Goal: Information Seeking & Learning: Learn about a topic

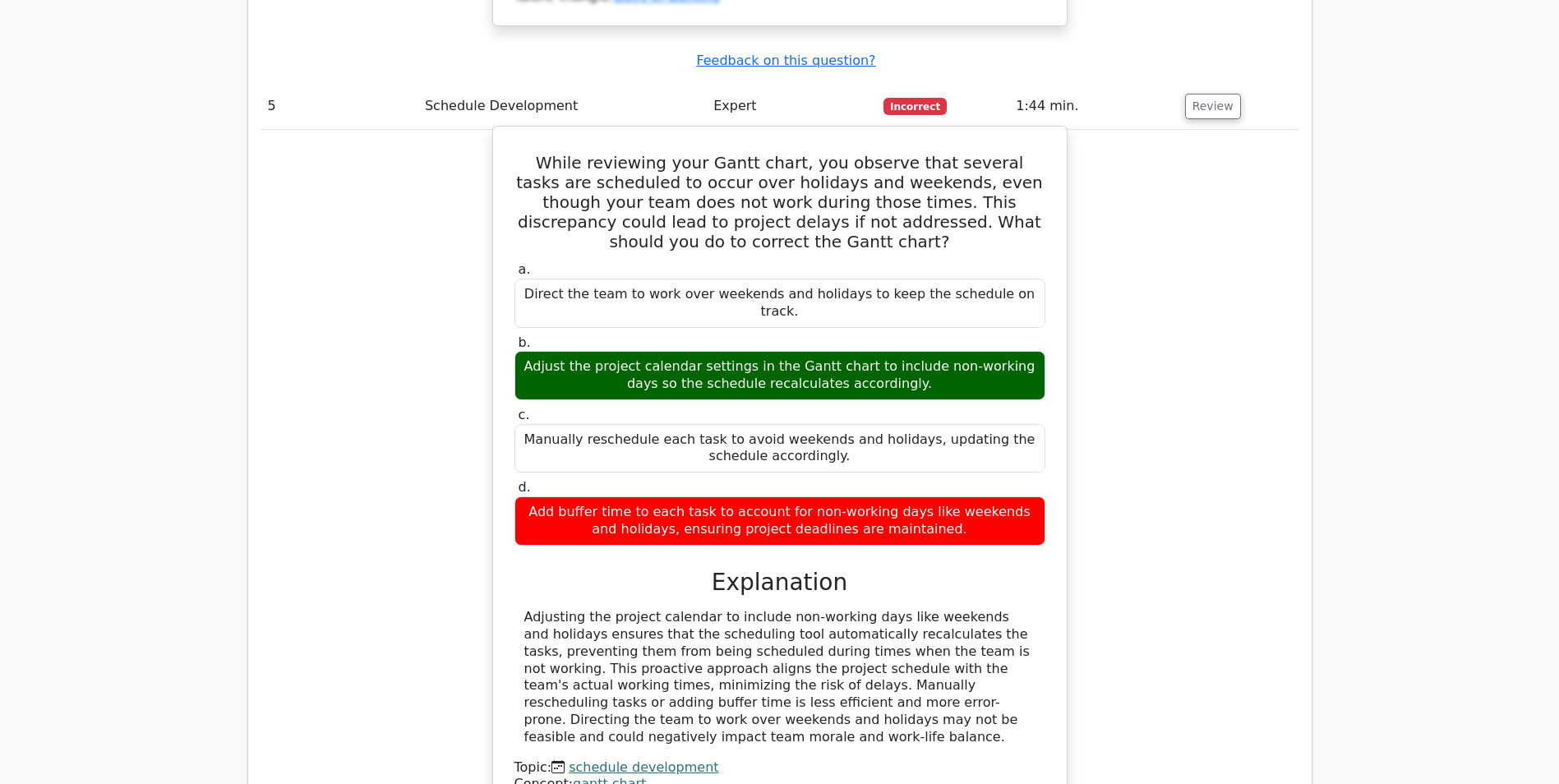
scroll to position [4356, 0]
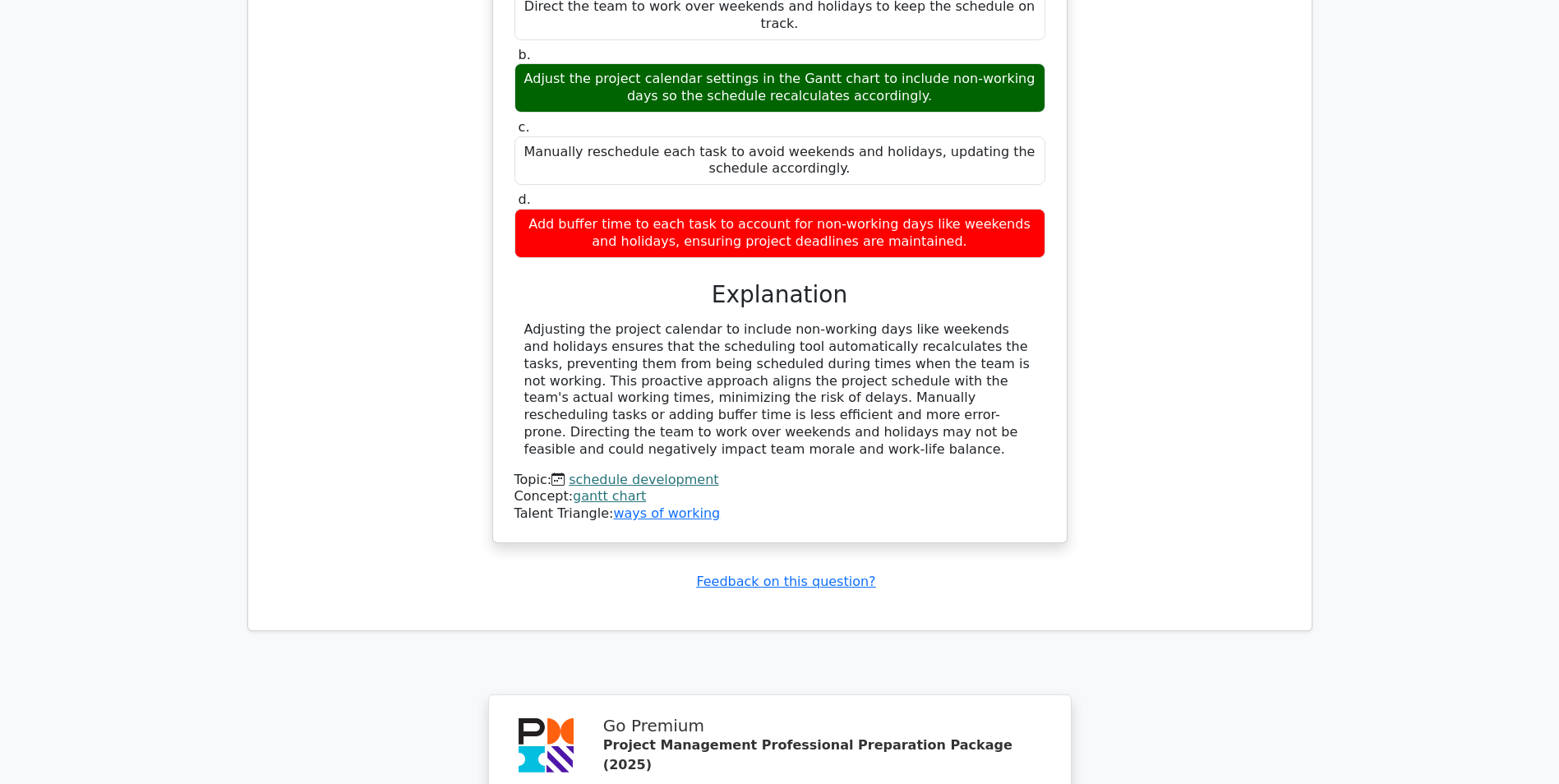
click at [648, 472] on link "schedule development" at bounding box center [643, 479] width 150 height 16
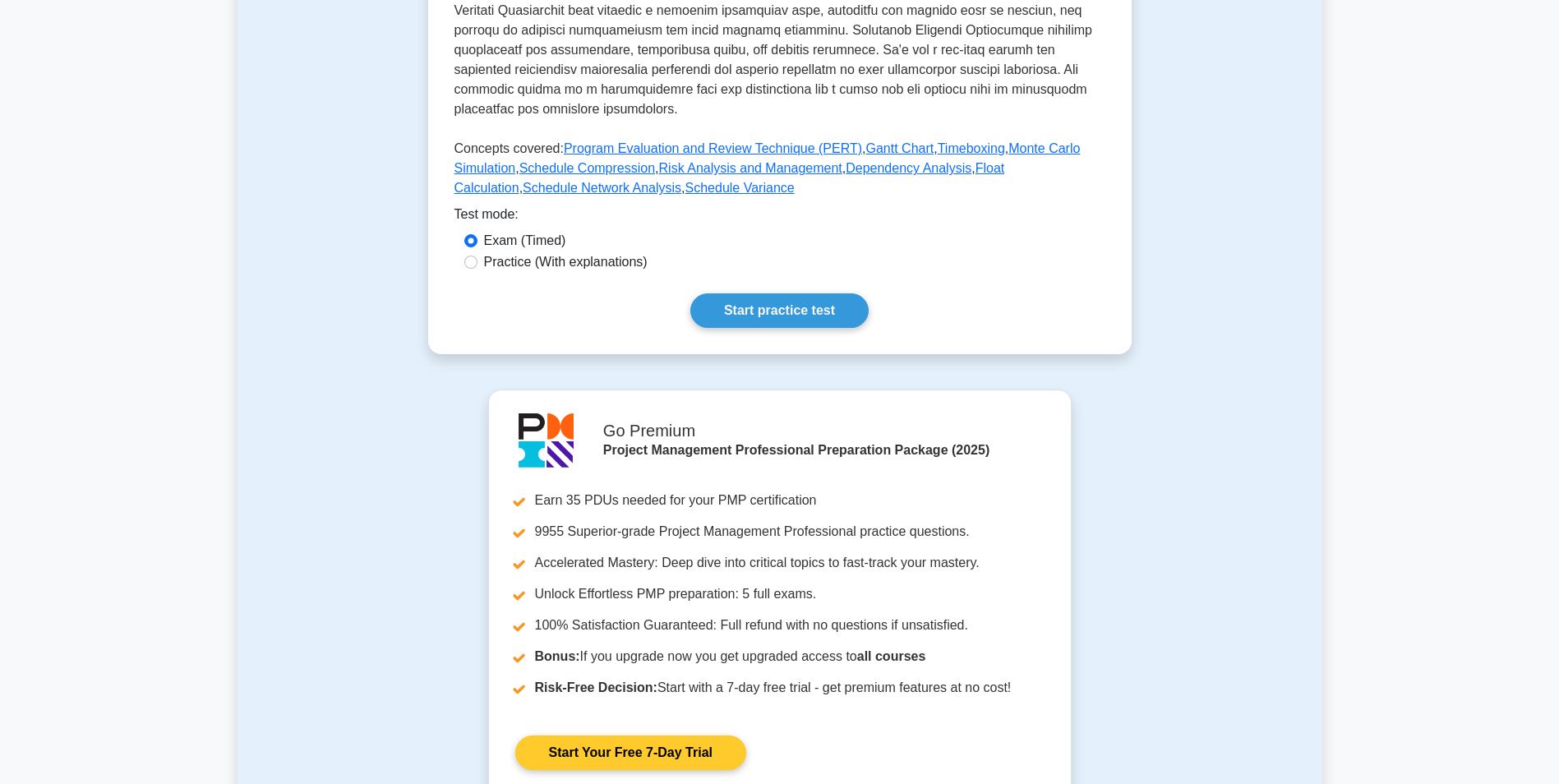
scroll to position [822, 0]
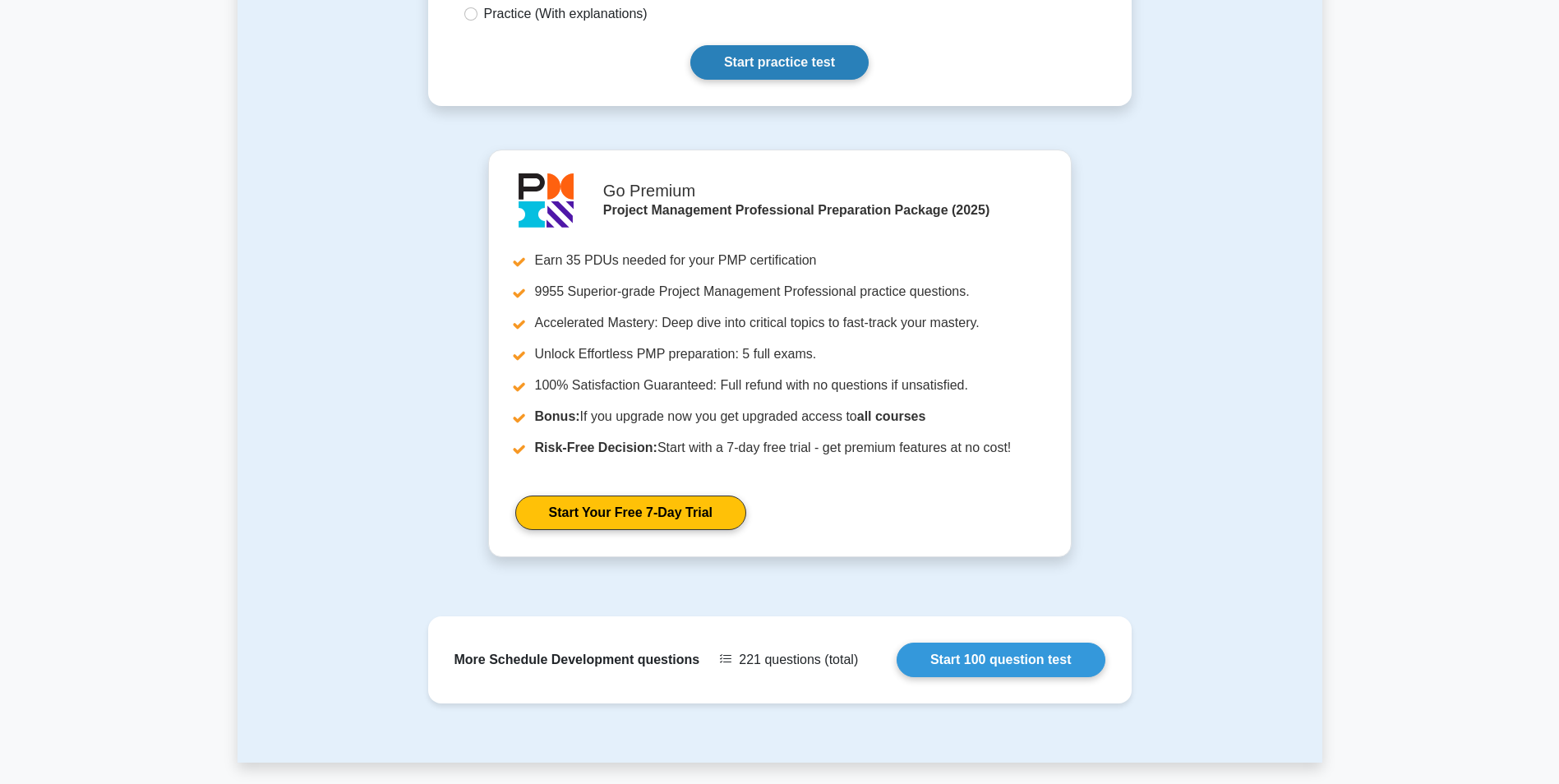
click at [753, 58] on link "Start practice test" at bounding box center [779, 62] width 178 height 35
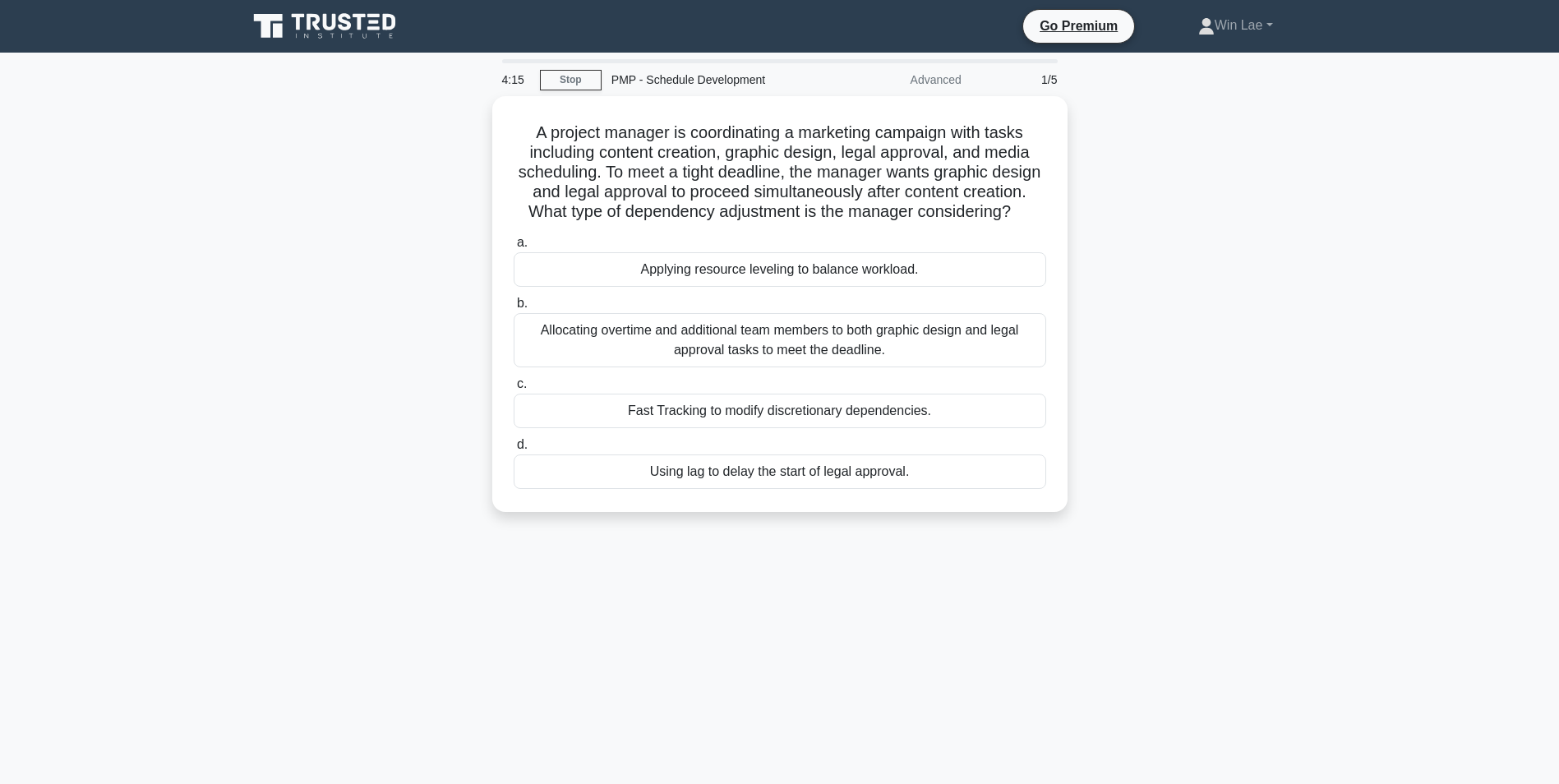
click at [344, 383] on div "A project manager is coordinating a marketing campaign with tasks including con…" at bounding box center [780, 313] width 1085 height 436
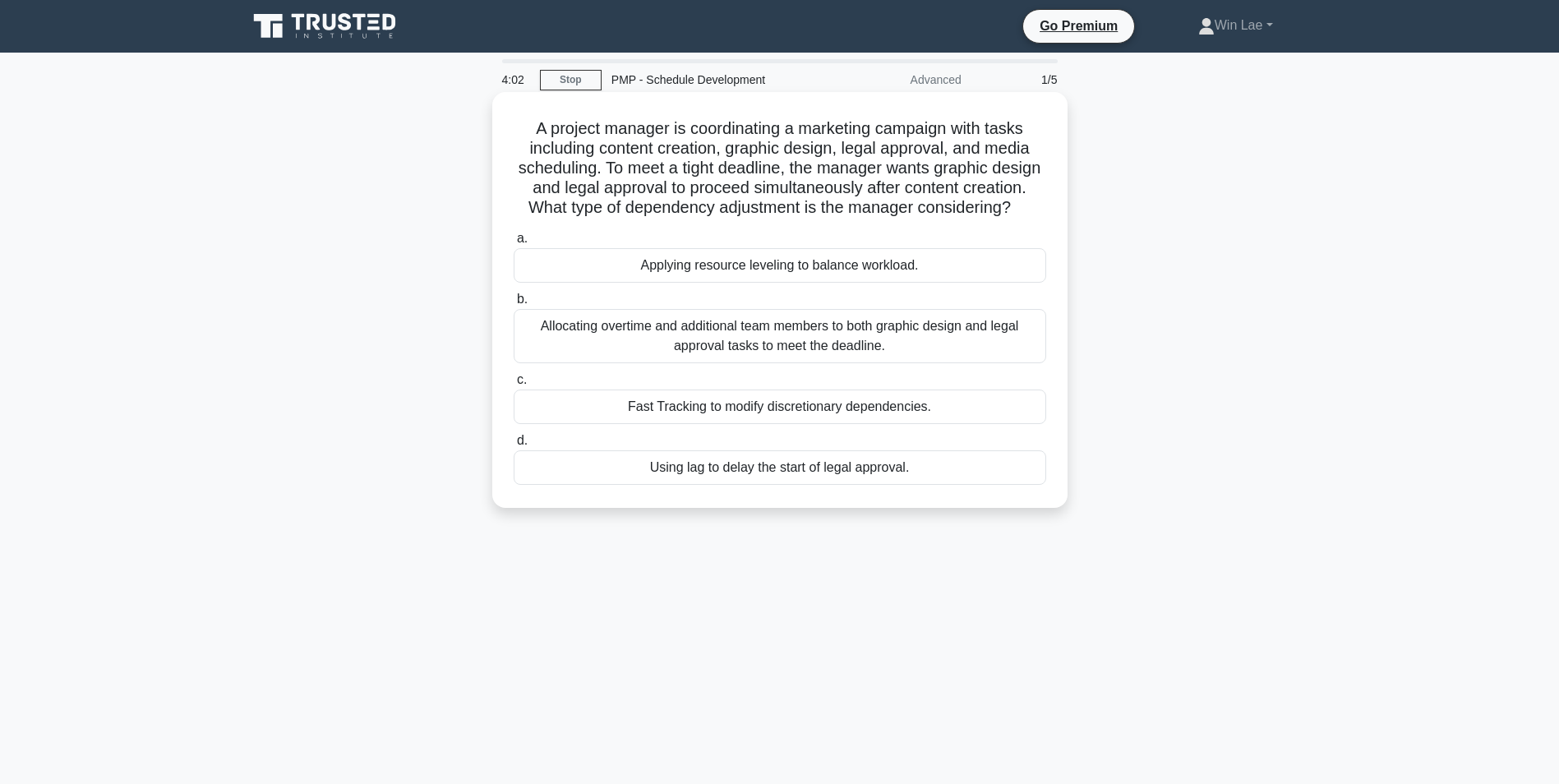
click at [692, 282] on div "Applying resource leveling to balance workload." at bounding box center [780, 265] width 533 height 35
click at [514, 244] on input "a. Applying resource leveling to balance workload." at bounding box center [514, 238] width 0 height 10
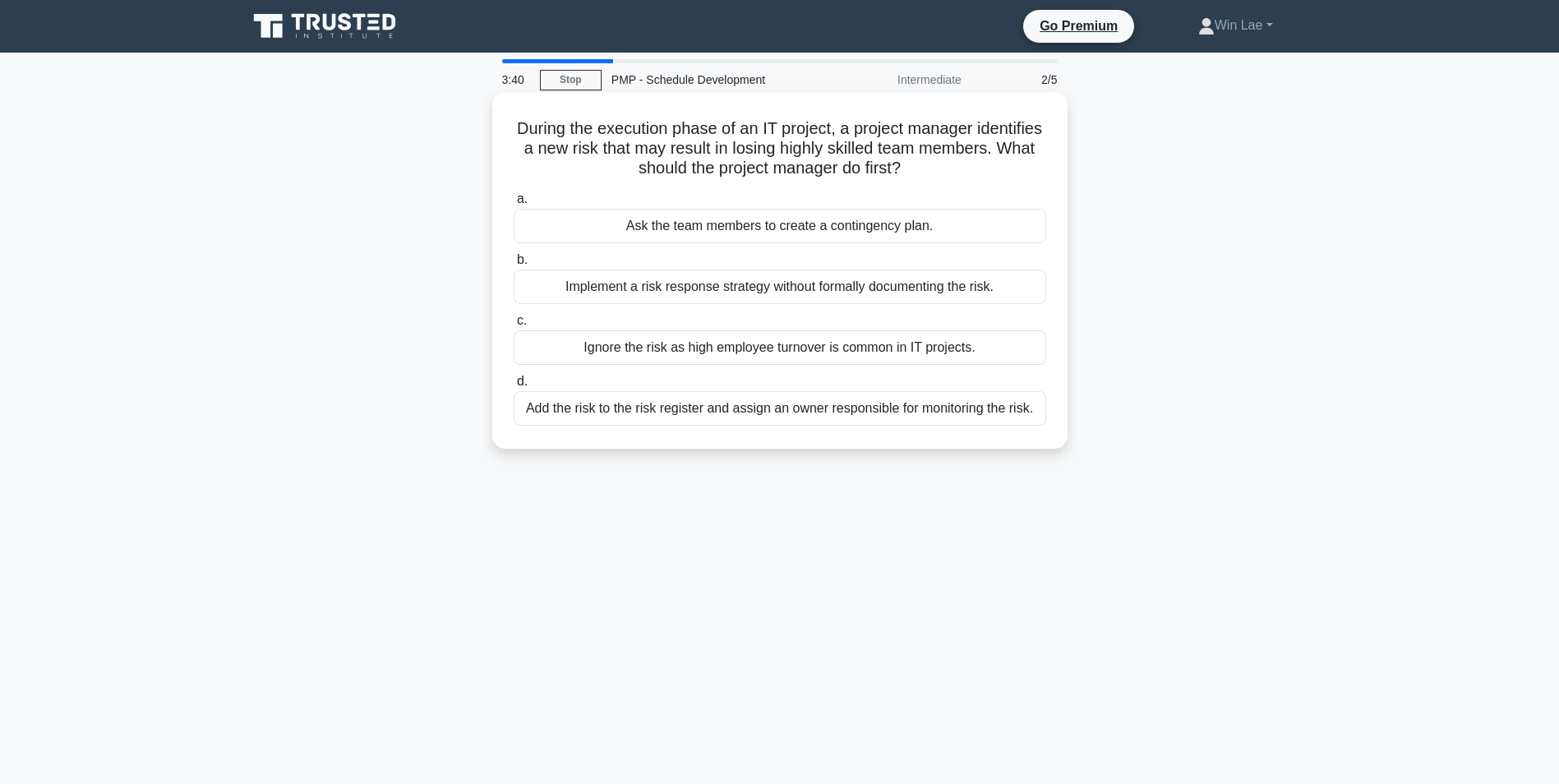
click at [813, 422] on div "Add the risk to the risk register and assign an owner responsible for monitorin…" at bounding box center [780, 408] width 533 height 35
click at [514, 387] on input "d. Add the risk to the risk register and assign an owner responsible for monito…" at bounding box center [514, 381] width 0 height 10
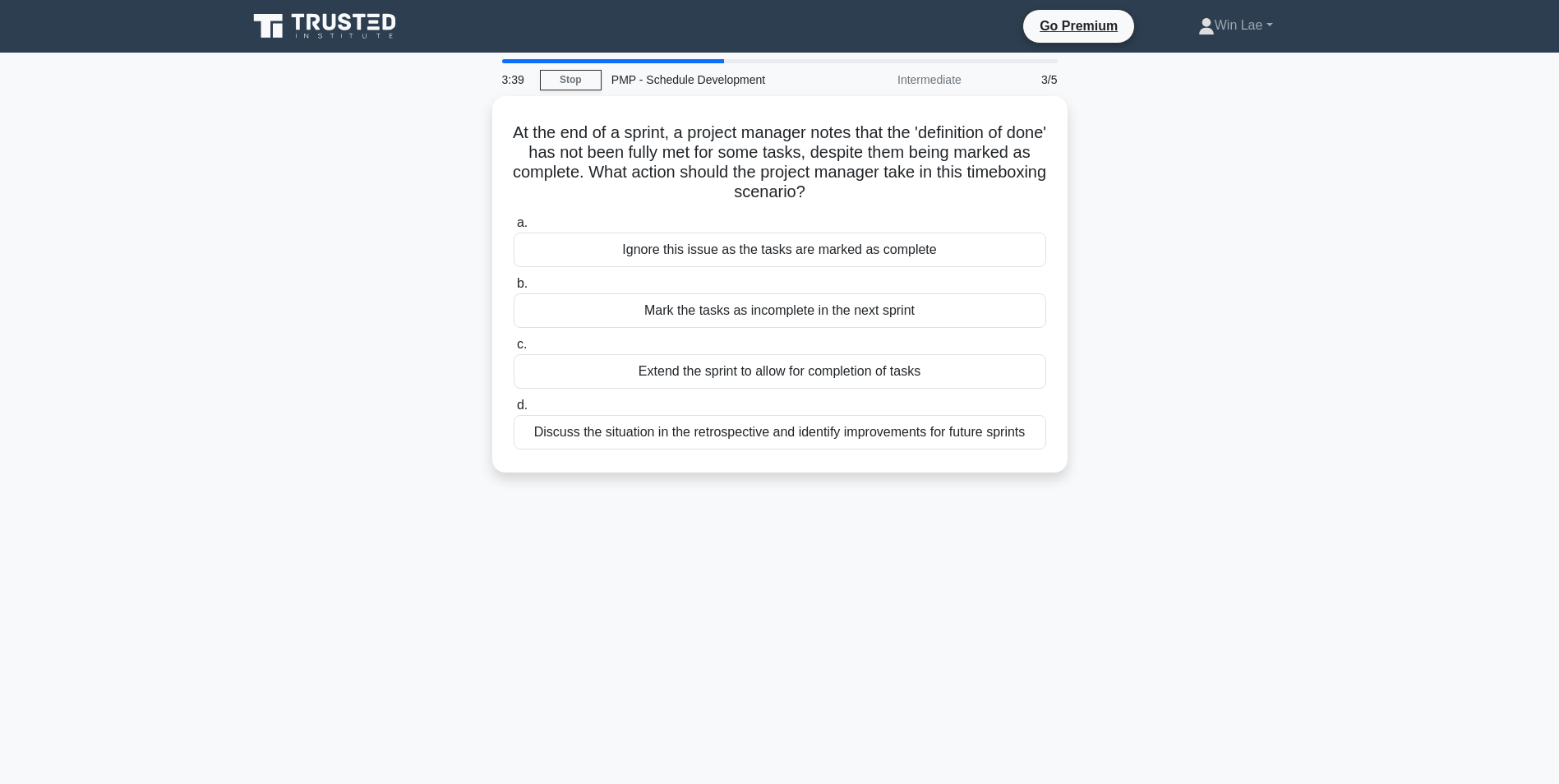
click at [671, 603] on div "3:39 Stop PMP - Schedule Development Intermediate 3/5 At the end of a sprint, a…" at bounding box center [780, 470] width 1085 height 822
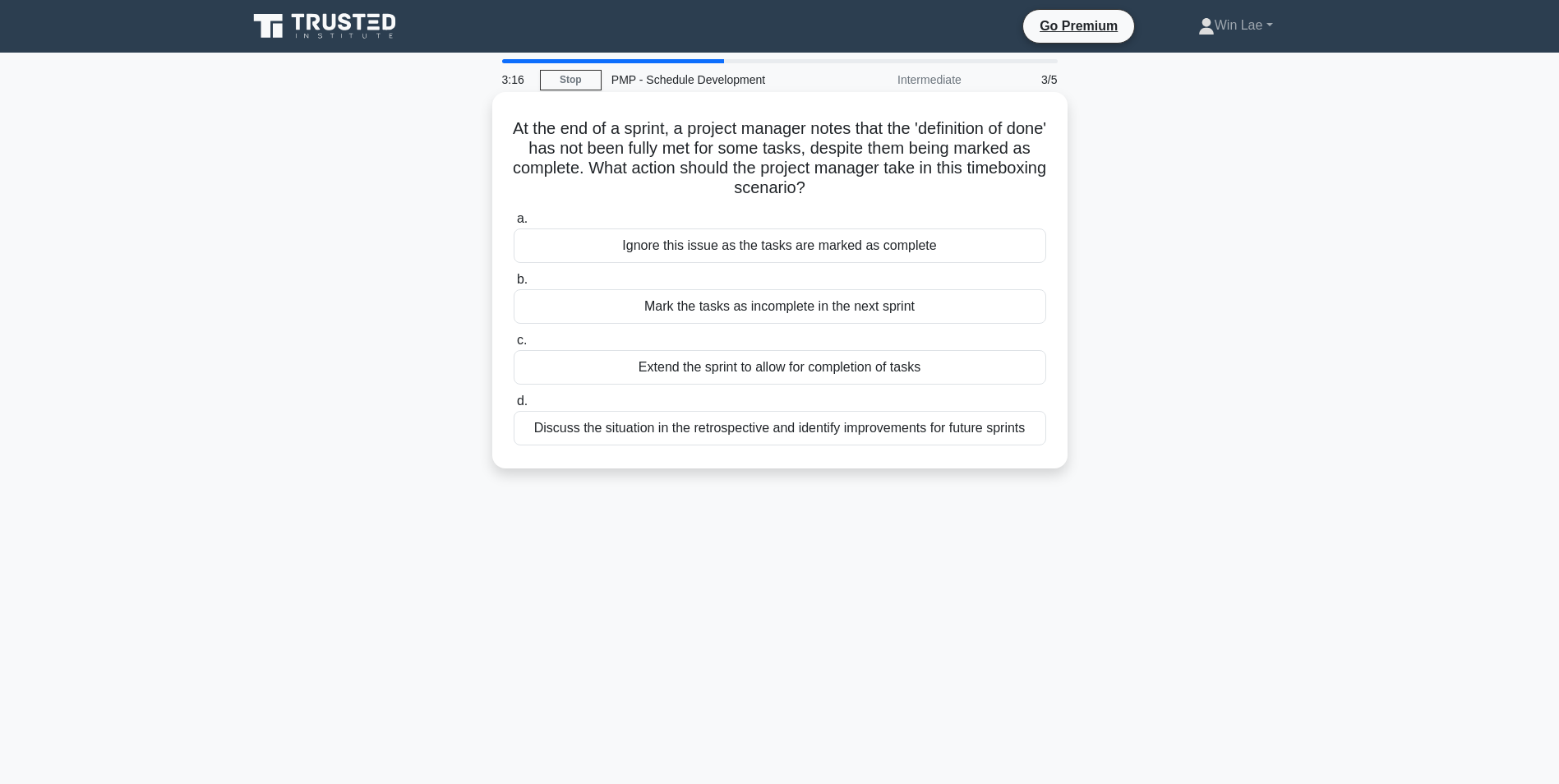
click at [710, 438] on div "Discuss the situation in the retrospective and identify improvements for future…" at bounding box center [780, 428] width 533 height 35
click at [514, 407] on input "d. Discuss the situation in the retrospective and identify improvements for fut…" at bounding box center [514, 401] width 0 height 10
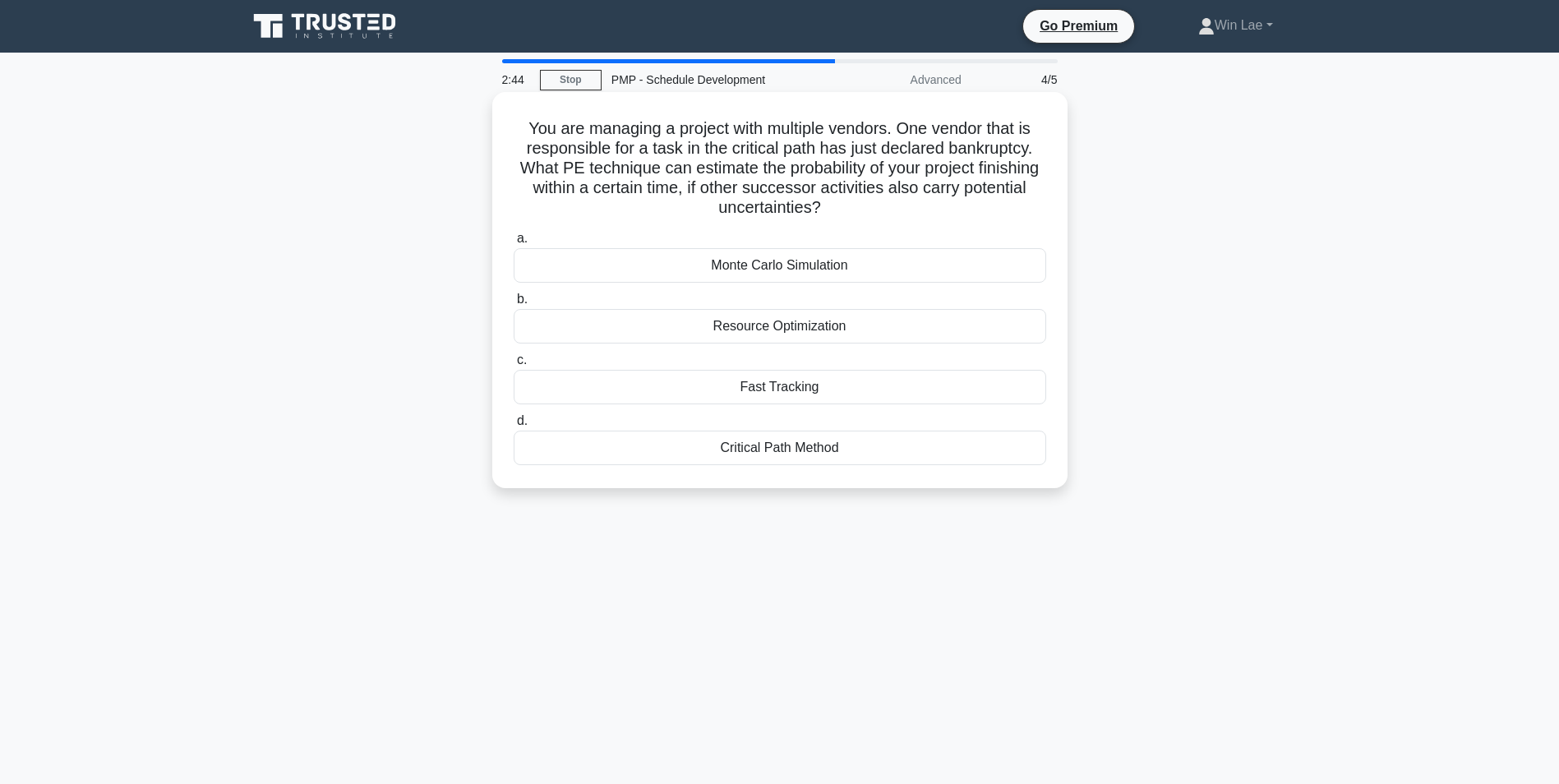
click at [690, 458] on div "Critical Path Method" at bounding box center [780, 448] width 533 height 35
click at [514, 426] on input "d. Critical Path Method" at bounding box center [514, 421] width 0 height 10
click at [721, 392] on div "Start-to-start dependency" at bounding box center [780, 387] width 533 height 35
click at [514, 366] on input "c. Start-to-start dependency" at bounding box center [514, 360] width 0 height 10
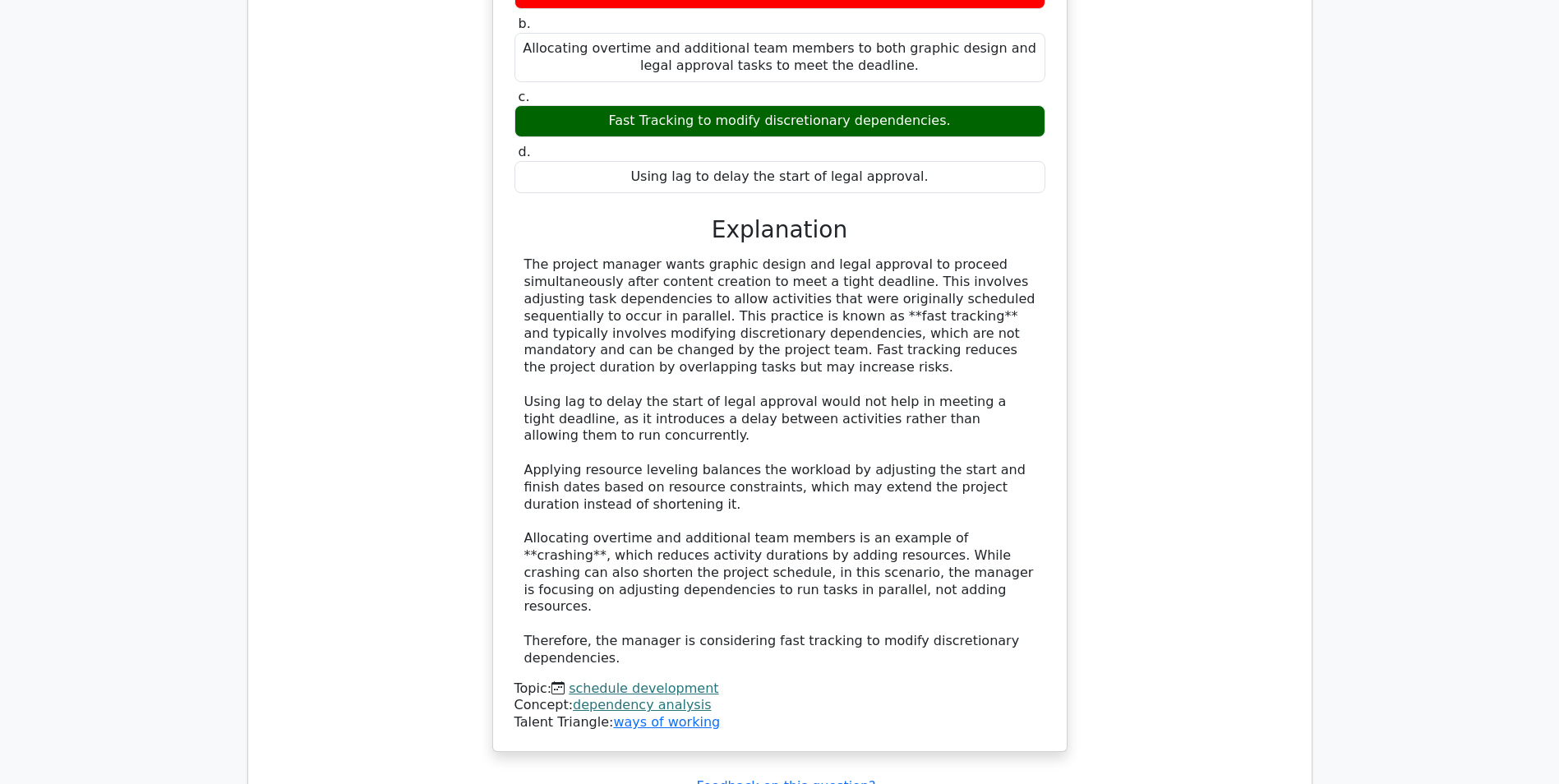
scroll to position [1726, 0]
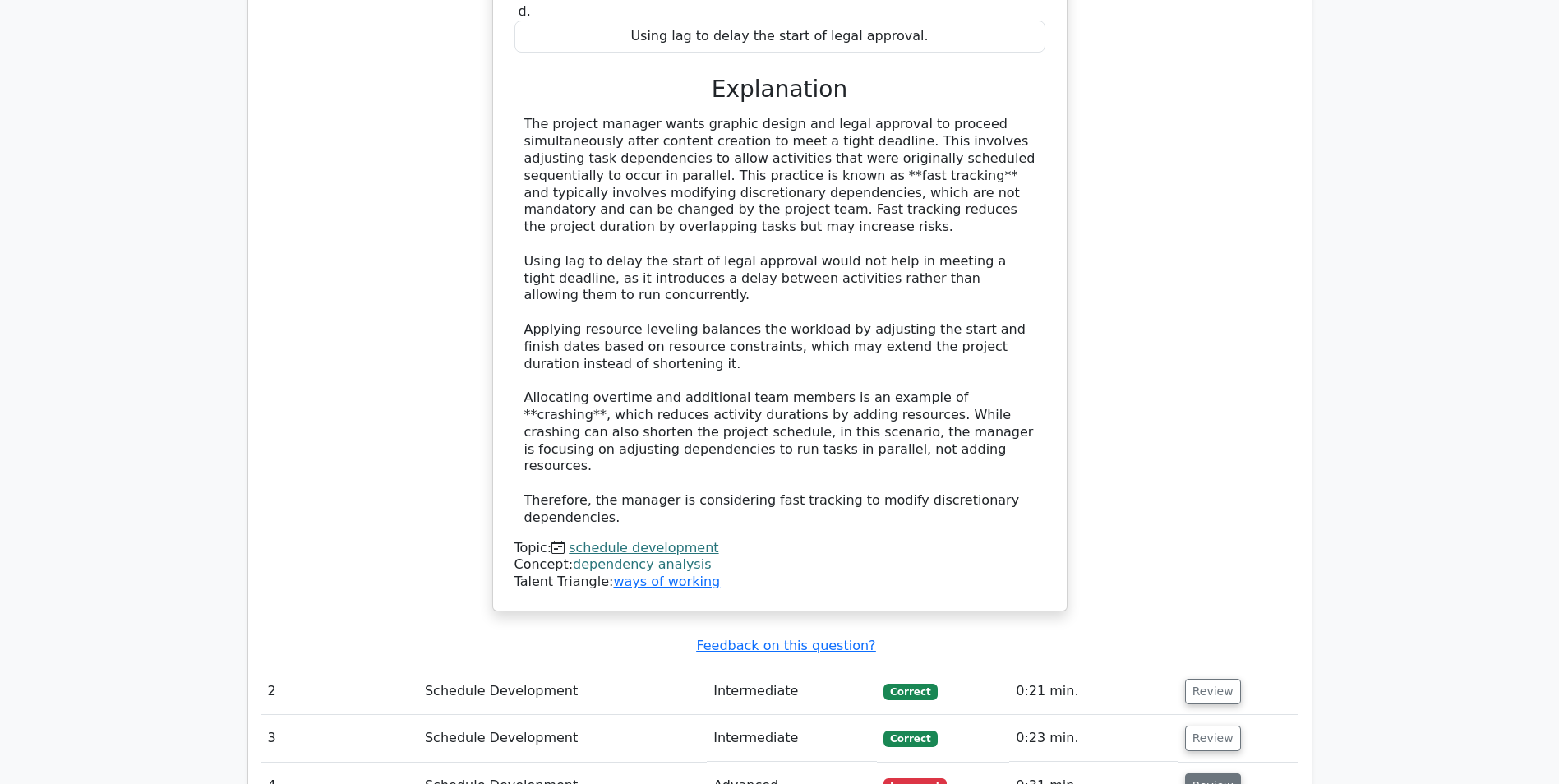
click at [1214, 774] on button "Review" at bounding box center [1213, 786] width 56 height 25
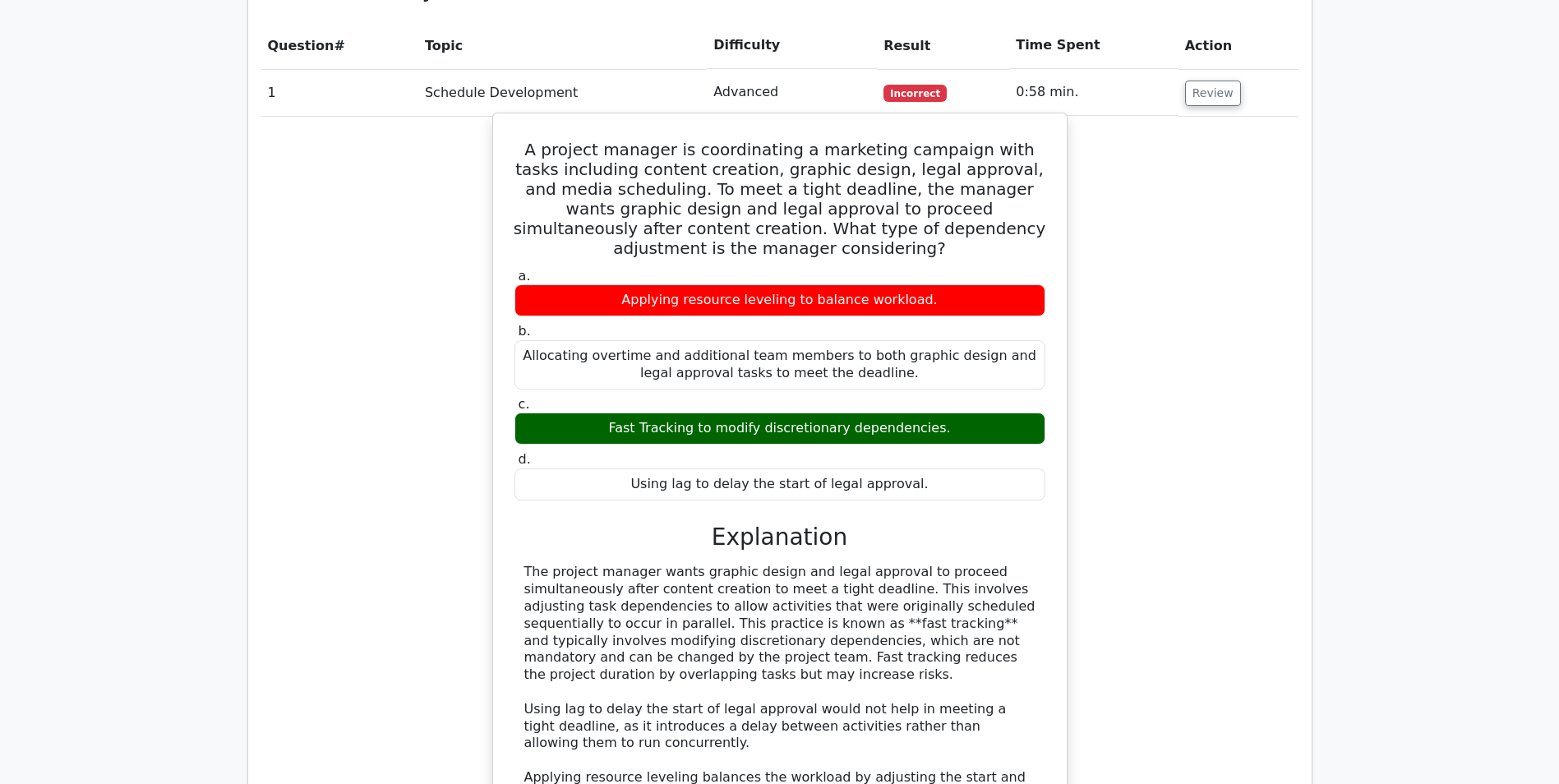
scroll to position [1068, 0]
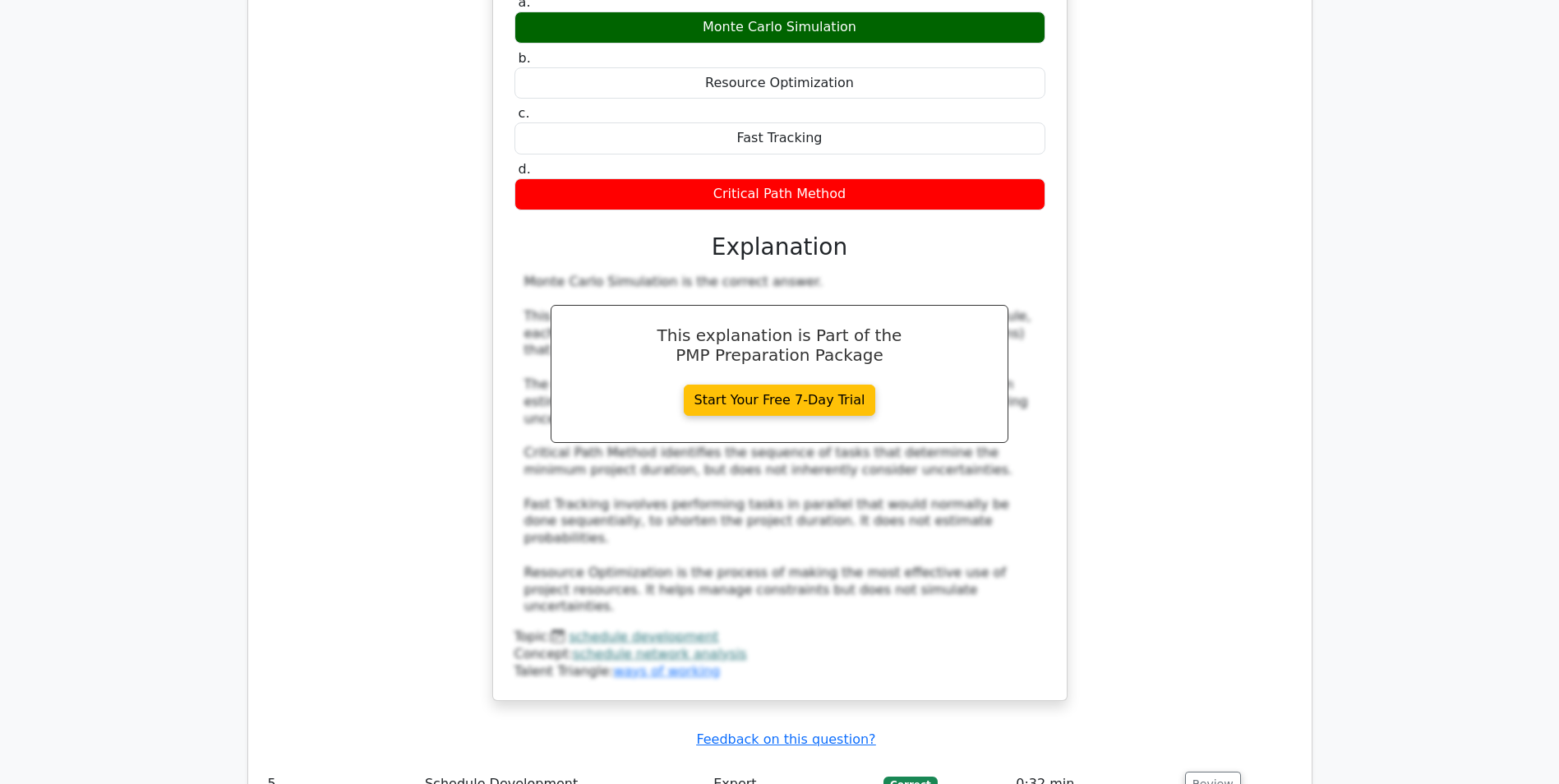
scroll to position [2876, 0]
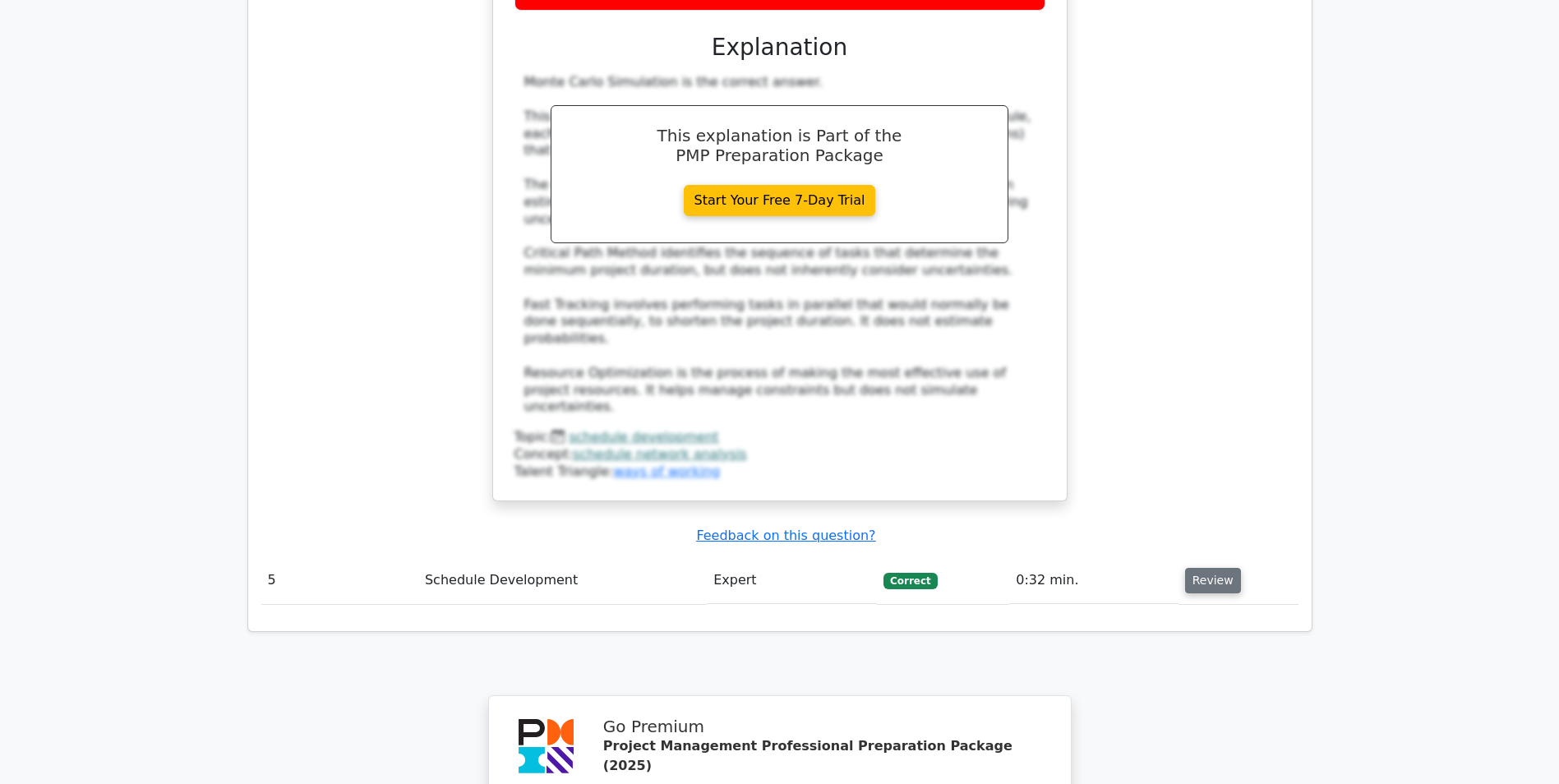
click at [1217, 568] on button "Review" at bounding box center [1213, 580] width 56 height 25
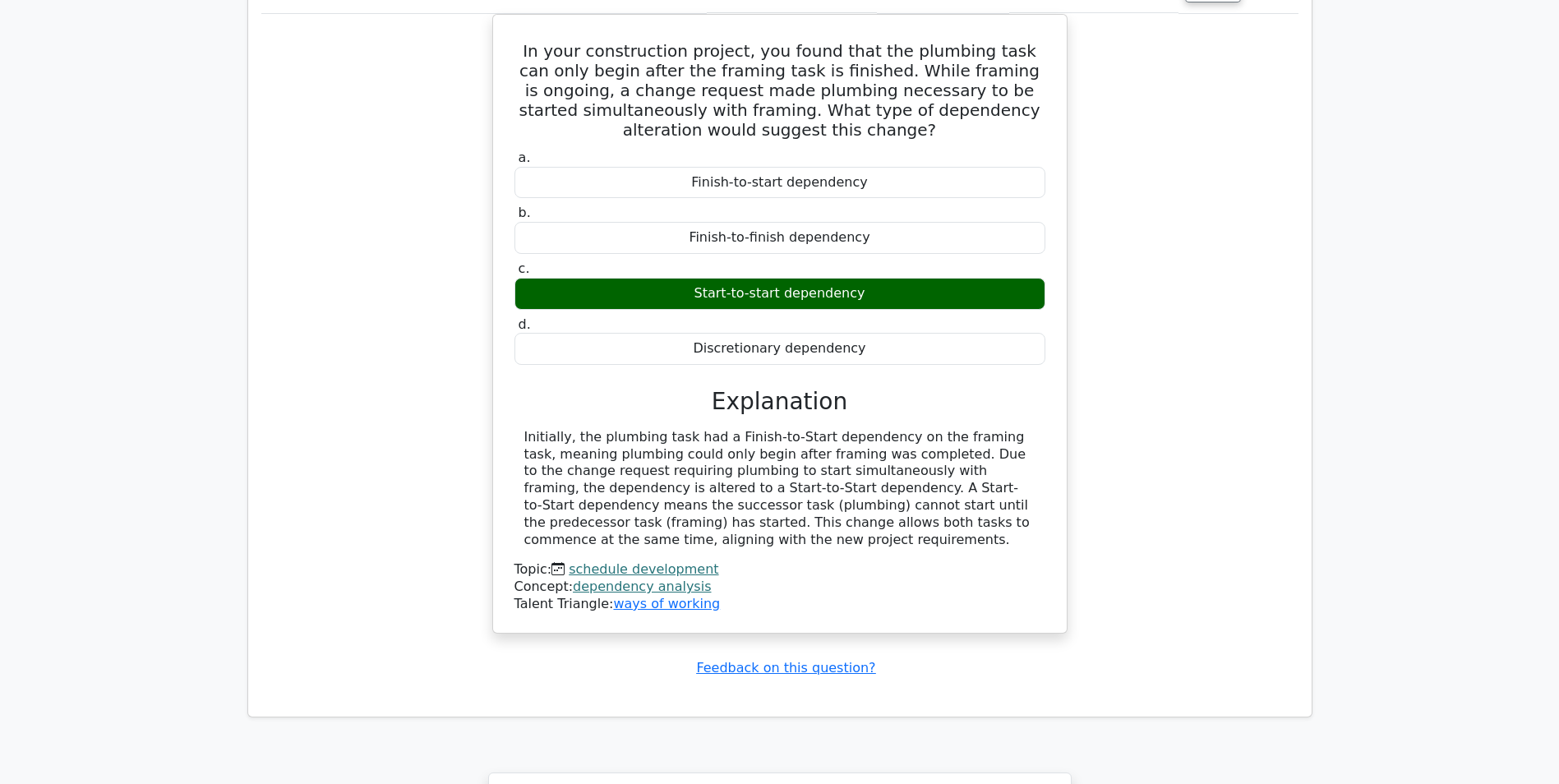
scroll to position [3616, 0]
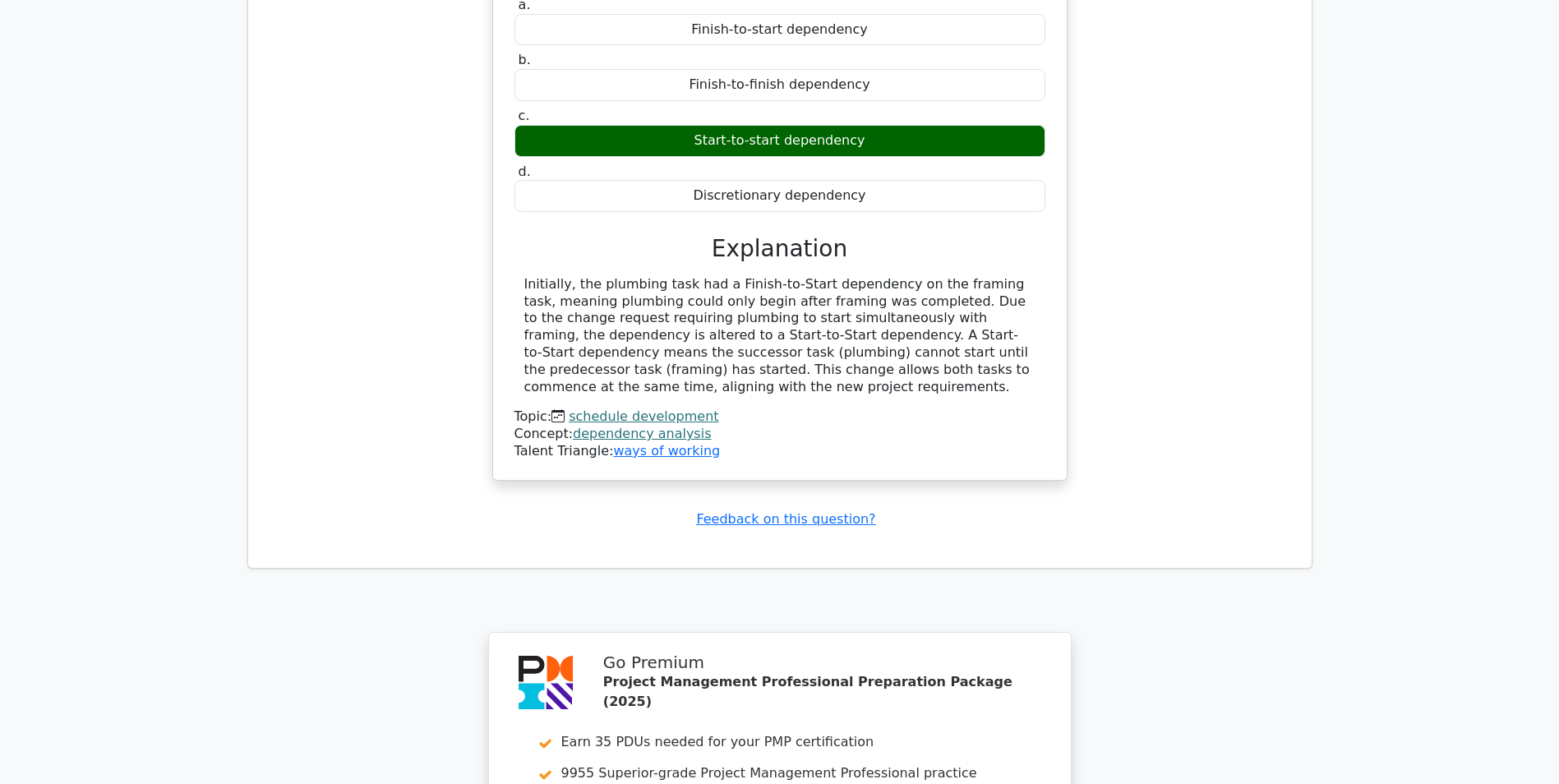
click at [602, 408] on link "schedule development" at bounding box center [643, 416] width 150 height 16
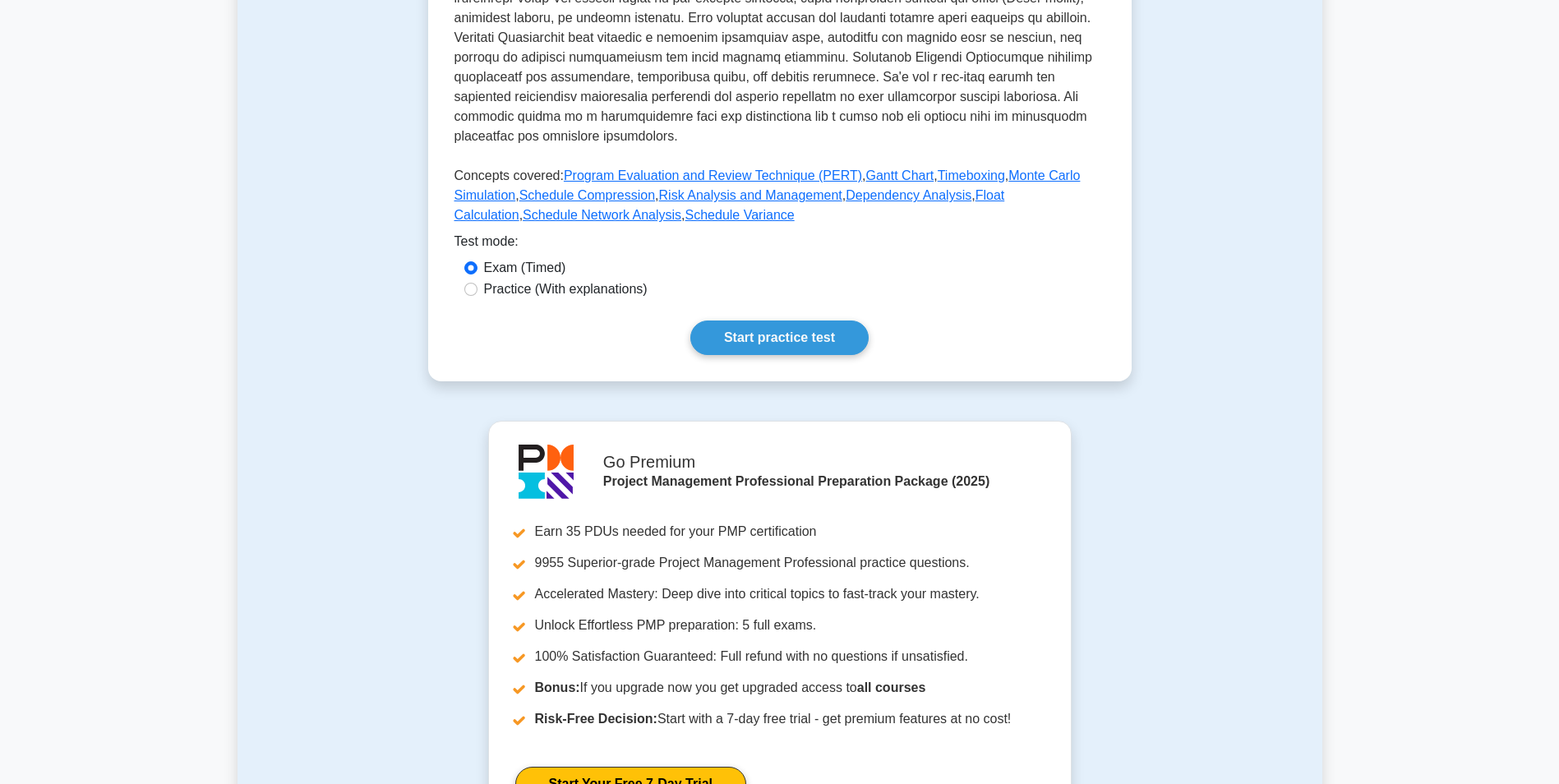
scroll to position [657, 0]
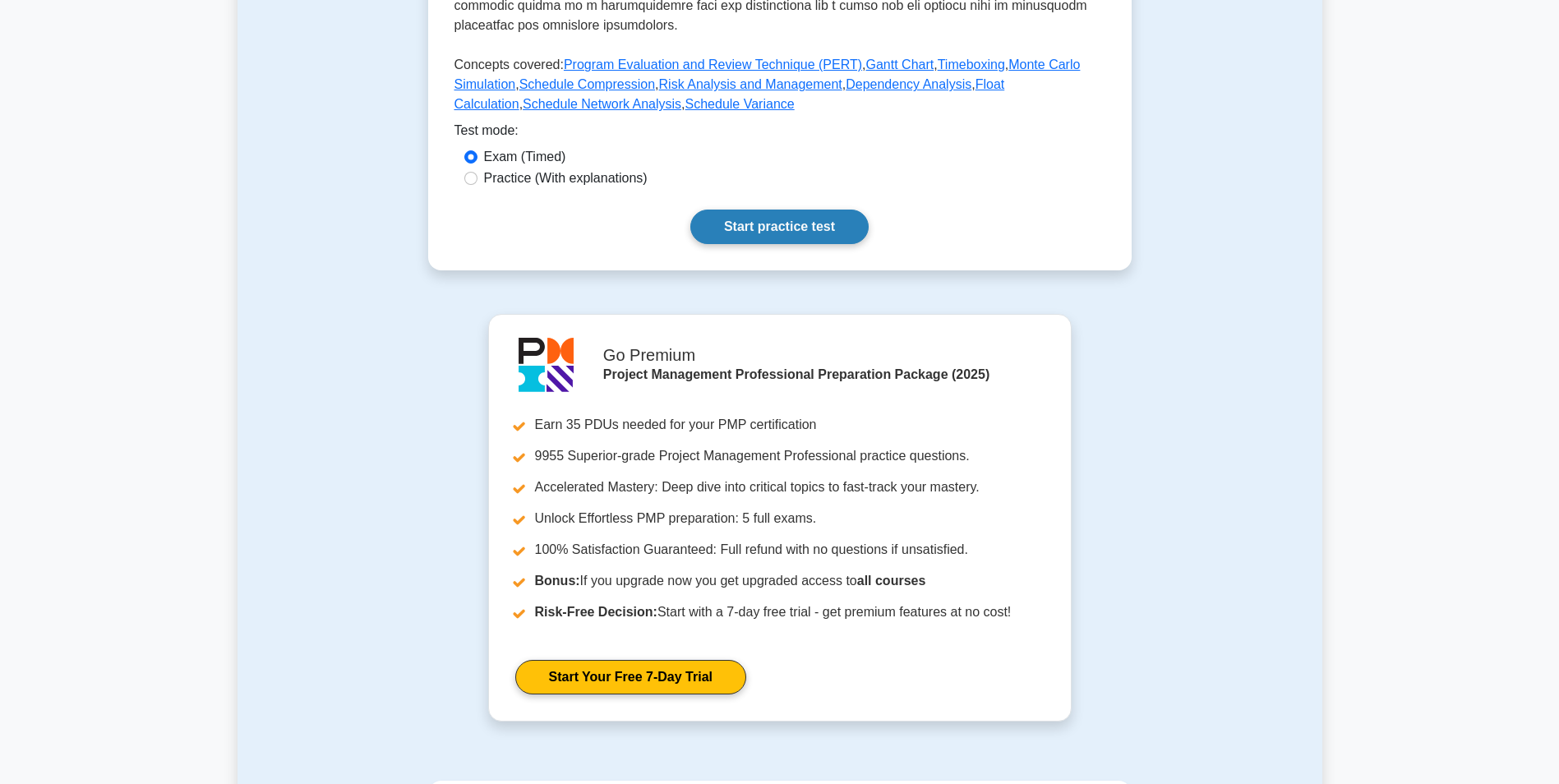
click at [768, 210] on link "Start practice test" at bounding box center [779, 227] width 178 height 35
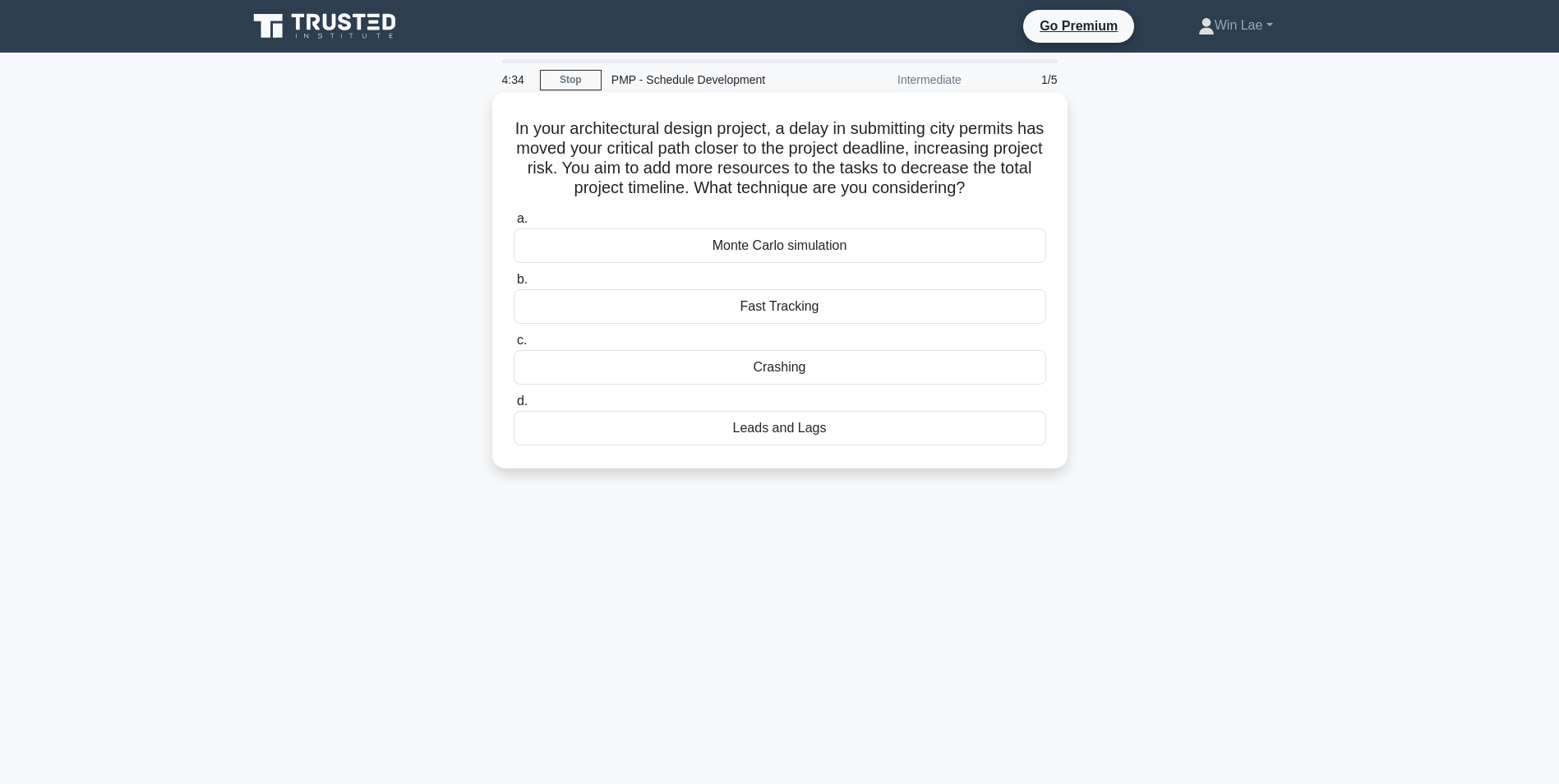
click at [765, 366] on div "Crashing" at bounding box center [780, 367] width 533 height 35
click at [514, 346] on input "c. Crashing" at bounding box center [514, 340] width 0 height 10
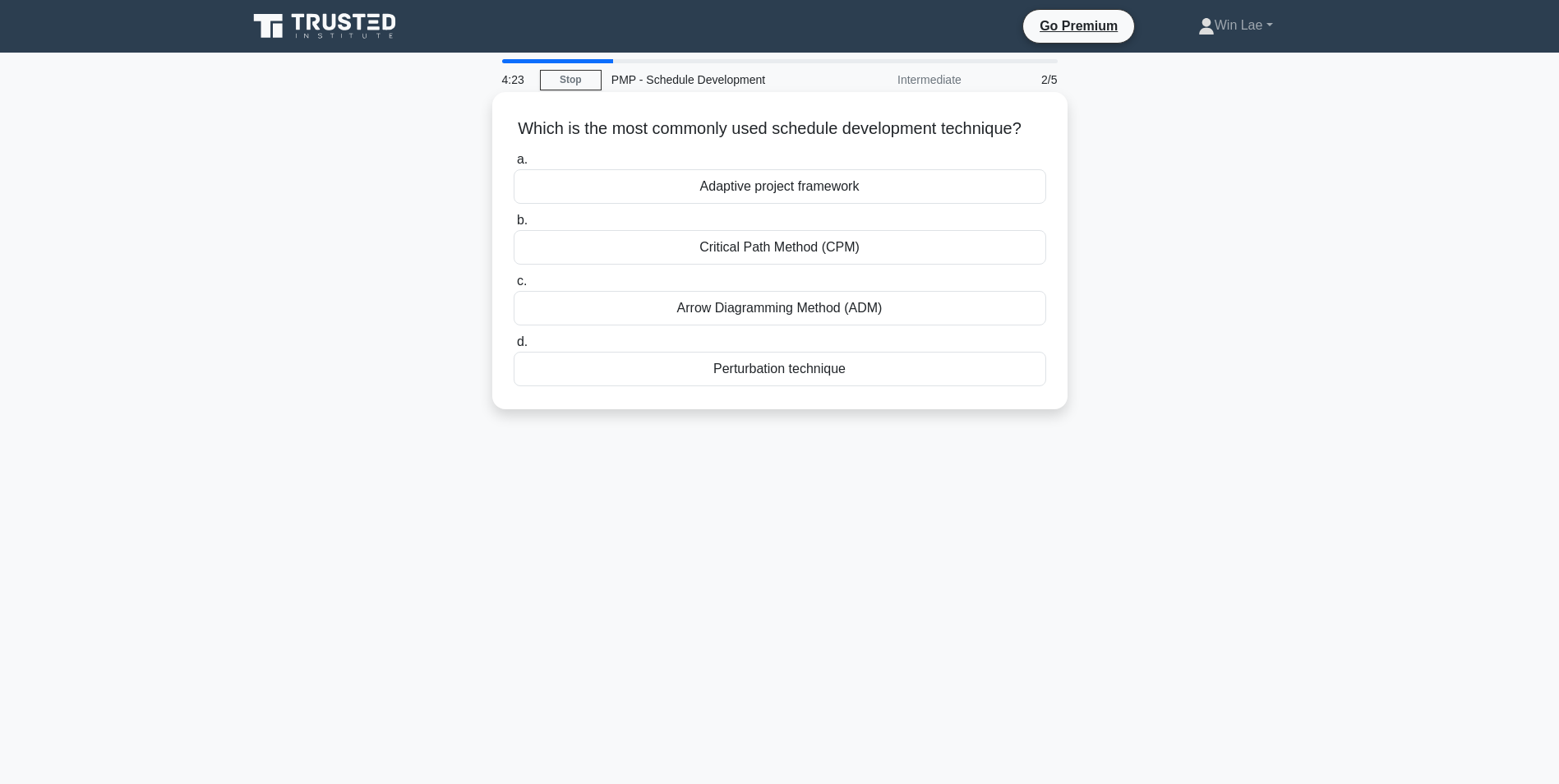
click at [780, 264] on div "Critical Path Method (CPM)" at bounding box center [780, 247] width 533 height 35
click at [514, 226] on input "b. Critical Path Method (CPM)" at bounding box center [514, 220] width 0 height 10
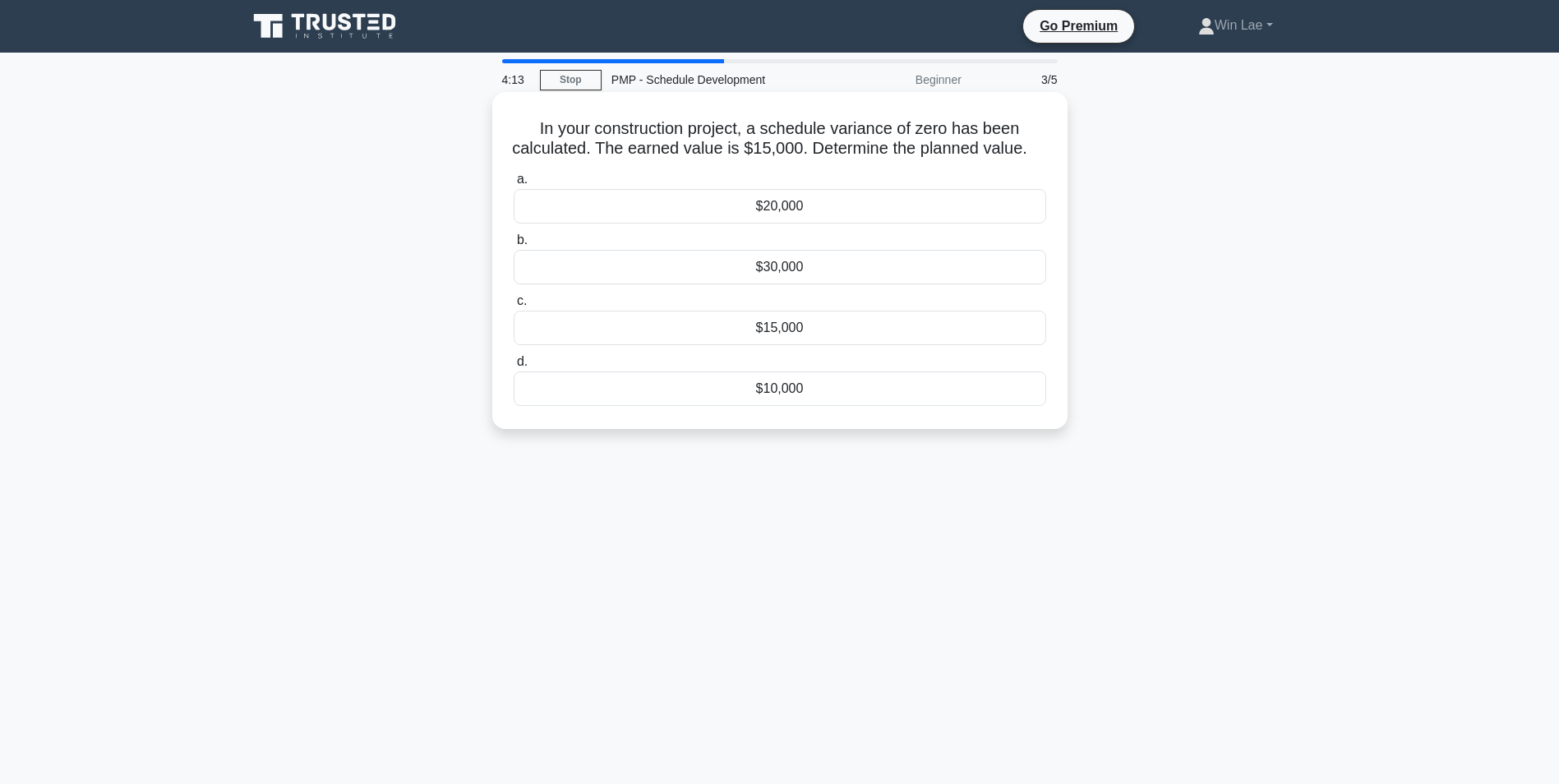
click at [798, 345] on div "$15,000" at bounding box center [780, 328] width 533 height 35
click at [514, 307] on input "c. $15,000" at bounding box center [514, 300] width 0 height 10
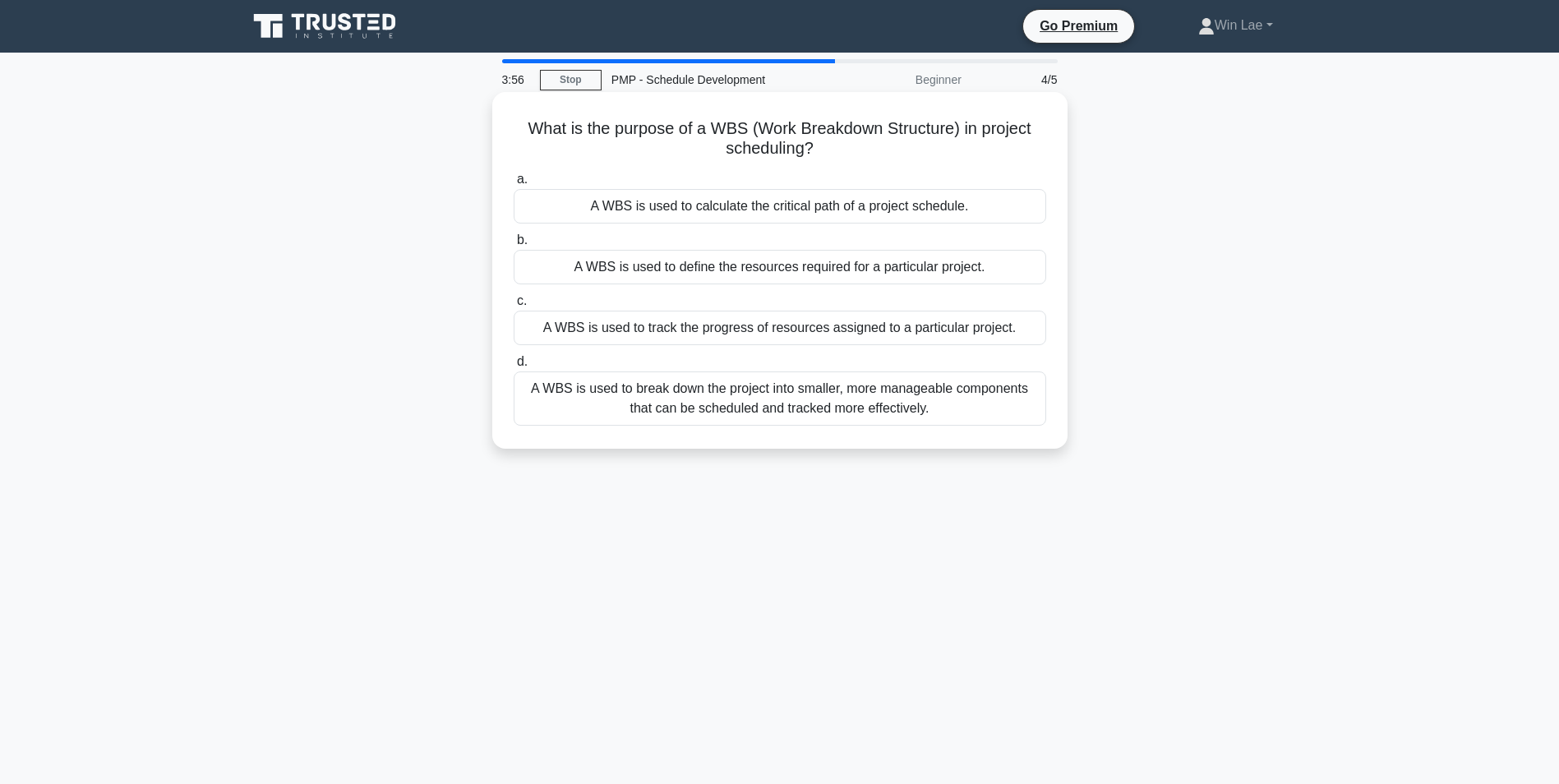
click at [727, 408] on div "A WBS is used to break down the project into smaller, more manageable component…" at bounding box center [780, 399] width 533 height 55
click at [514, 367] on input "d. A WBS is used to break down the project into smaller, more manageable compon…" at bounding box center [514, 361] width 0 height 10
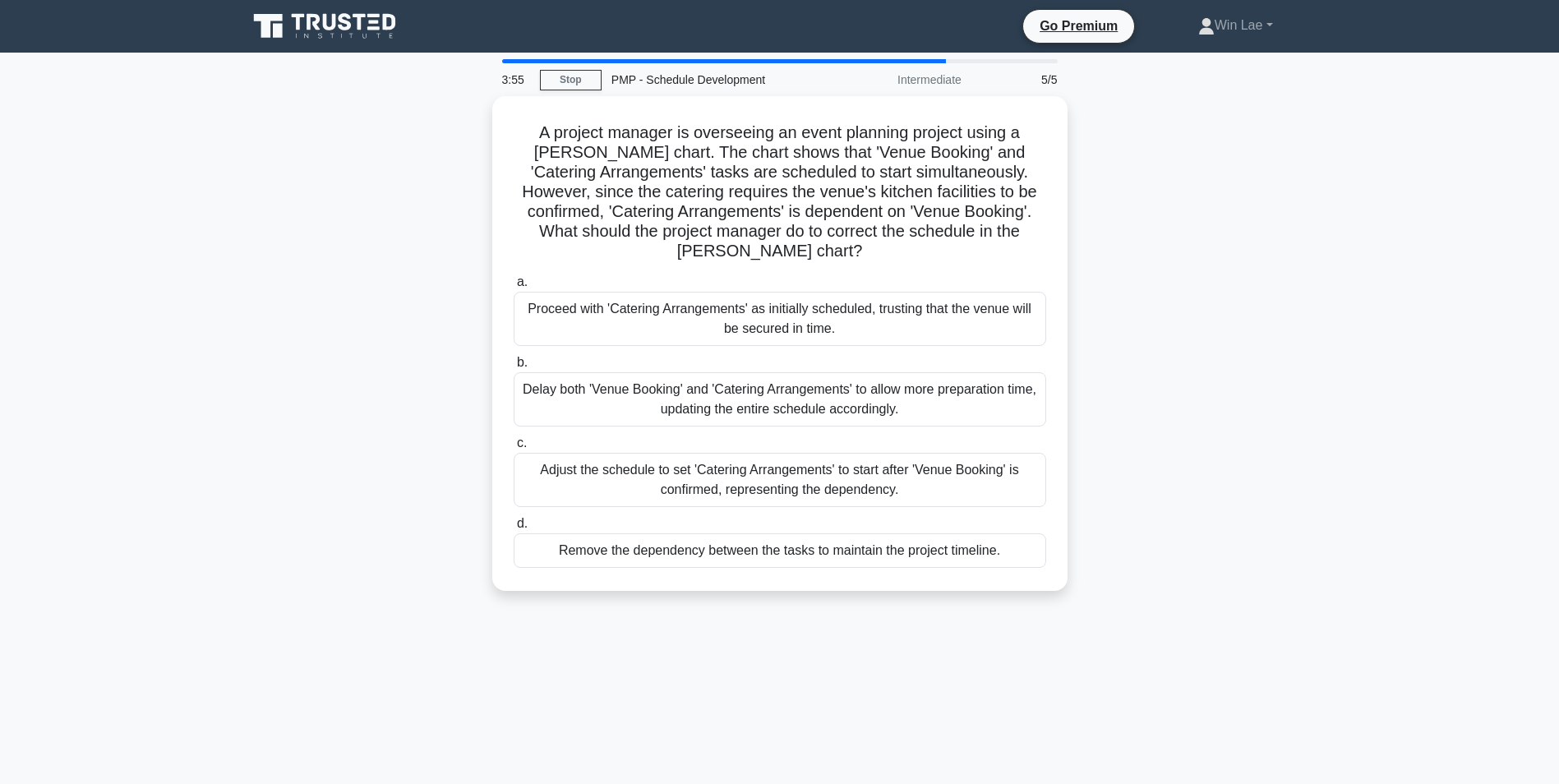
click at [182, 363] on main "3:55 Stop PMP - Schedule Development Intermediate 5/5 A project manager is over…" at bounding box center [780, 470] width 1559 height 835
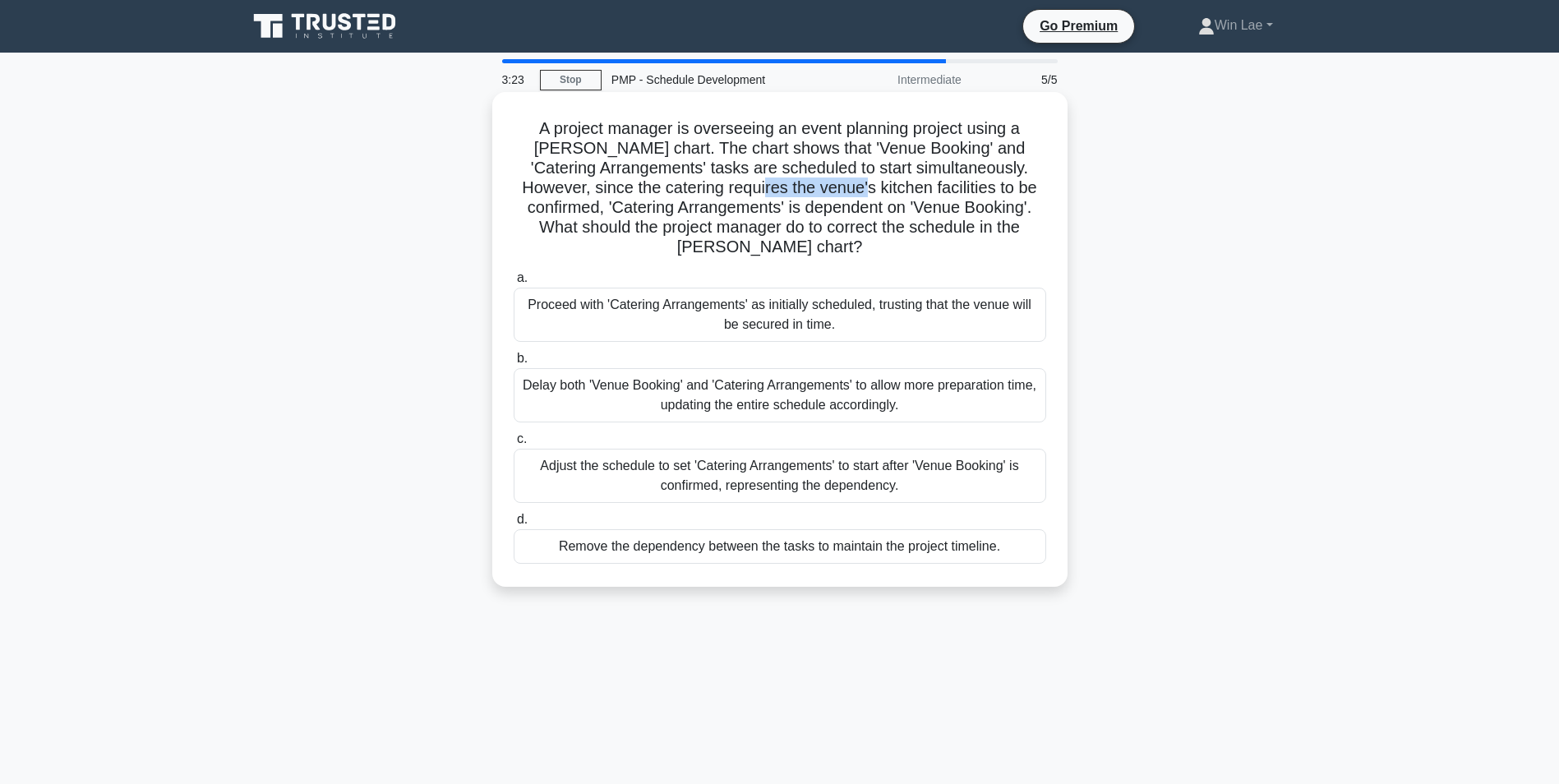
drag, startPoint x: 782, startPoint y: 188, endPoint x: 884, endPoint y: 189, distance: 102.0
click at [884, 189] on h5 "A project manager is overseeing an event planning project using a Gantt chart. …" at bounding box center [780, 188] width 536 height 139
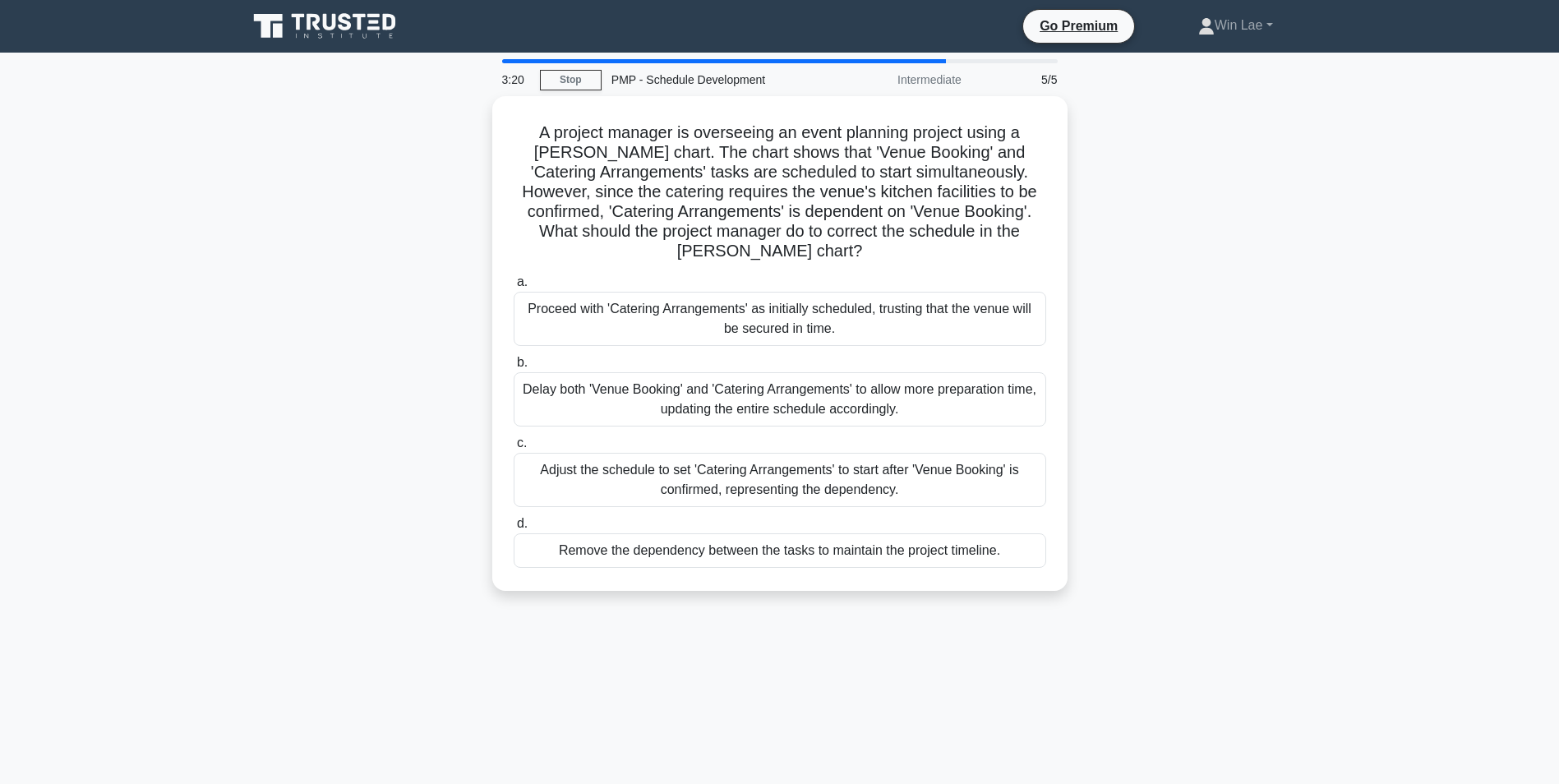
click at [212, 509] on main "3:20 Stop PMP - Schedule Development Intermediate 5/5 A project manager is over…" at bounding box center [780, 470] width 1559 height 835
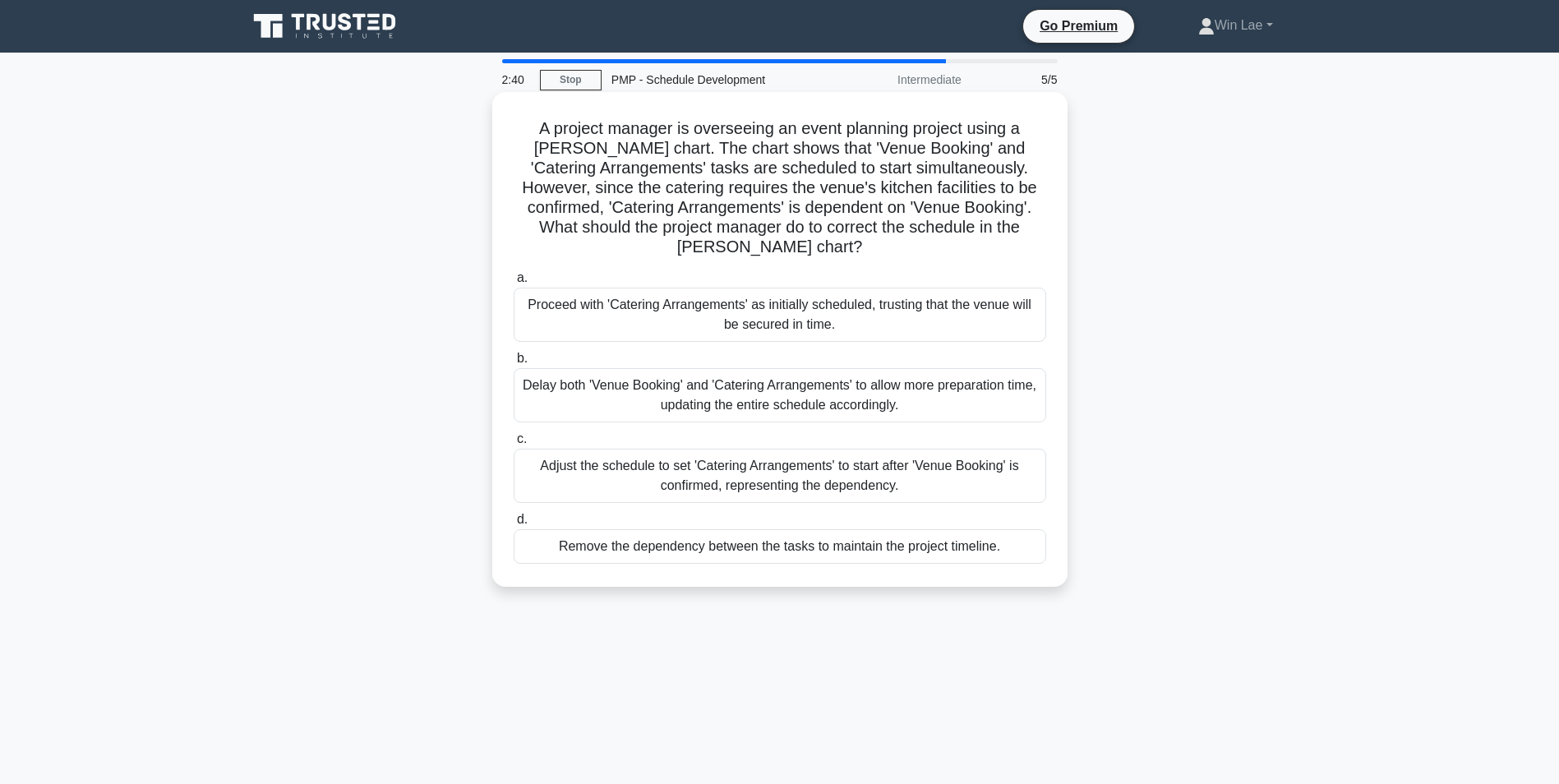
click at [853, 481] on div "Adjust the schedule to set 'Catering Arrangements' to start after 'Venue Bookin…" at bounding box center [780, 476] width 533 height 55
click at [514, 444] on input "c. Adjust the schedule to set 'Catering Arrangements' to start after 'Venue Boo…" at bounding box center [514, 439] width 0 height 10
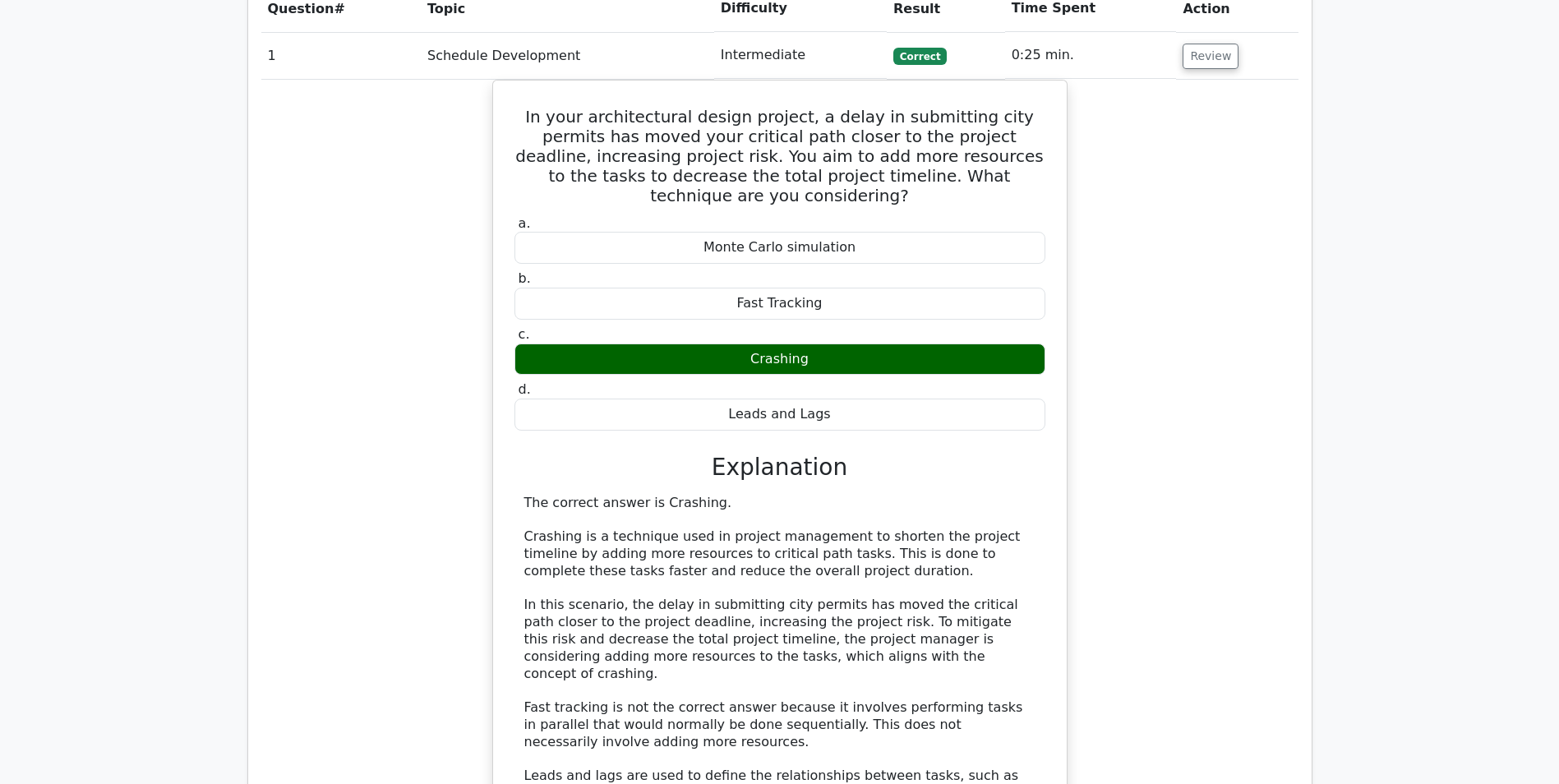
scroll to position [1233, 0]
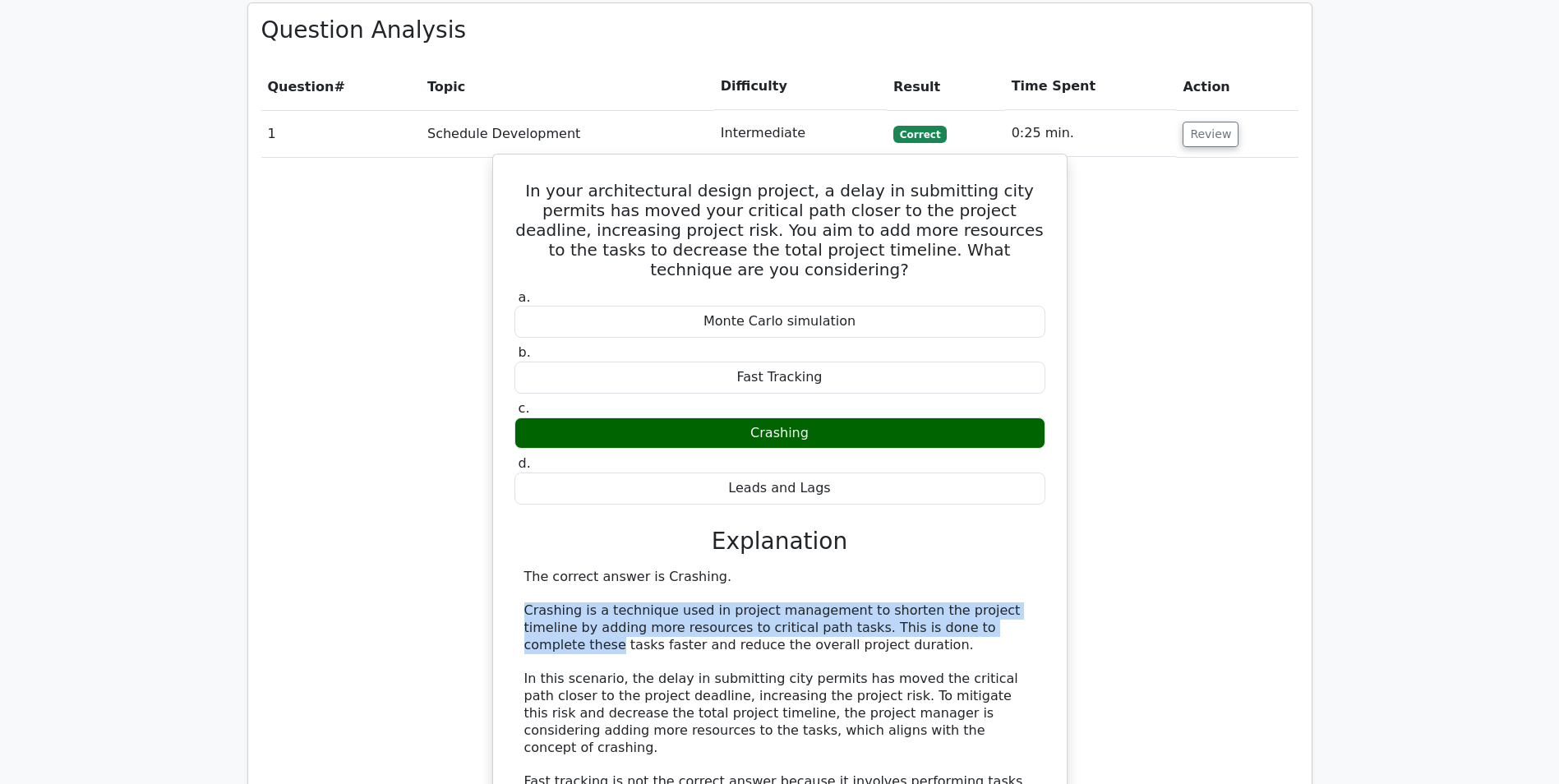
drag, startPoint x: 525, startPoint y: 518, endPoint x: 957, endPoint y: 528, distance: 432.1
click at [957, 568] on div "The correct answer is Crashing. Crashing is a technique used in project managem…" at bounding box center [780, 774] width 511 height 410
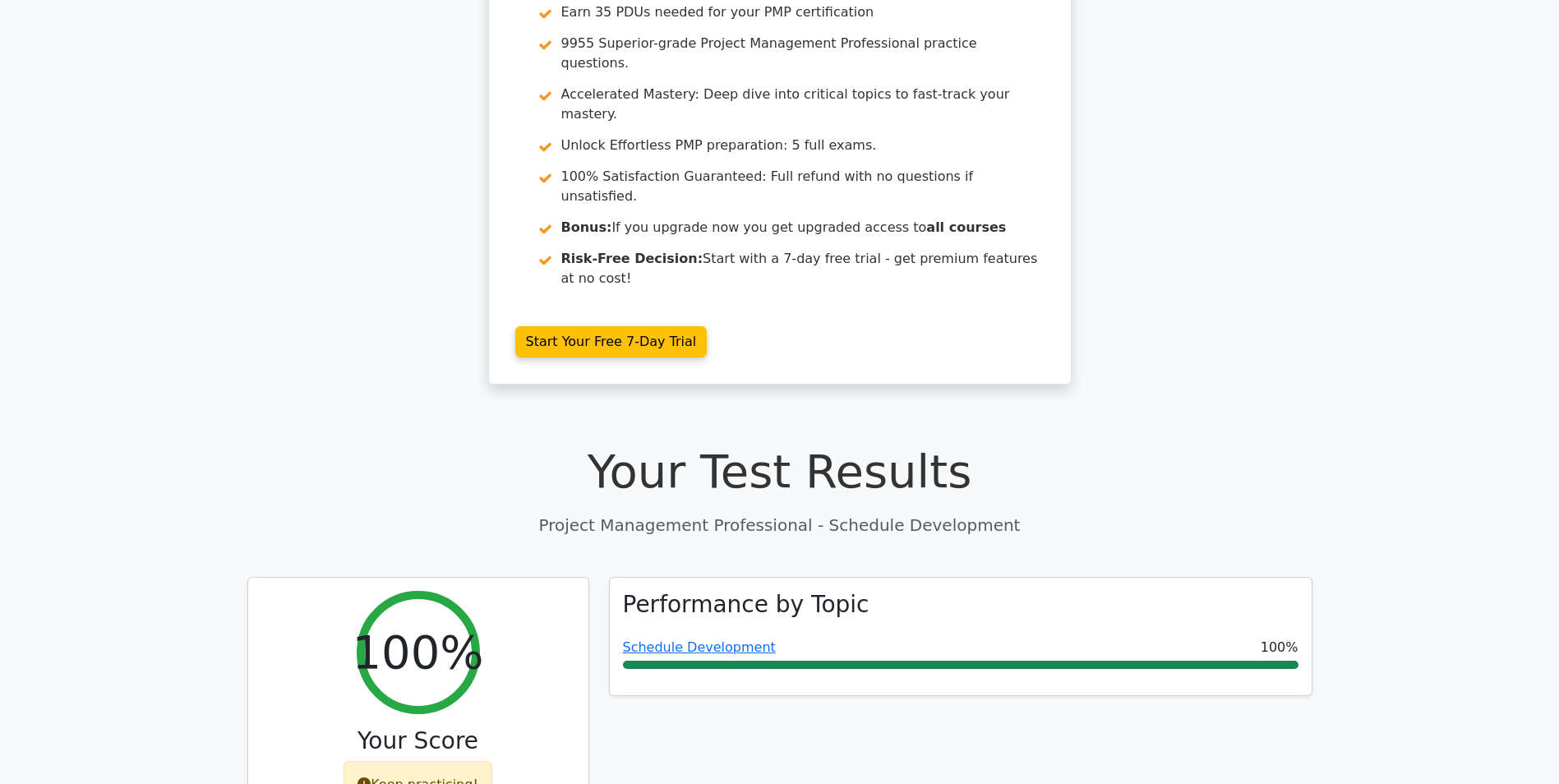
scroll to position [0, 0]
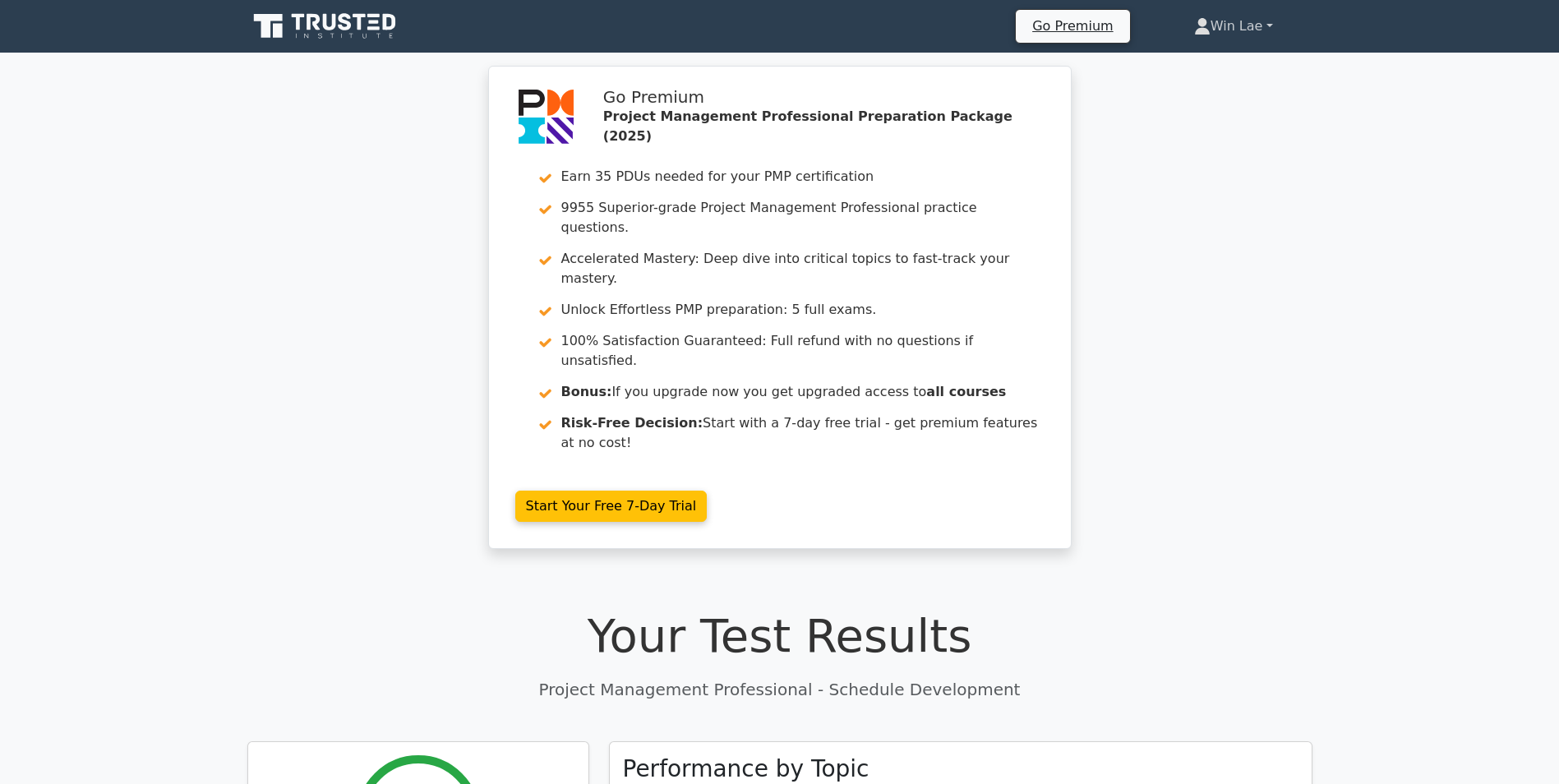
click at [1273, 23] on link "Win Lae" at bounding box center [1234, 25] width 158 height 33
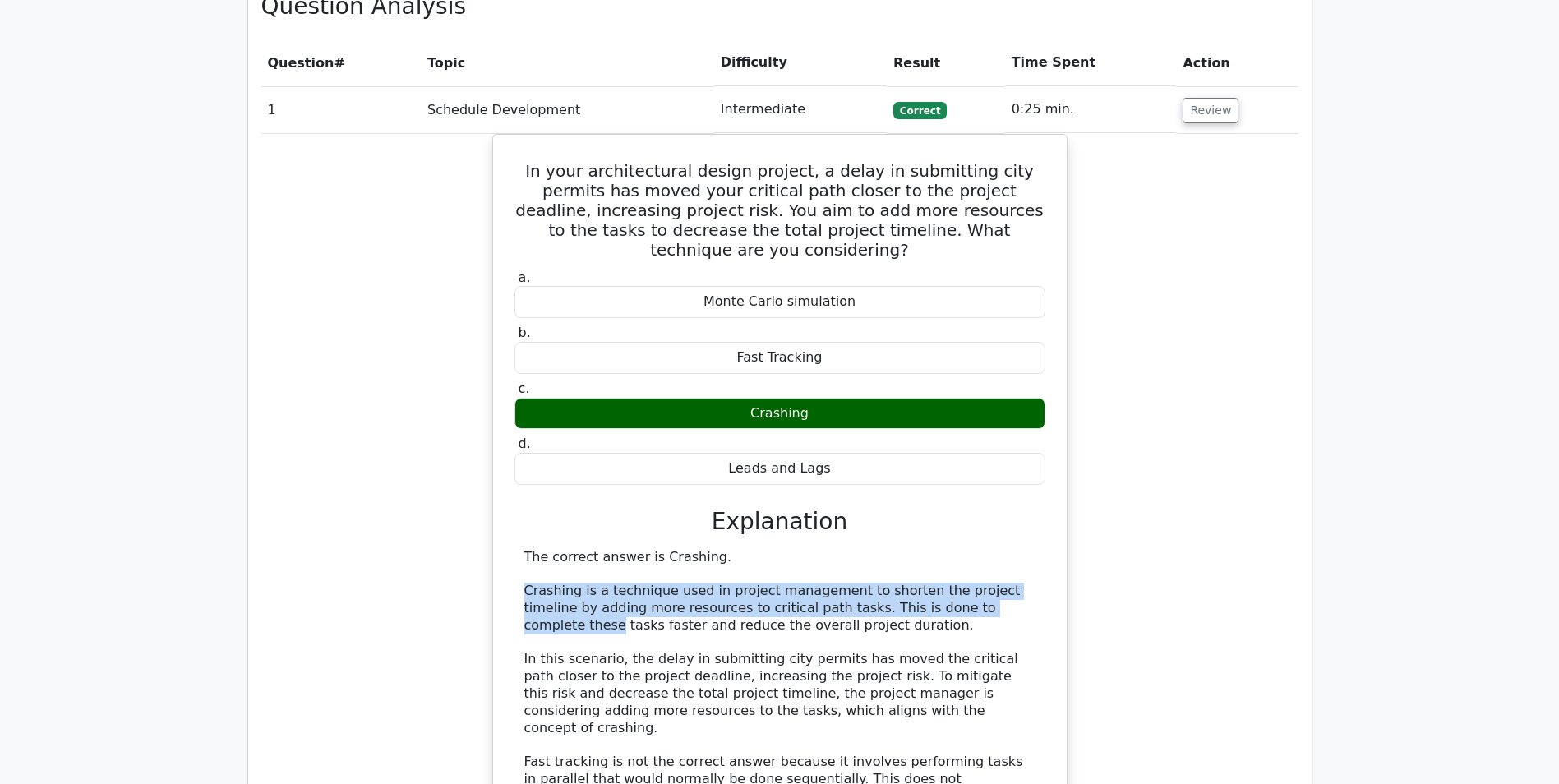
scroll to position [1397, 0]
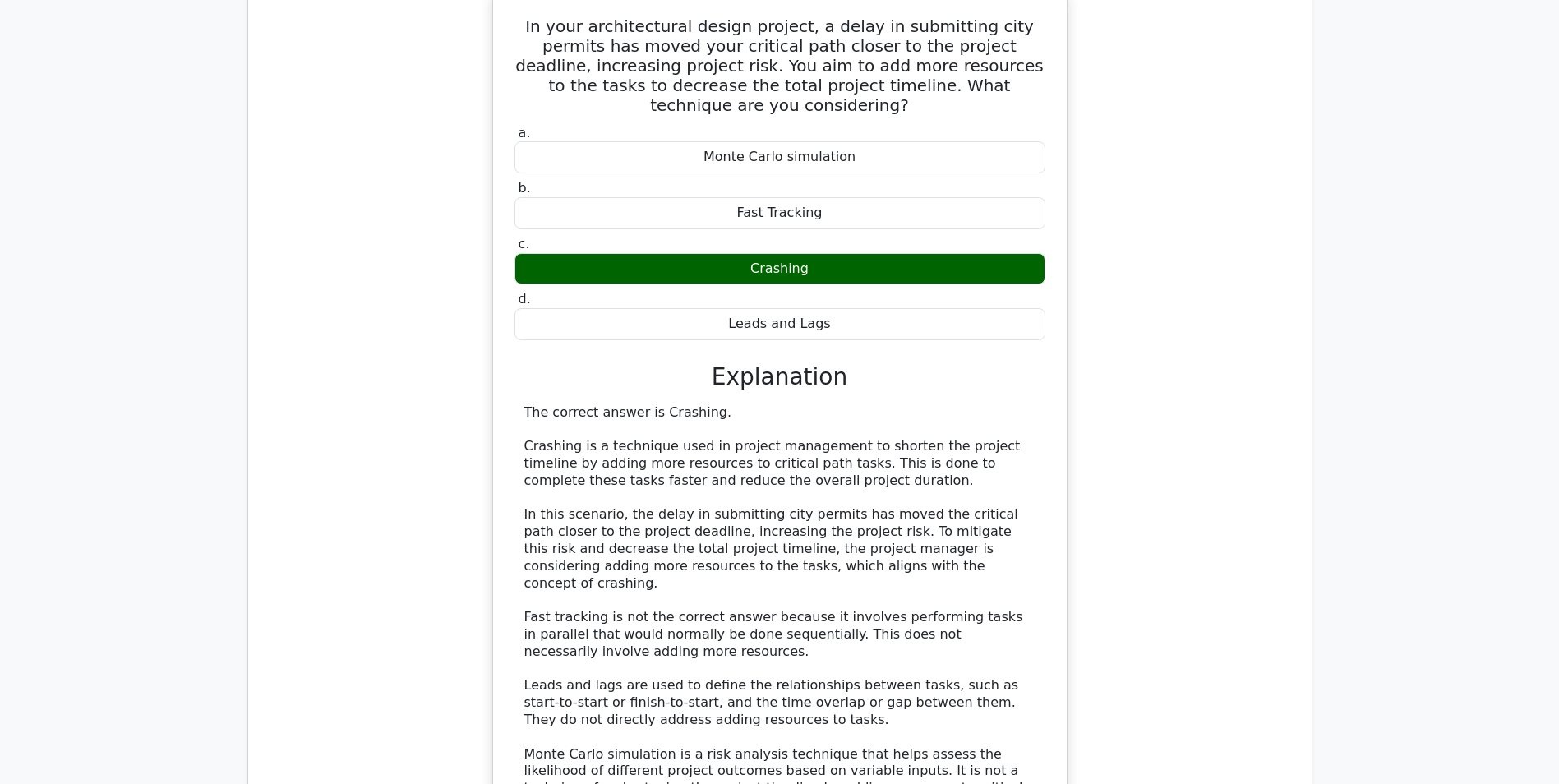
click at [560, 405] on div "The correct answer is Crashing. Crashing is a technique used in project managem…" at bounding box center [780, 610] width 511 height 410
drag, startPoint x: 851, startPoint y: 359, endPoint x: 961, endPoint y: 359, distance: 110.0
click at [961, 405] on div "The correct answer is Crashing. Crashing is a technique used in project managem…" at bounding box center [780, 610] width 511 height 410
drag, startPoint x: 638, startPoint y: 373, endPoint x: 823, endPoint y: 373, distance: 185.0
click at [823, 405] on div "The correct answer is Crashing. Crashing is a technique used in project managem…" at bounding box center [780, 610] width 511 height 410
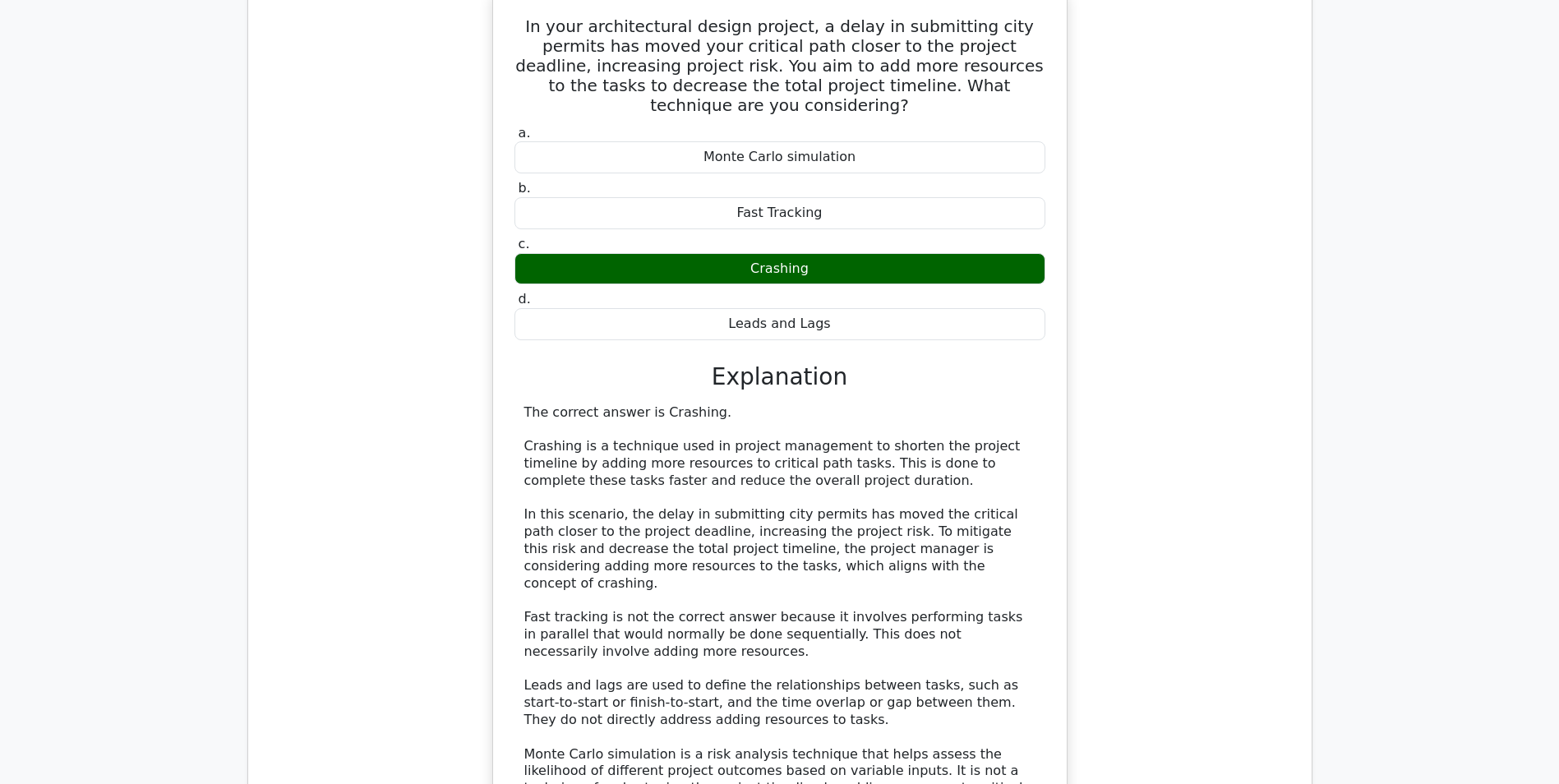
drag, startPoint x: 823, startPoint y: 373, endPoint x: 762, endPoint y: 402, distance: 67.5
click at [762, 405] on div "The correct answer is Crashing. Crashing is a technique used in project managem…" at bounding box center [780, 610] width 511 height 410
click at [798, 411] on div "The correct answer is Crashing. Crashing is a technique used in project managem…" at bounding box center [780, 610] width 511 height 410
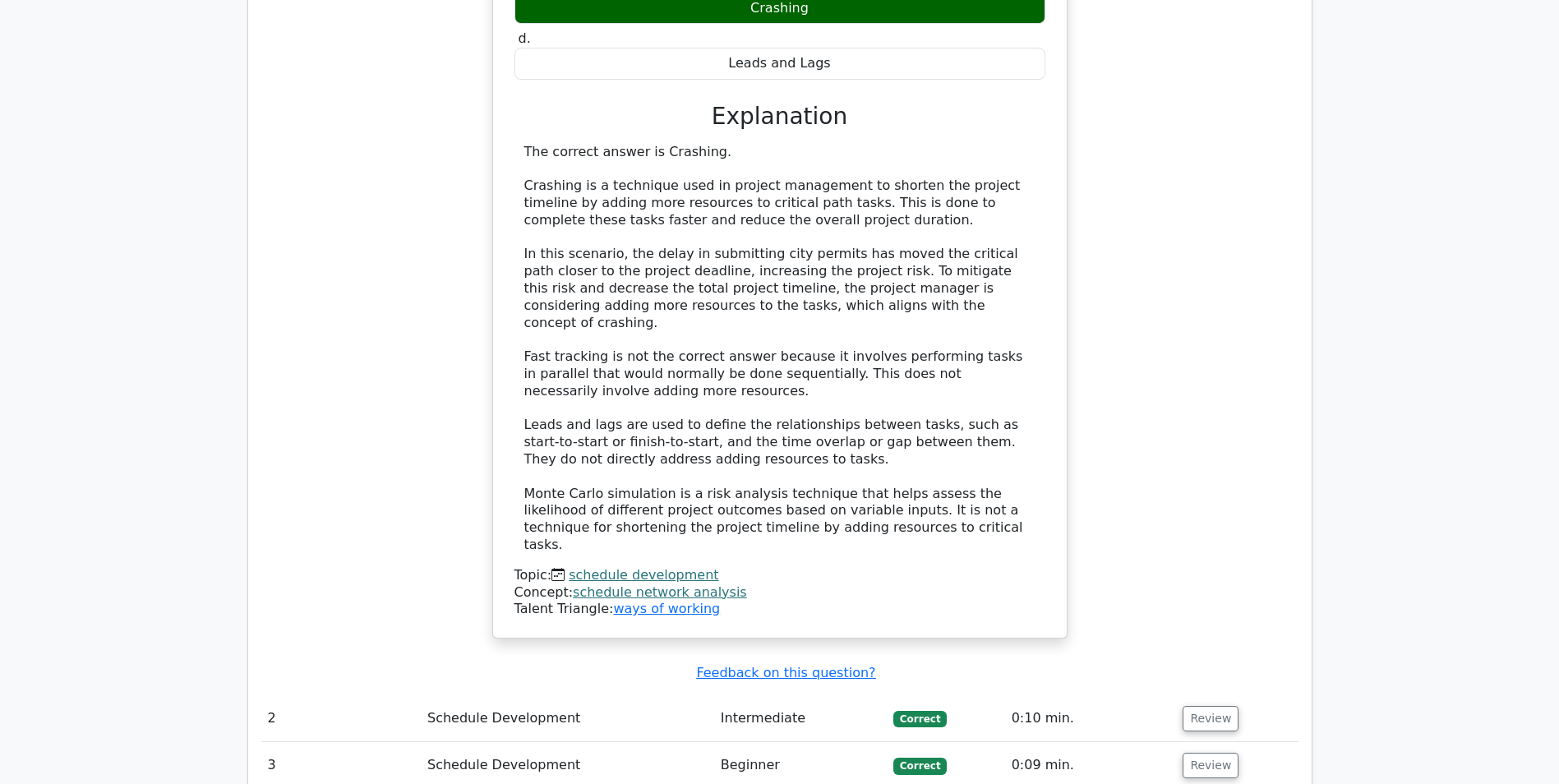
scroll to position [1726, 0]
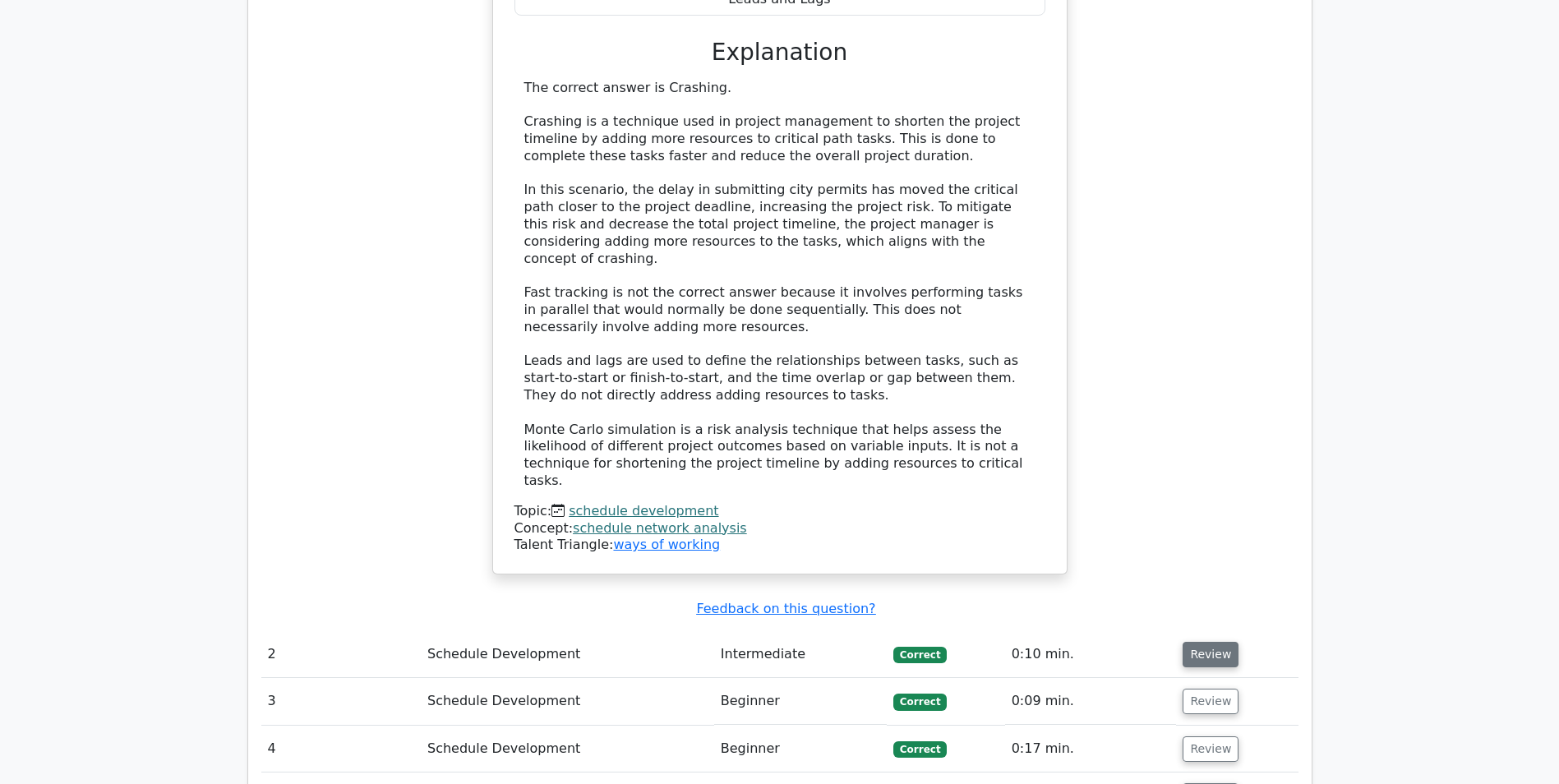
click at [1207, 642] on button "Review" at bounding box center [1210, 654] width 56 height 25
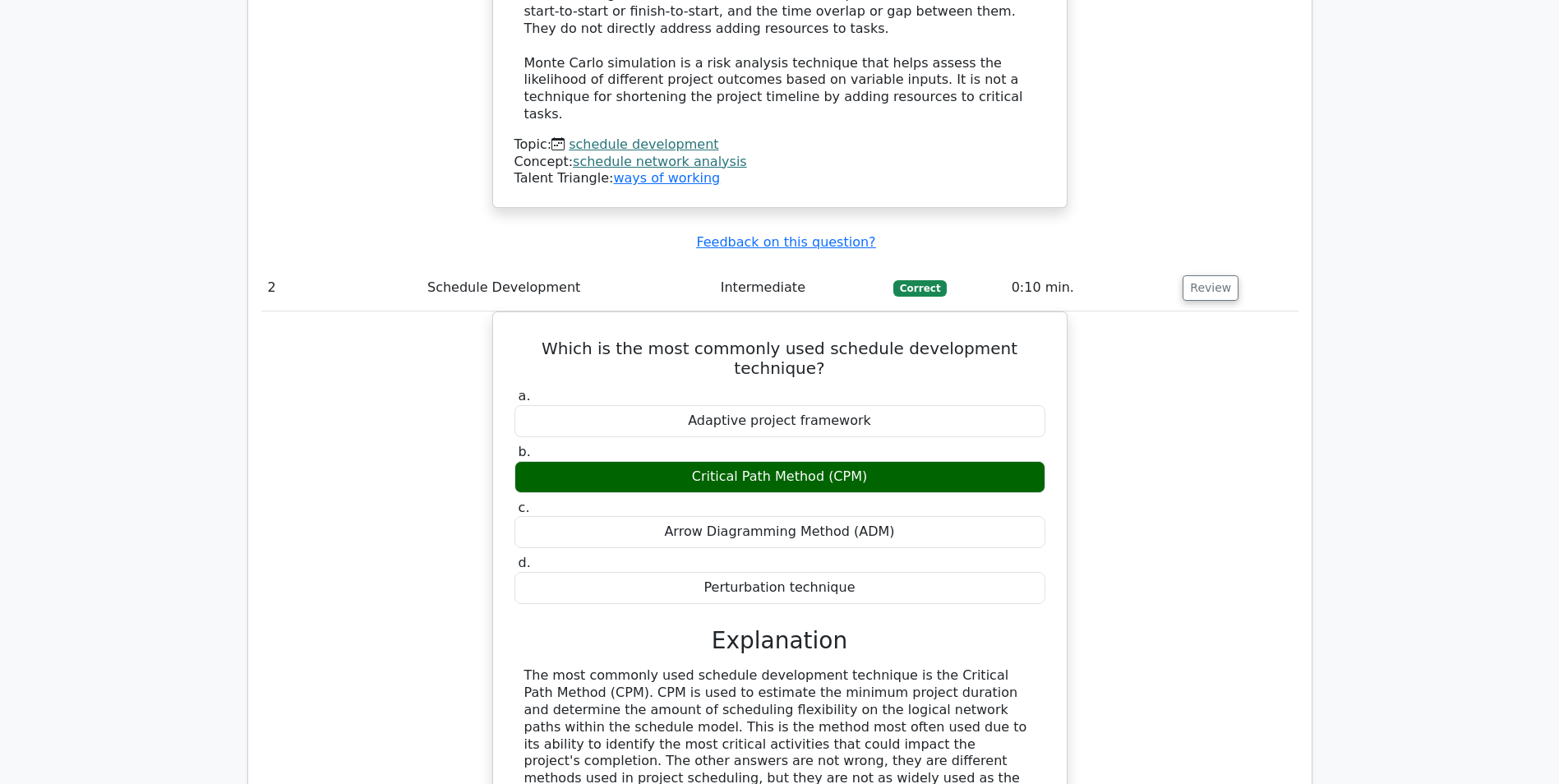
scroll to position [2218, 0]
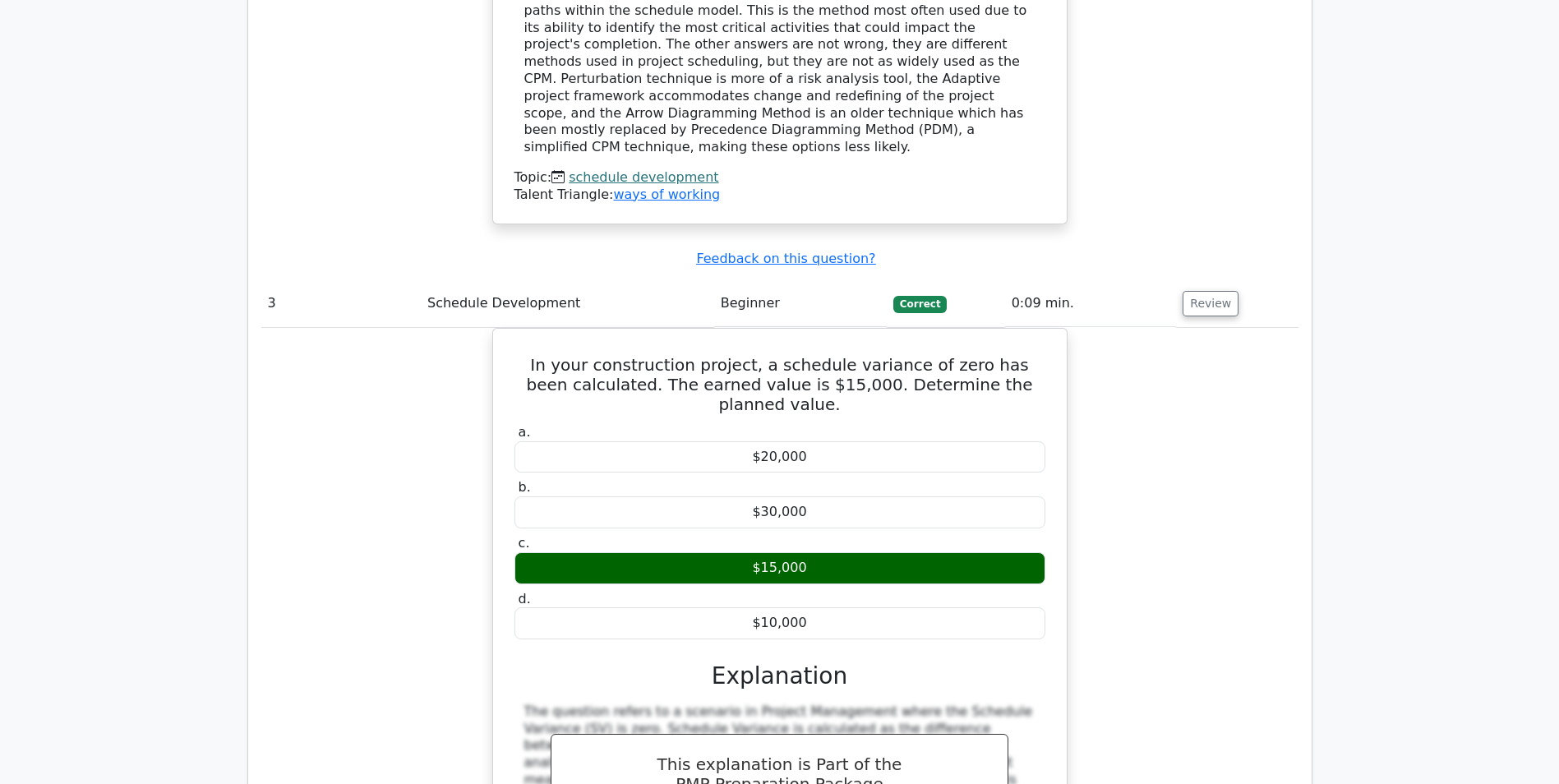
scroll to position [3041, 0]
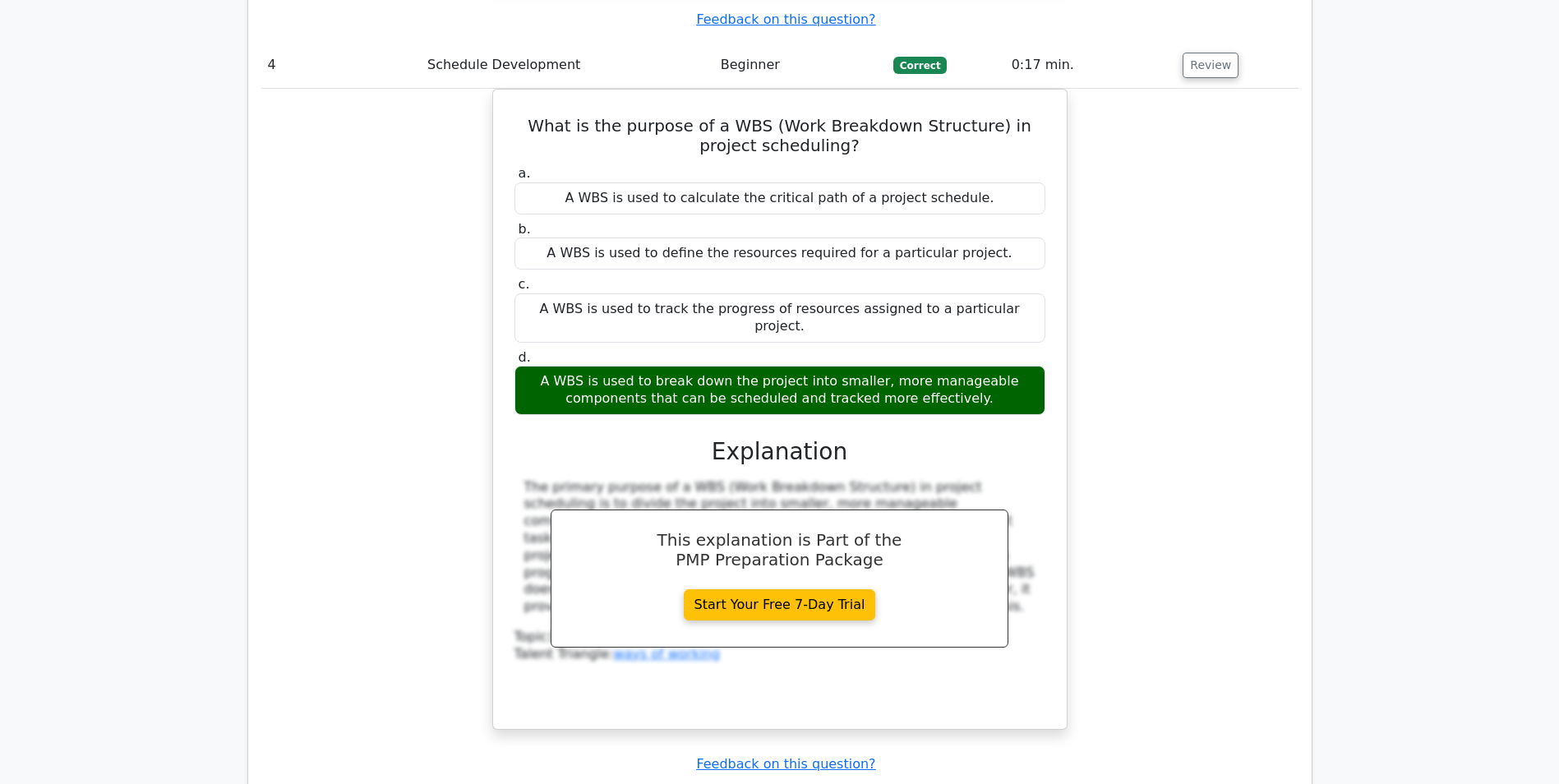
scroll to position [3944, 0]
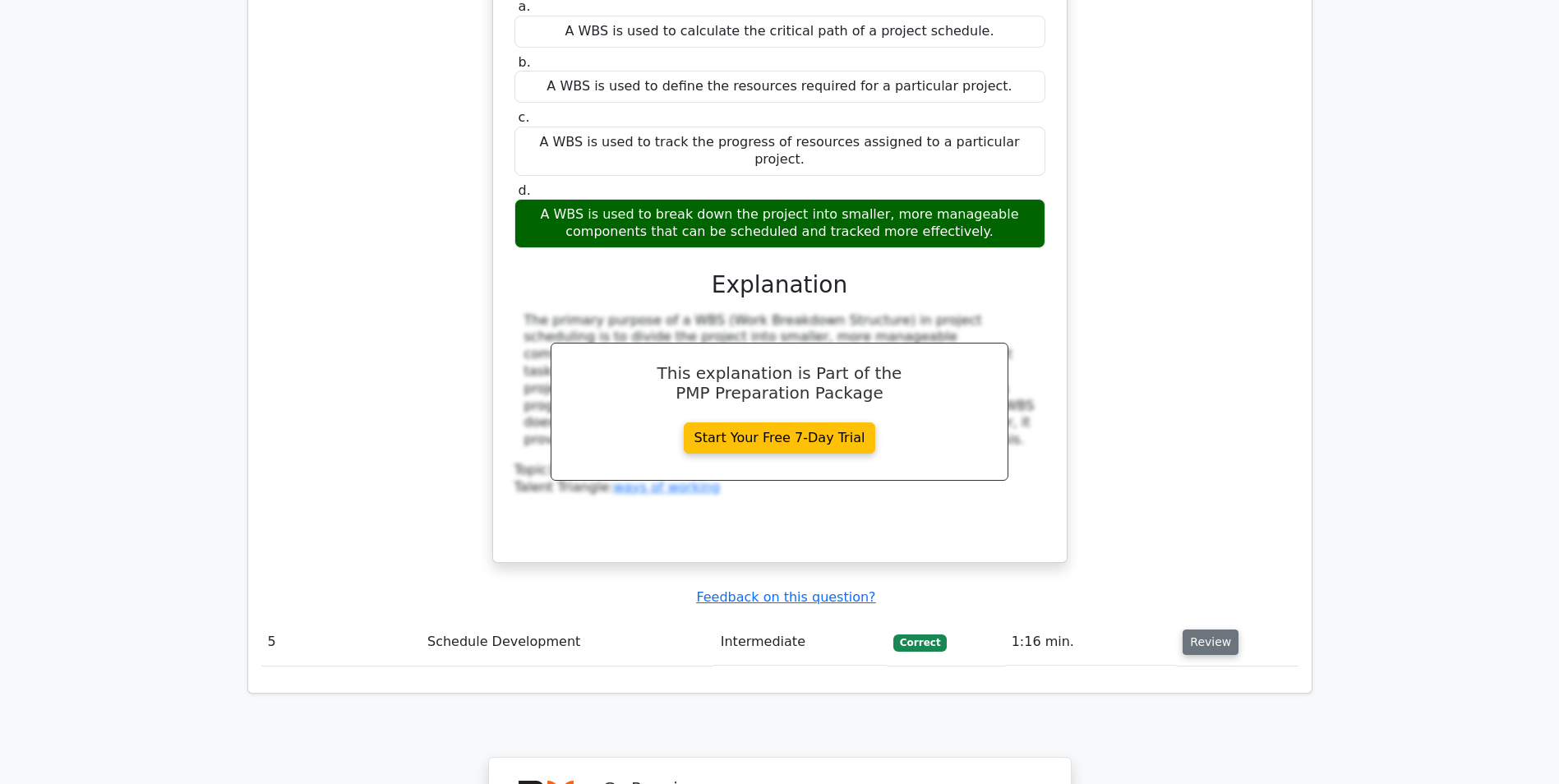
click at [1210, 630] on button "Review" at bounding box center [1210, 642] width 56 height 25
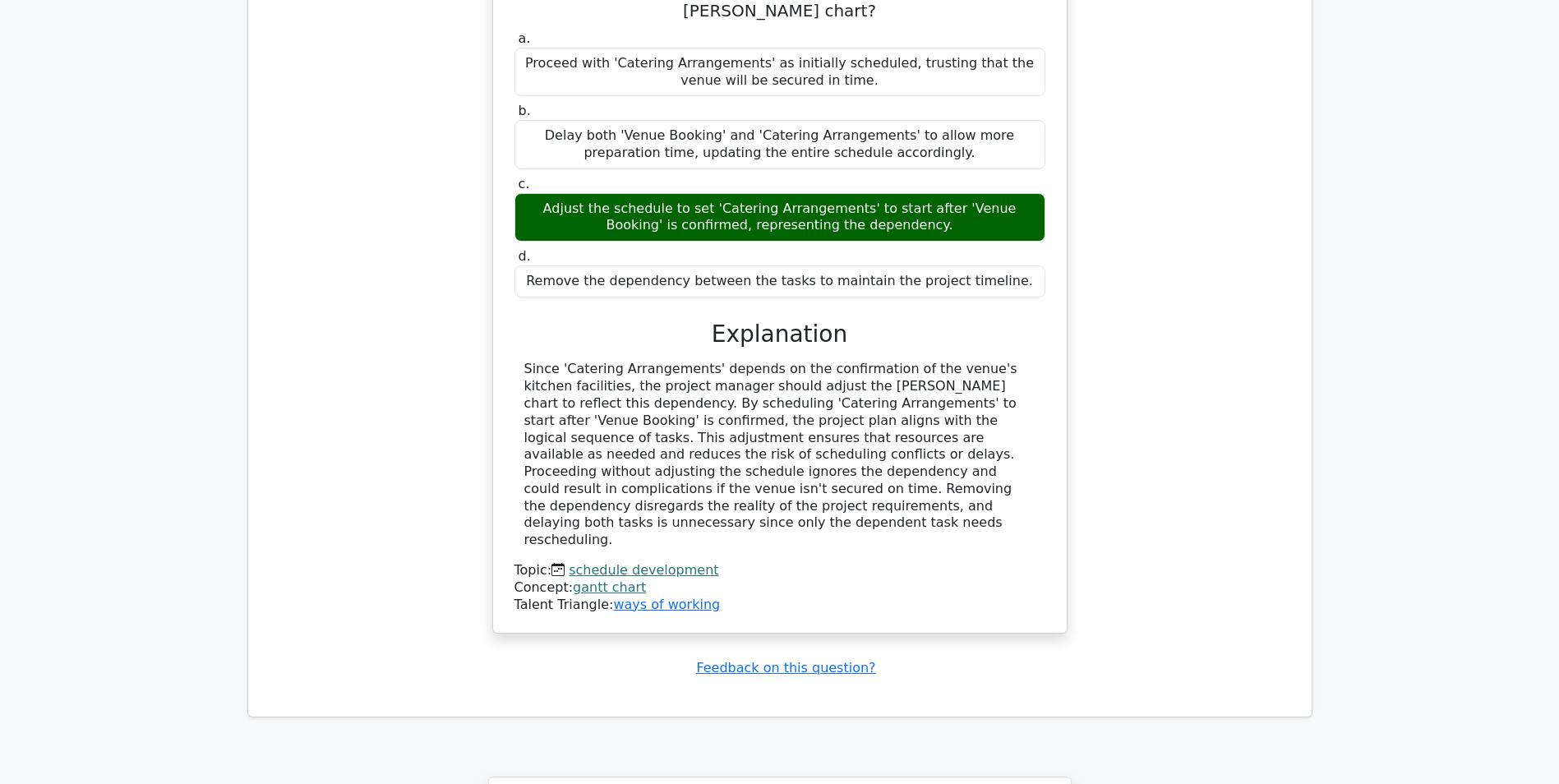
scroll to position [4848, 0]
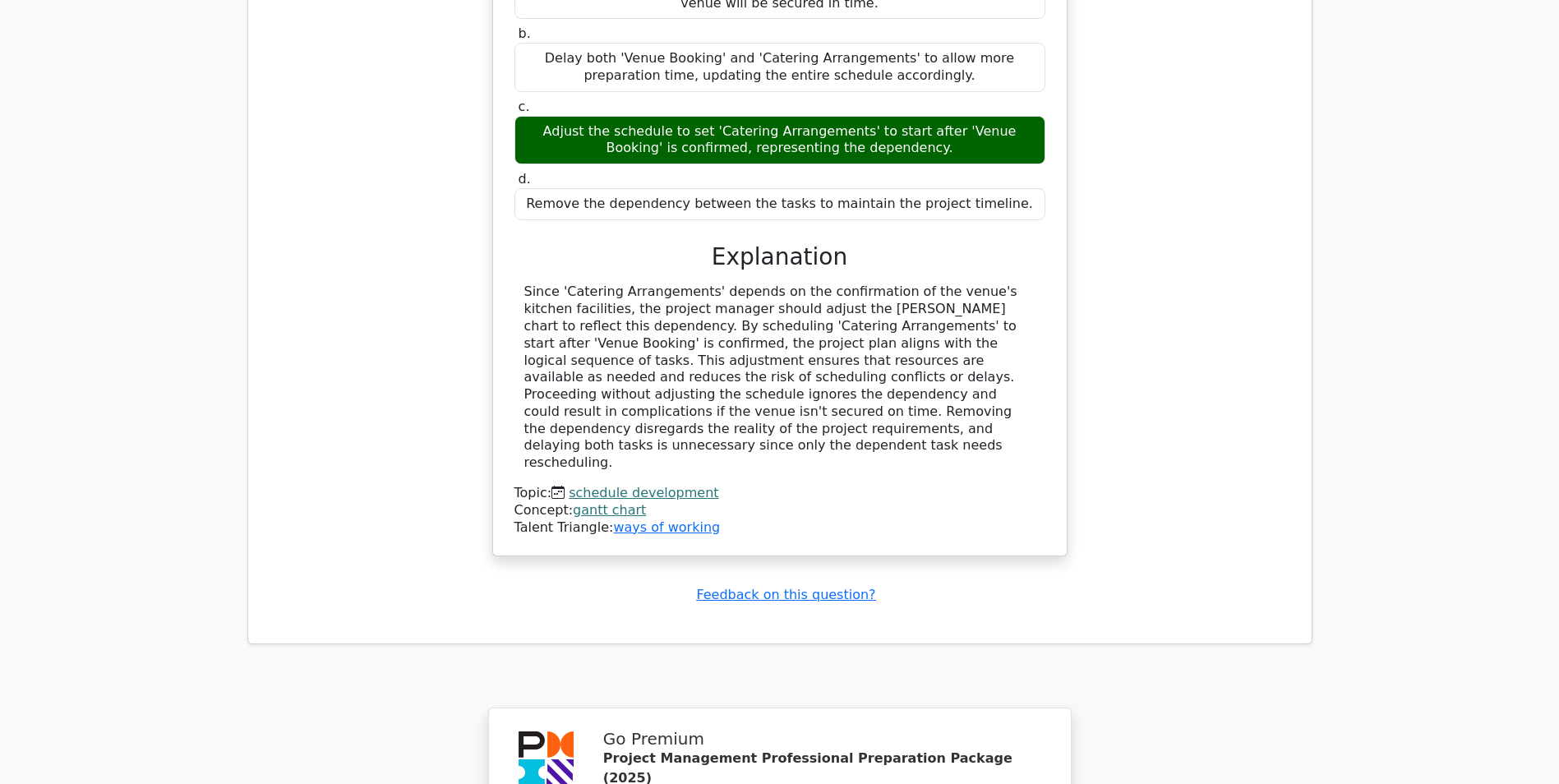
click at [641, 485] on link "schedule development" at bounding box center [643, 492] width 150 height 16
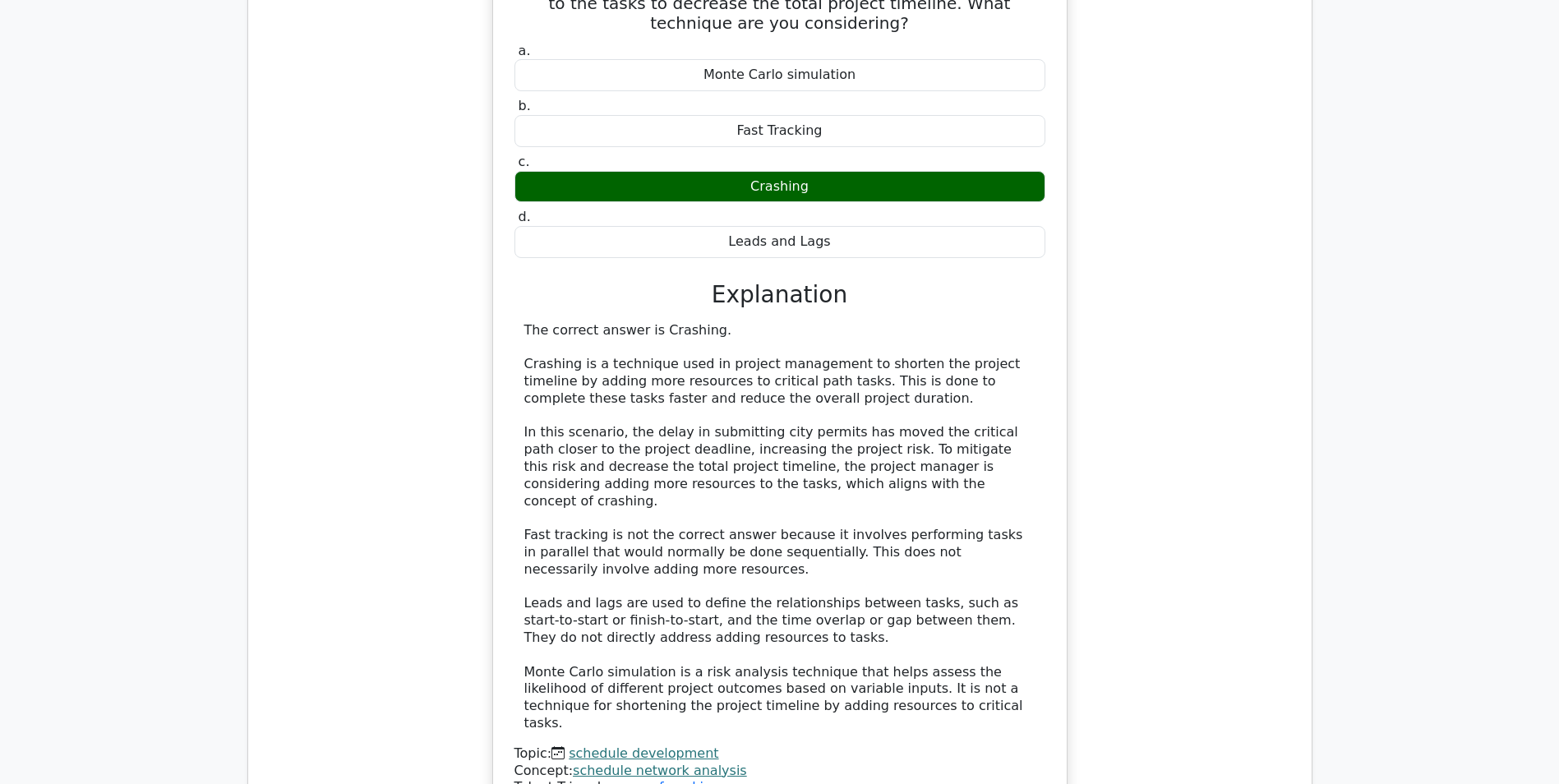
scroll to position [1315, 0]
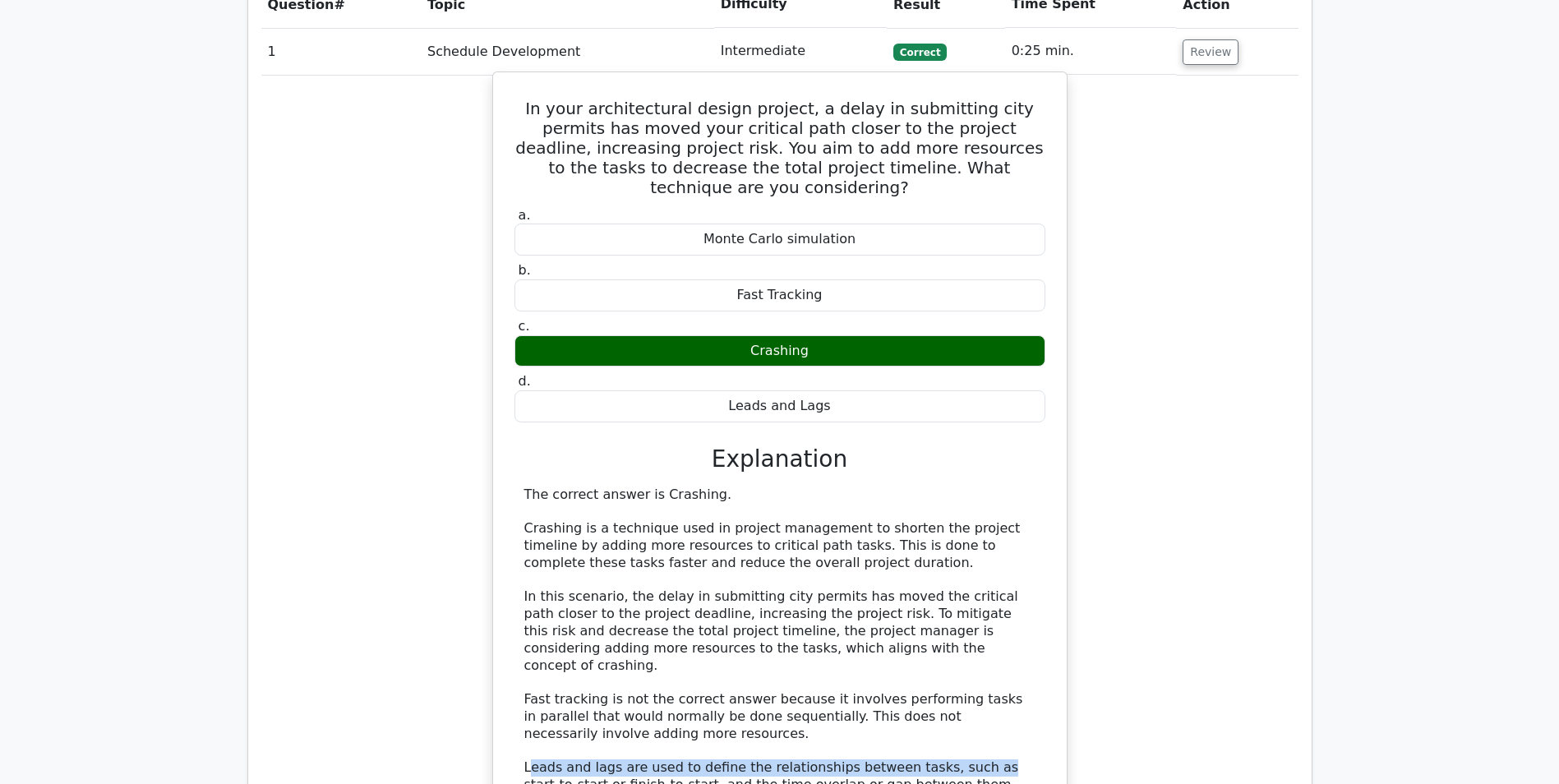
drag, startPoint x: 529, startPoint y: 653, endPoint x: 949, endPoint y: 659, distance: 420.0
click at [949, 659] on div "The correct answer is Crashing. Crashing is a technique used in project managem…" at bounding box center [780, 692] width 511 height 410
click at [703, 679] on div "The correct answer is Crashing. Crashing is a technique used in project managem…" at bounding box center [780, 692] width 511 height 410
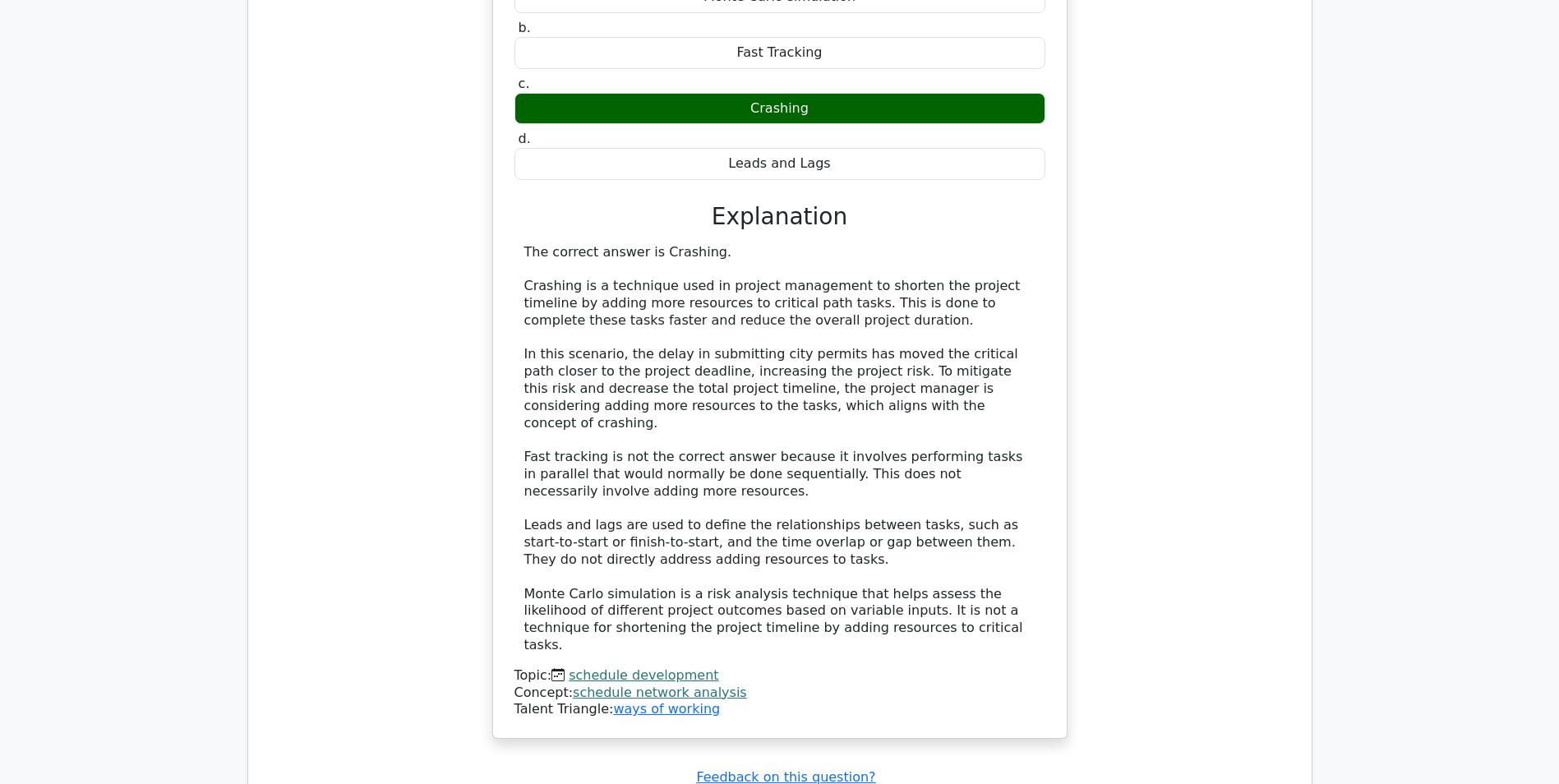
scroll to position [1561, 0]
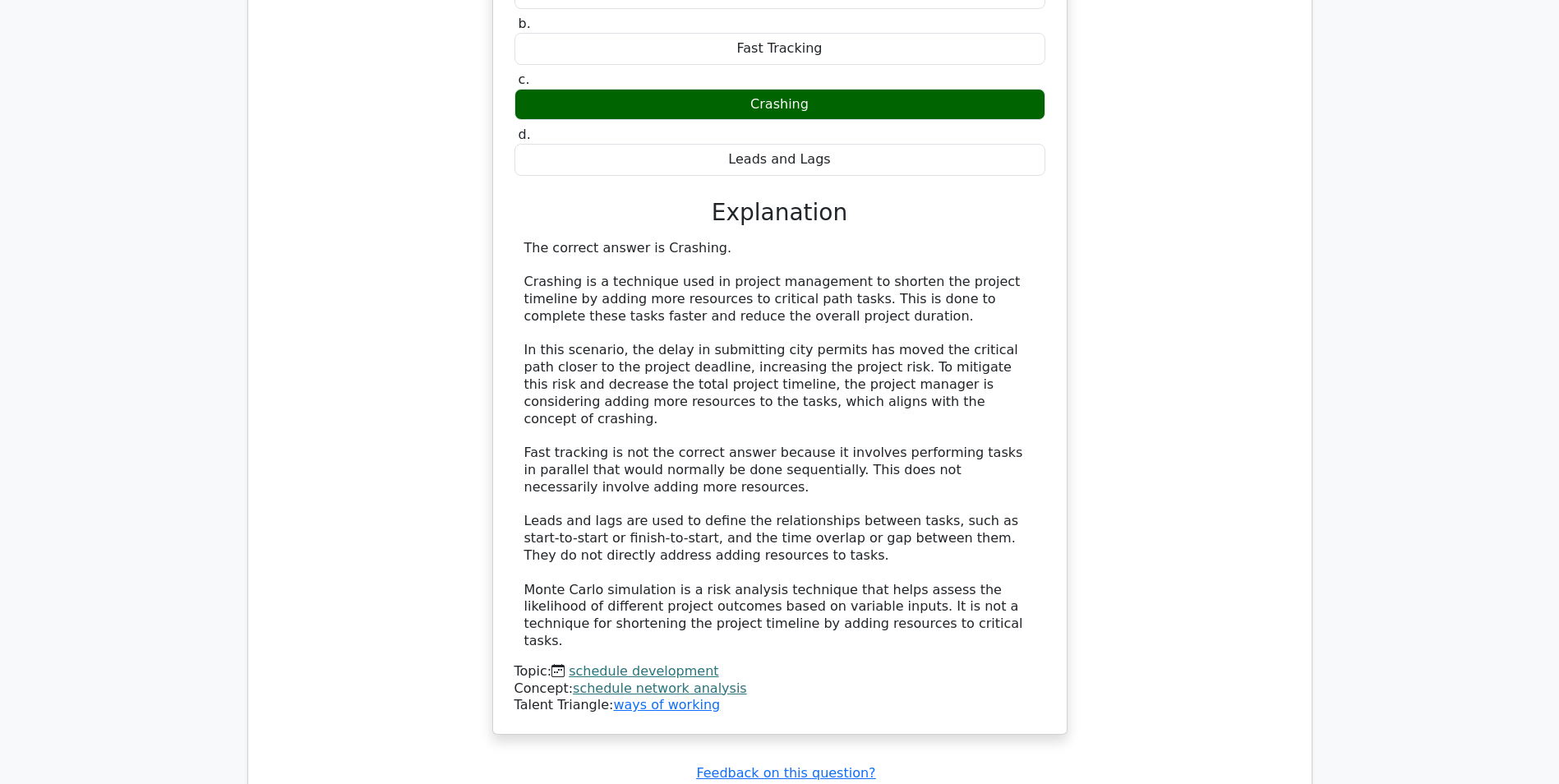
click at [690, 664] on link "schedule development" at bounding box center [643, 671] width 150 height 16
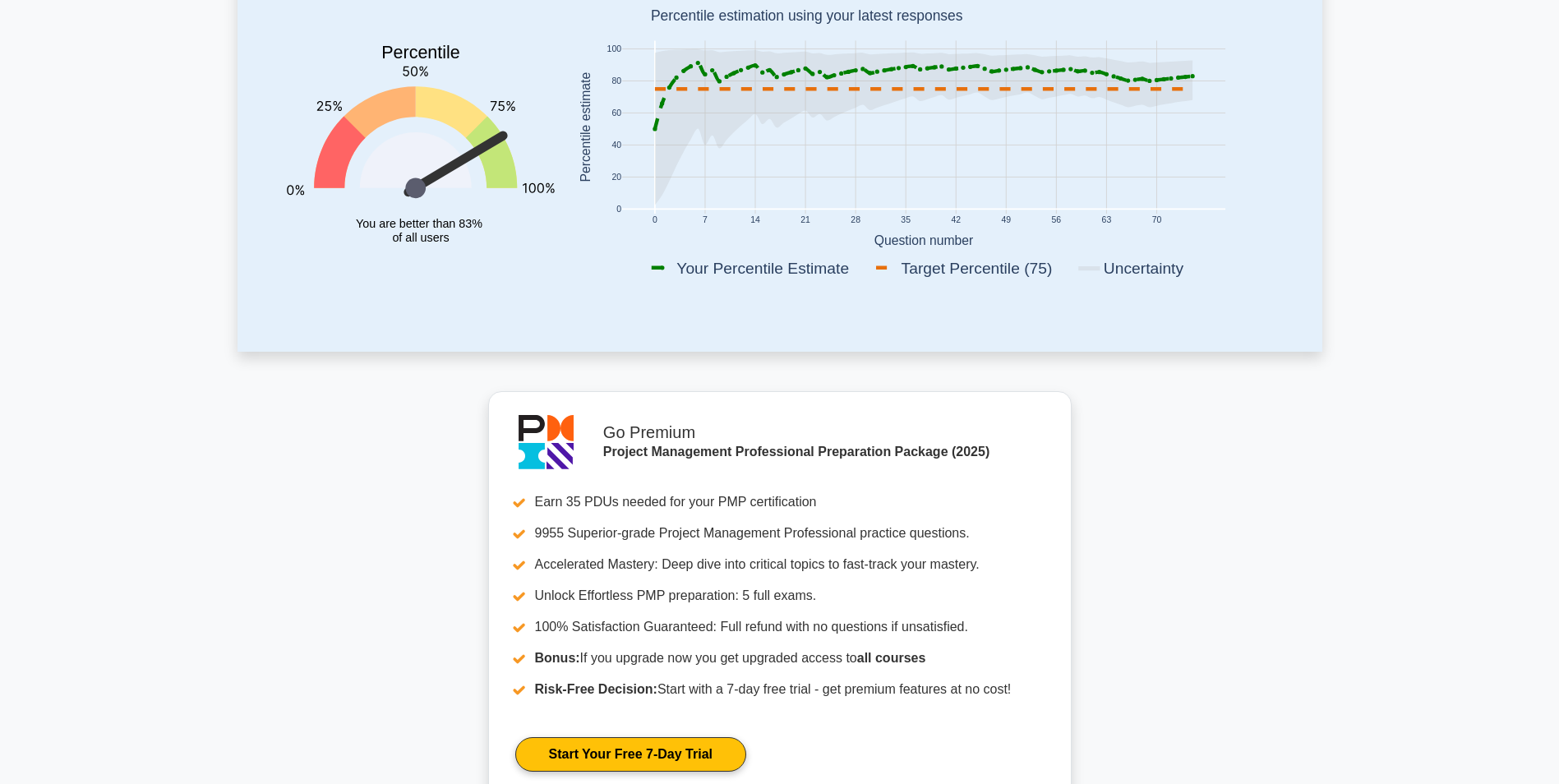
scroll to position [411, 0]
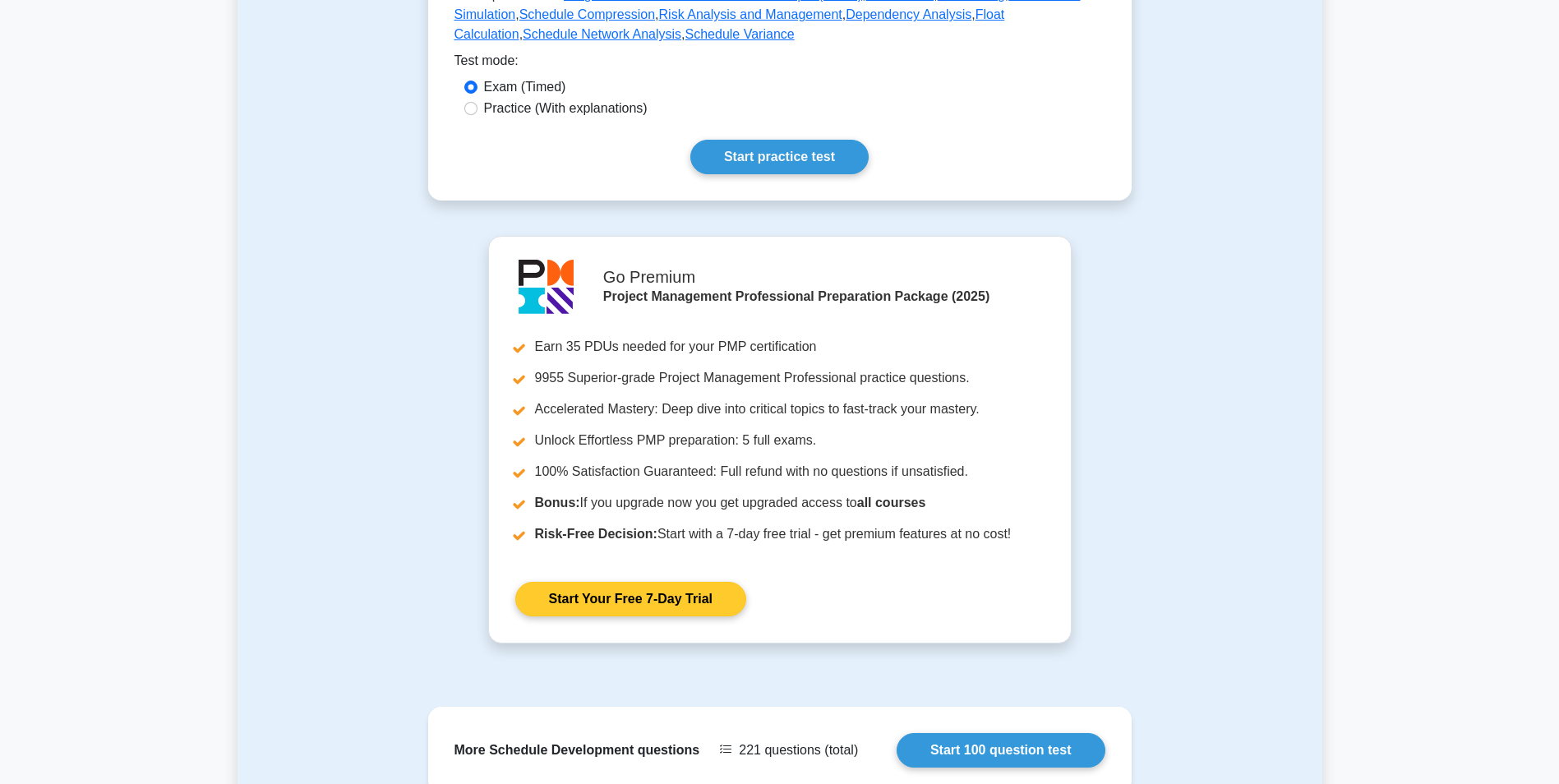
scroll to position [822, 0]
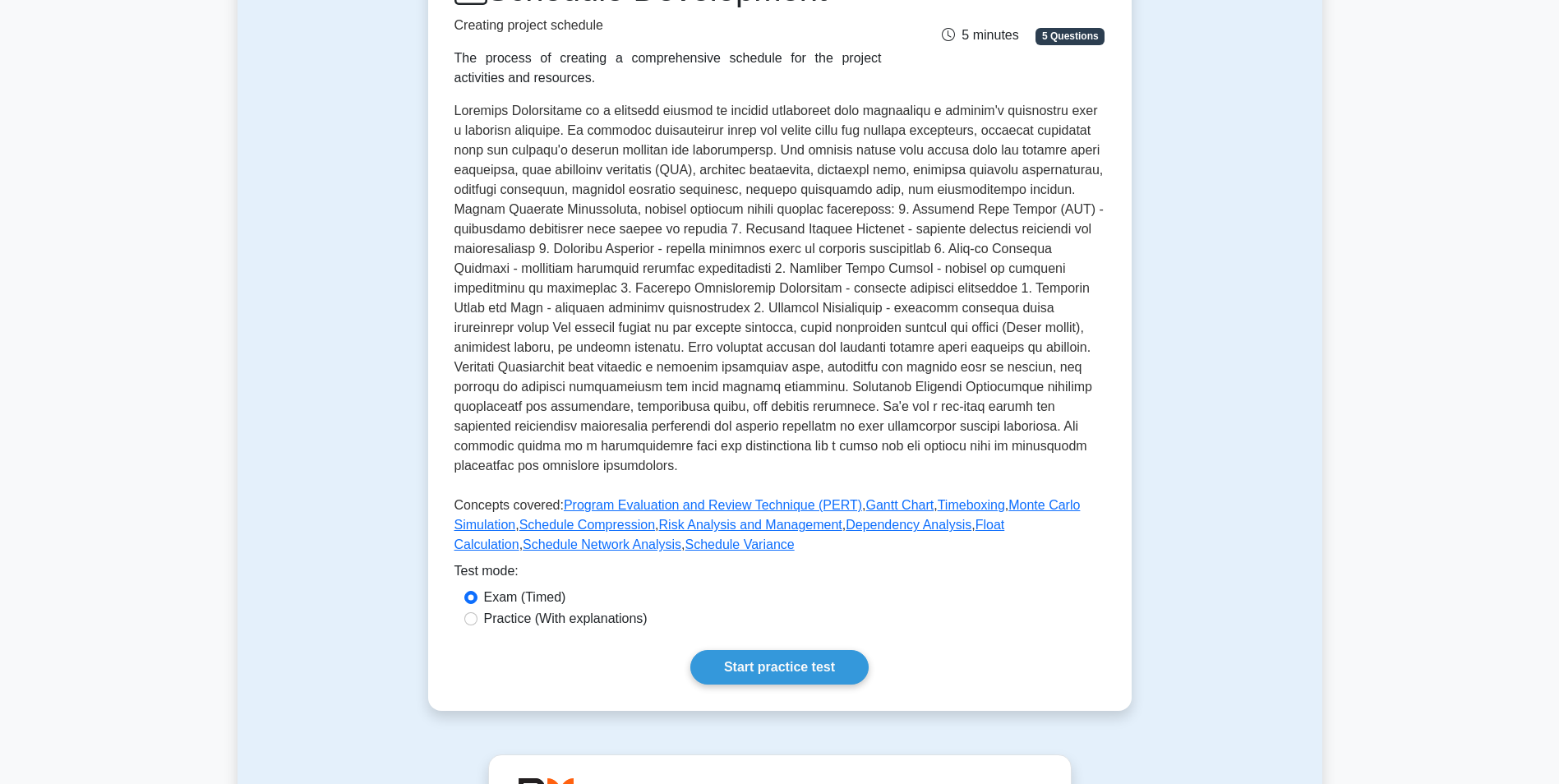
scroll to position [411, 0]
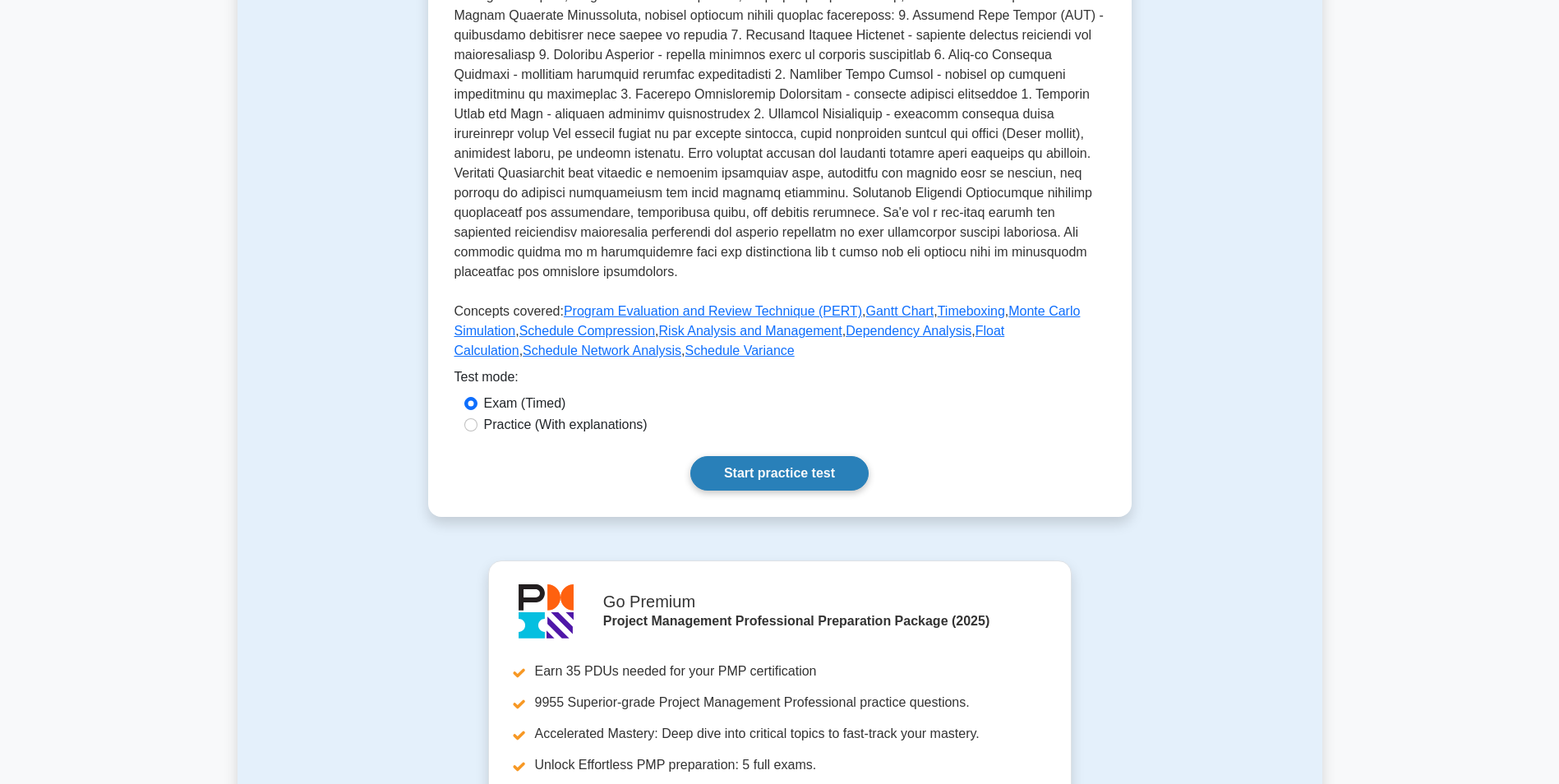
click at [722, 456] on link "Start practice test" at bounding box center [779, 473] width 178 height 35
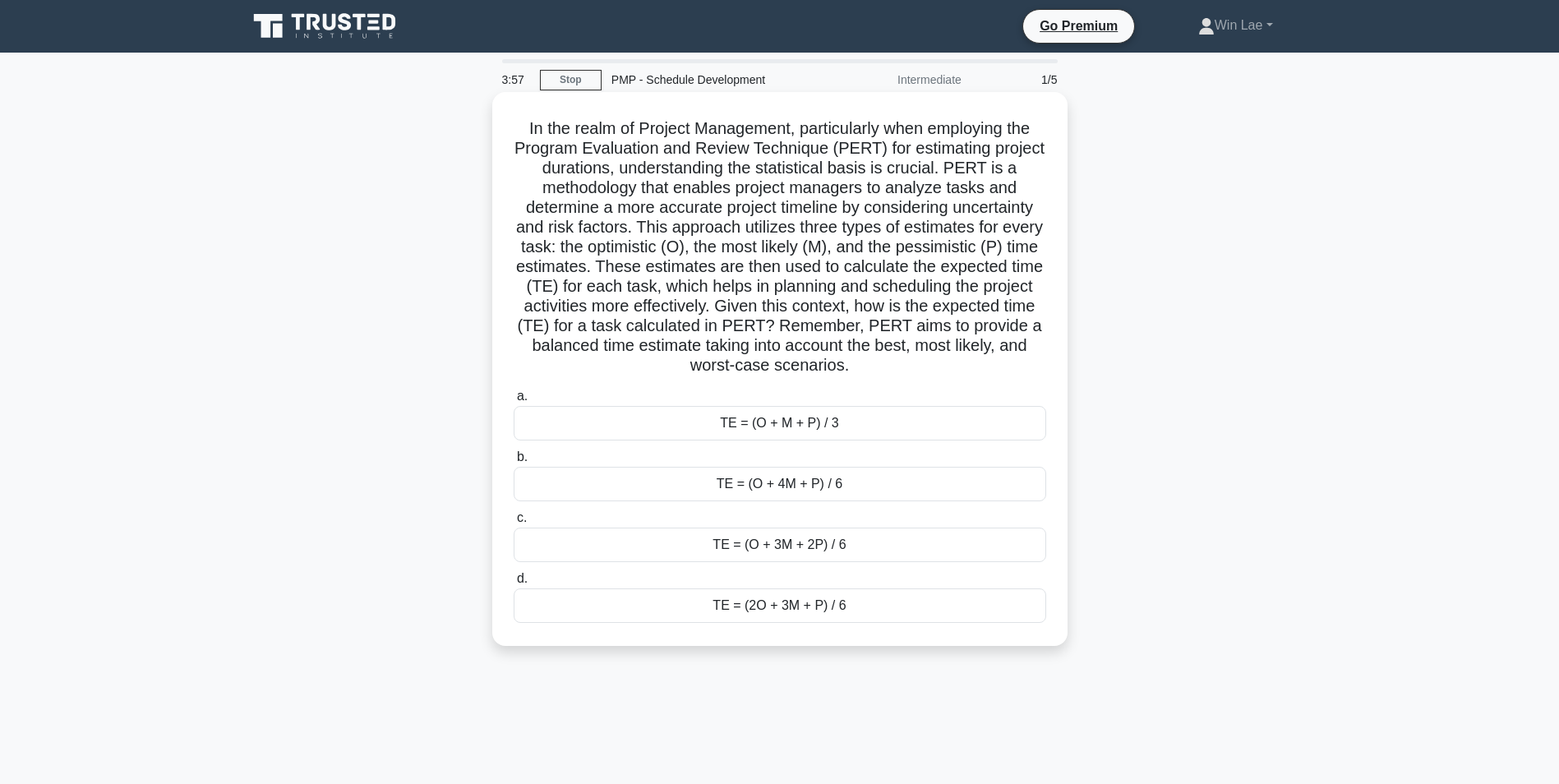
click at [851, 436] on div "TE = (O + M + P) / 3" at bounding box center [780, 423] width 533 height 35
click at [514, 402] on input "a. TE = (O + M + P) / 3" at bounding box center [514, 396] width 0 height 10
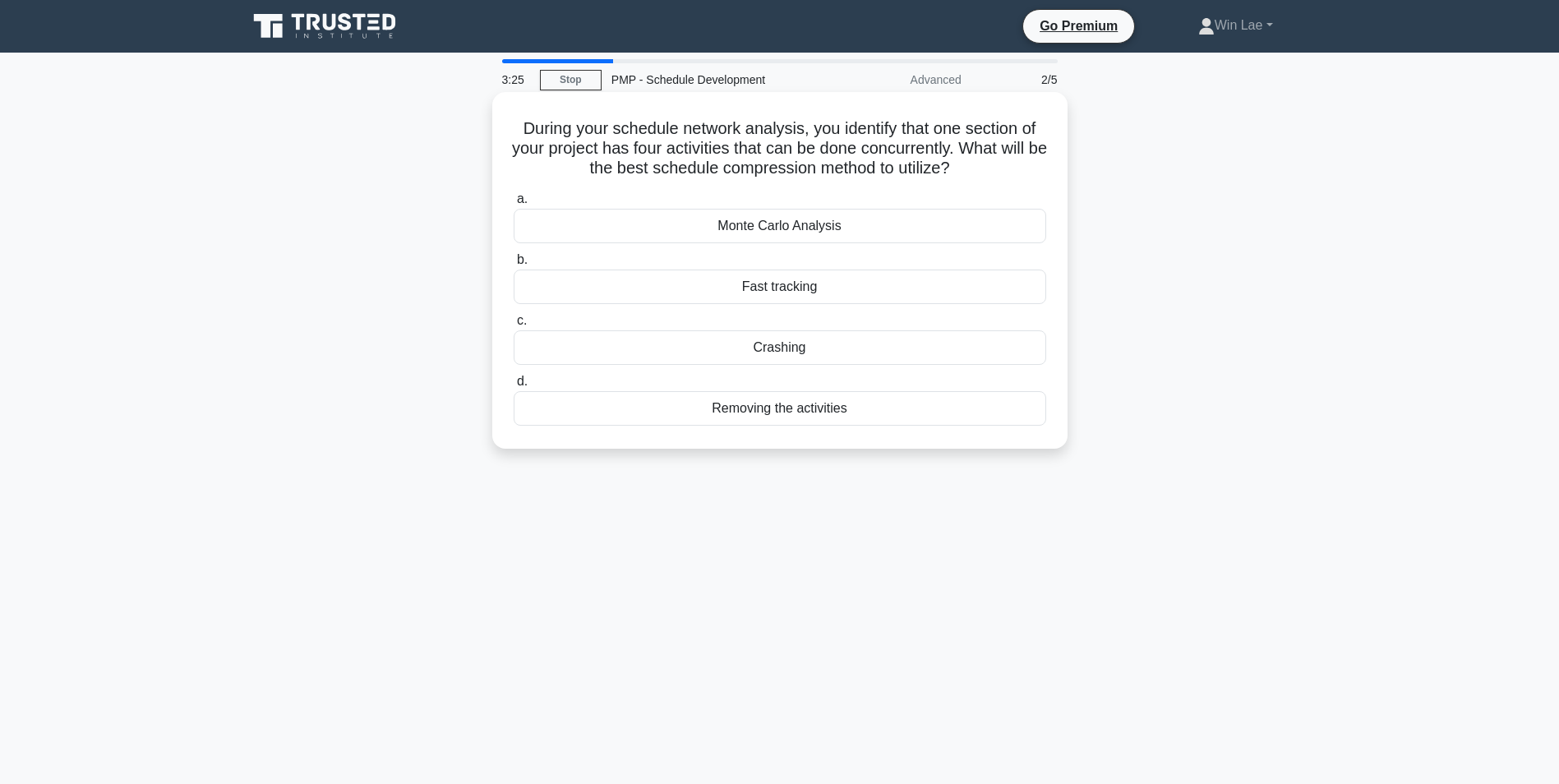
click at [748, 290] on div "Fast tracking" at bounding box center [780, 286] width 533 height 35
click at [514, 265] on input "b. Fast tracking" at bounding box center [514, 260] width 0 height 10
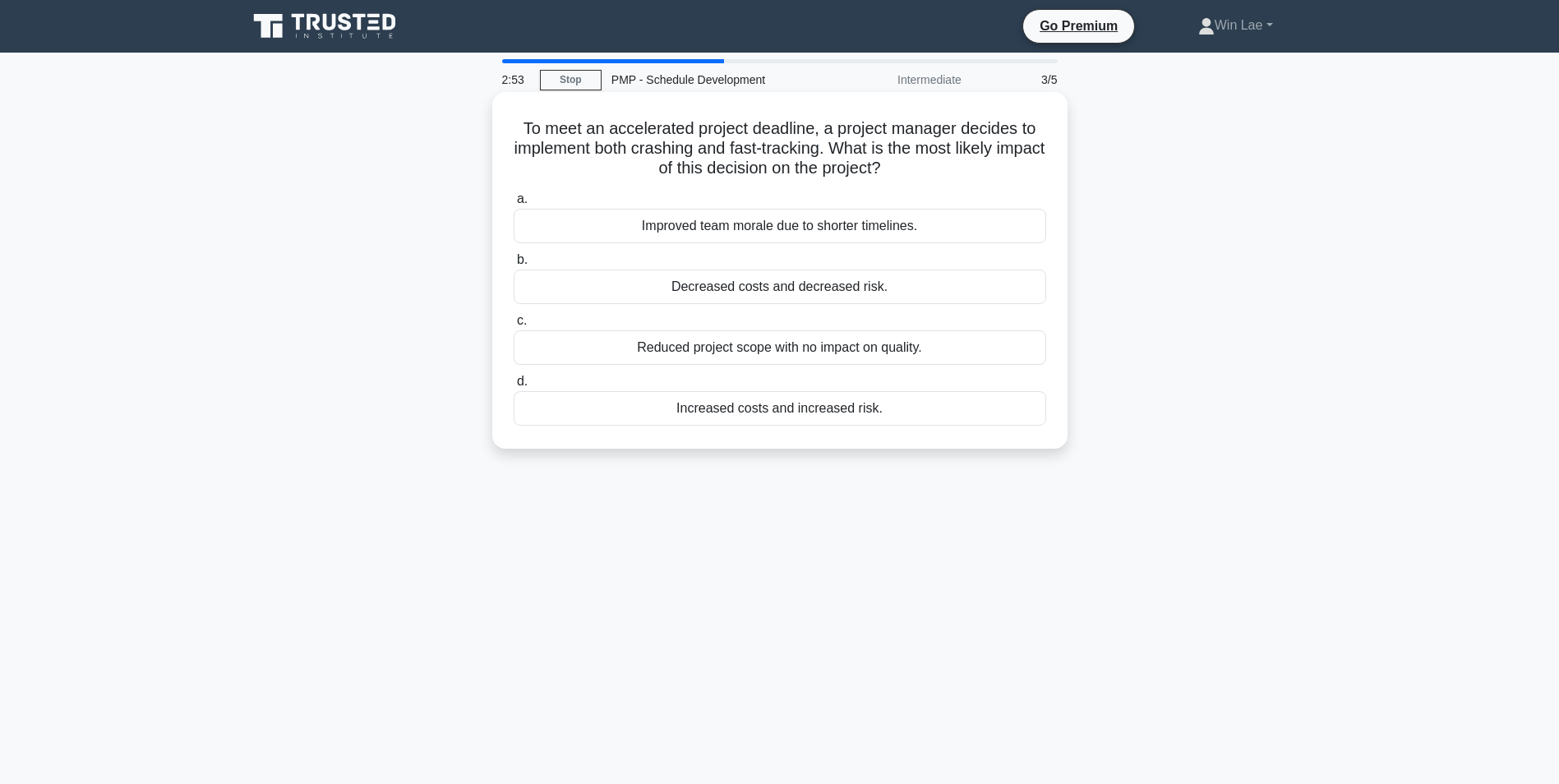
click at [800, 409] on div "Increased costs and increased risk." at bounding box center [780, 408] width 533 height 35
click at [514, 387] on input "d. Increased costs and increased risk." at bounding box center [514, 381] width 0 height 10
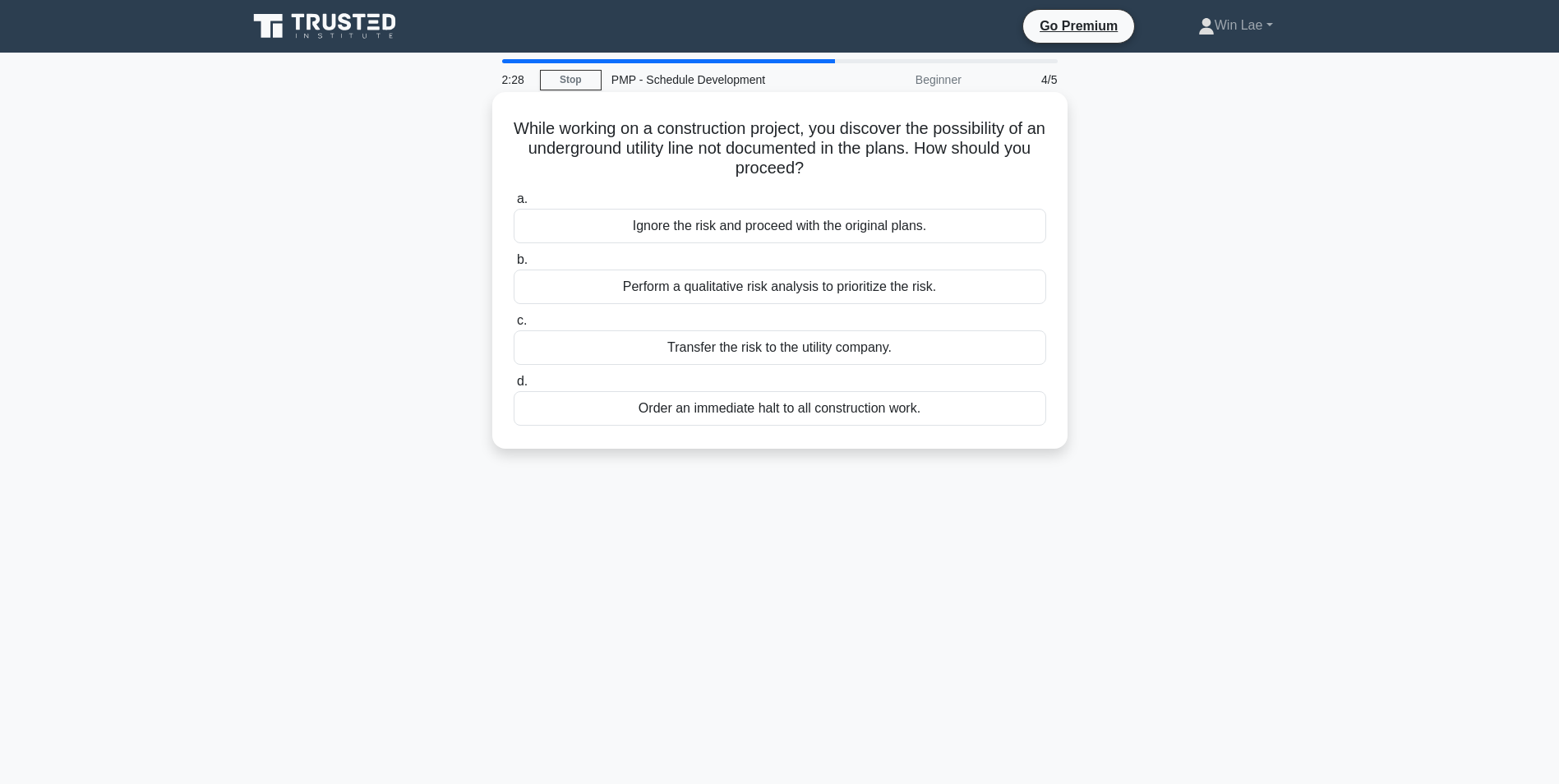
click at [621, 287] on div "Perform a qualitative risk analysis to prioritize the risk." at bounding box center [780, 286] width 533 height 35
click at [514, 265] on input "b. Perform a qualitative risk analysis to prioritize the risk." at bounding box center [514, 260] width 0 height 10
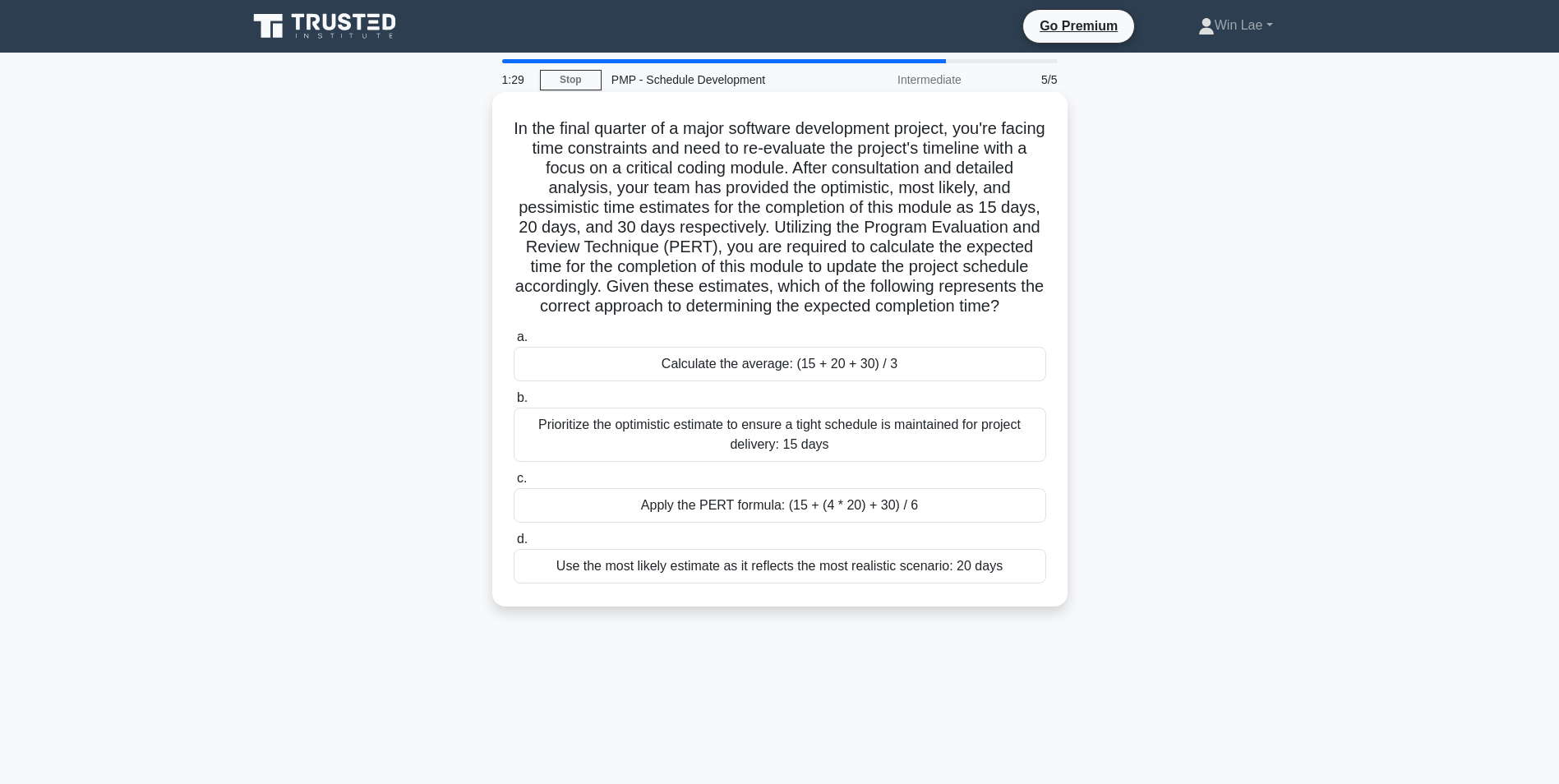
drag, startPoint x: 786, startPoint y: 383, endPoint x: 748, endPoint y: 386, distance: 38.1
click at [786, 381] on div "Calculate the average: (15 + 20 + 30) / 3" at bounding box center [780, 363] width 533 height 35
click at [514, 343] on input "a. Calculate the average: (15 + 20 + 30) / 3" at bounding box center [514, 337] width 0 height 10
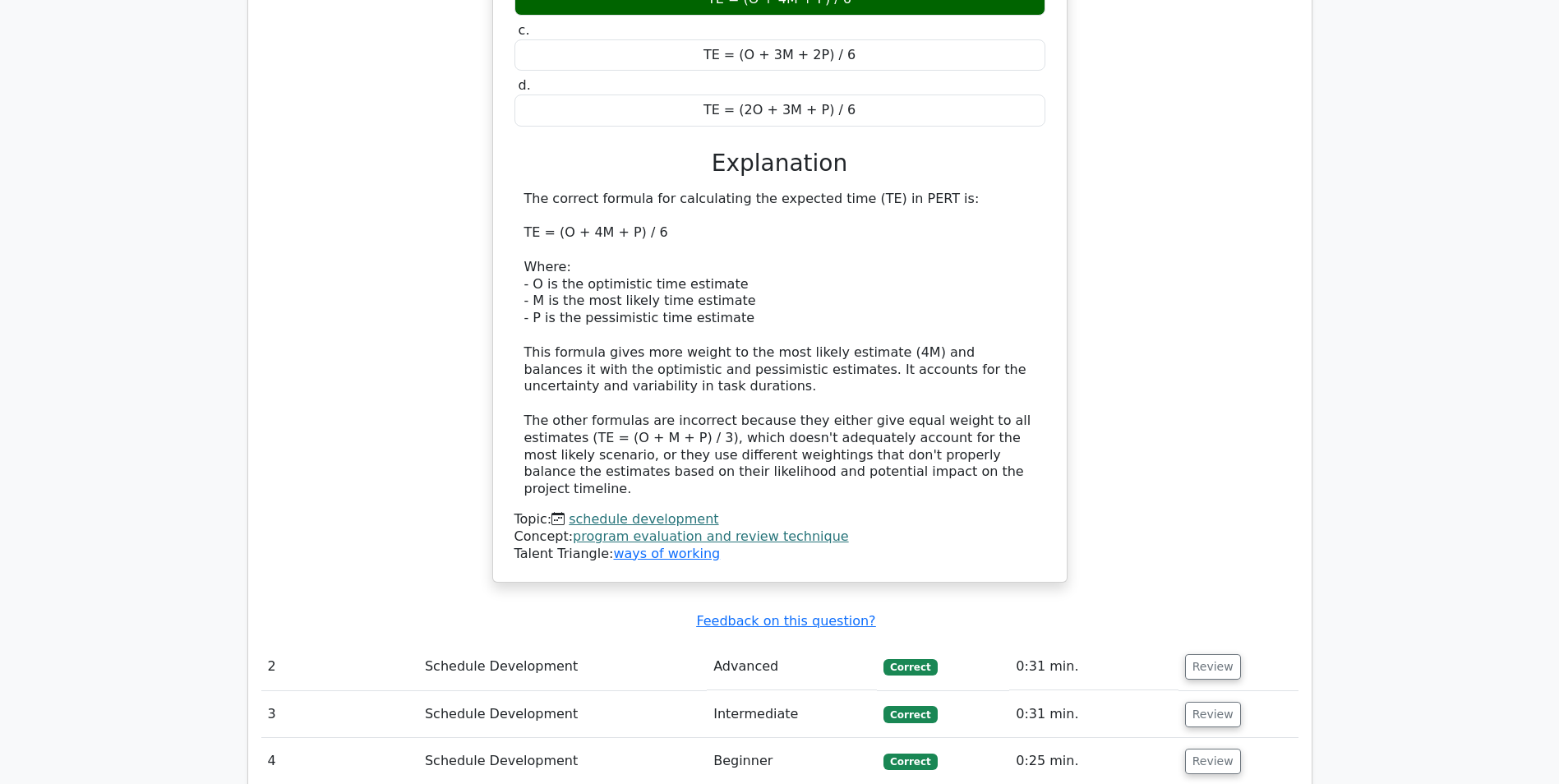
scroll to position [2055, 0]
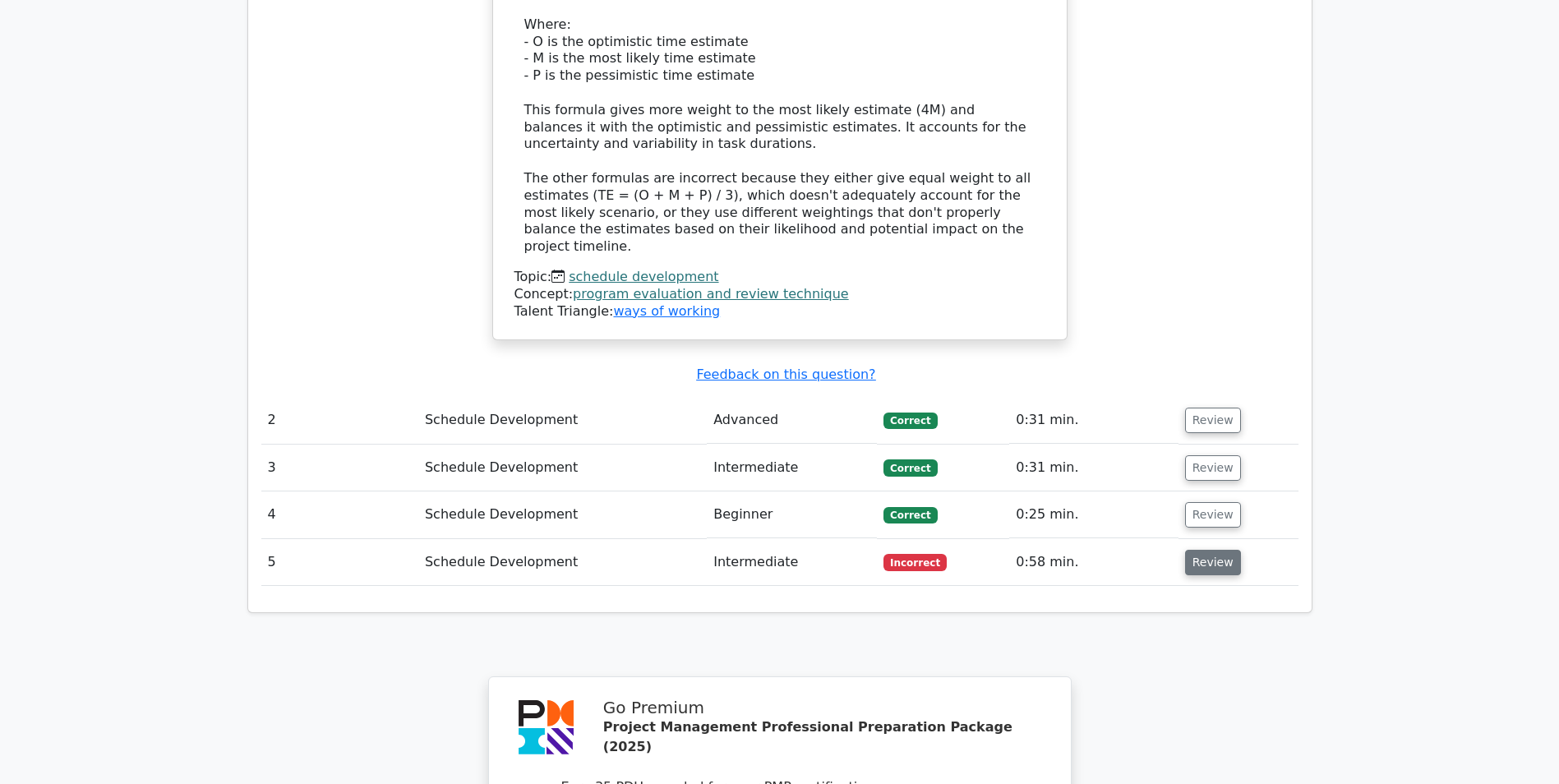
click at [1209, 550] on button "Review" at bounding box center [1213, 562] width 56 height 25
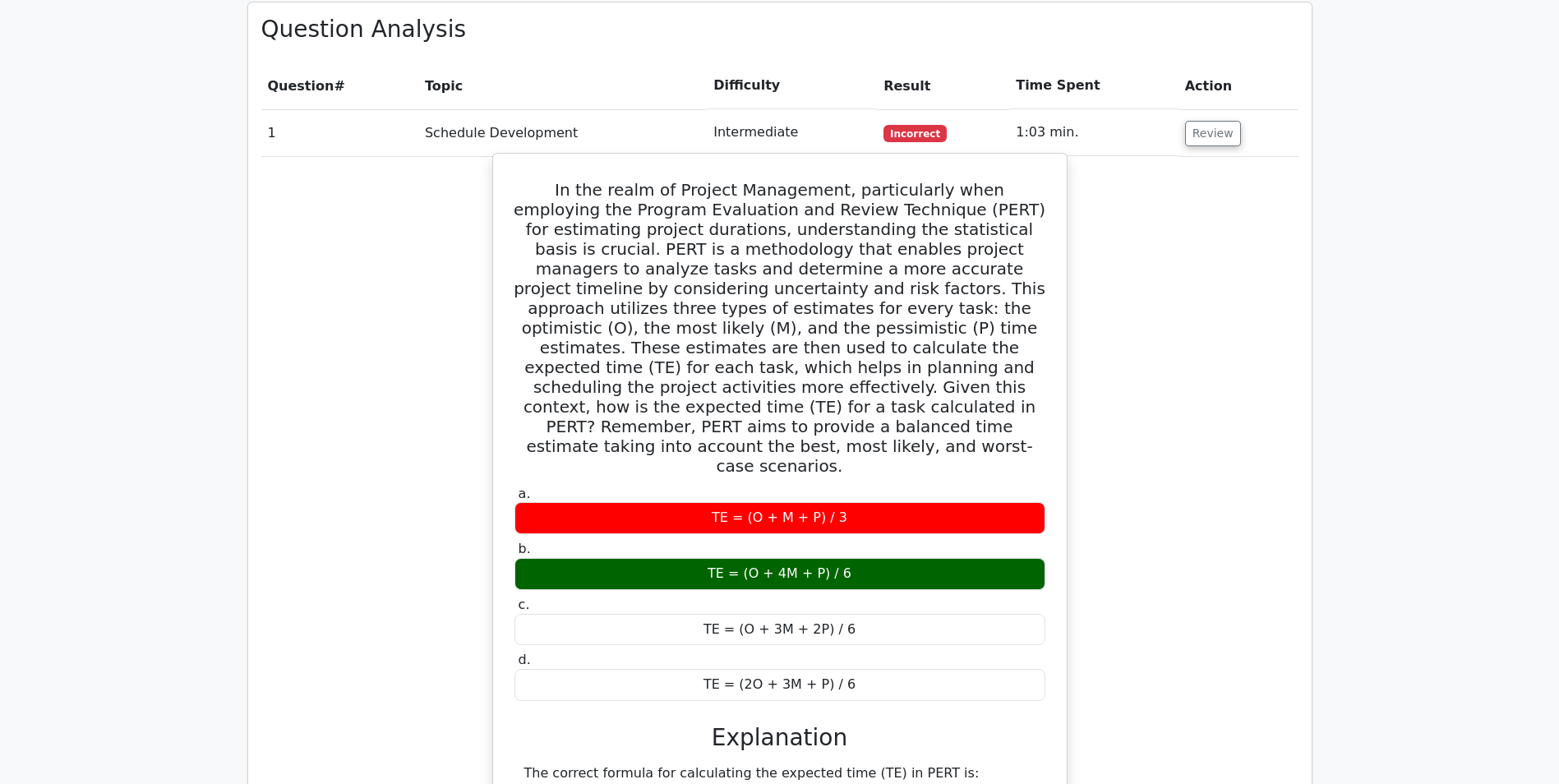
scroll to position [1480, 0]
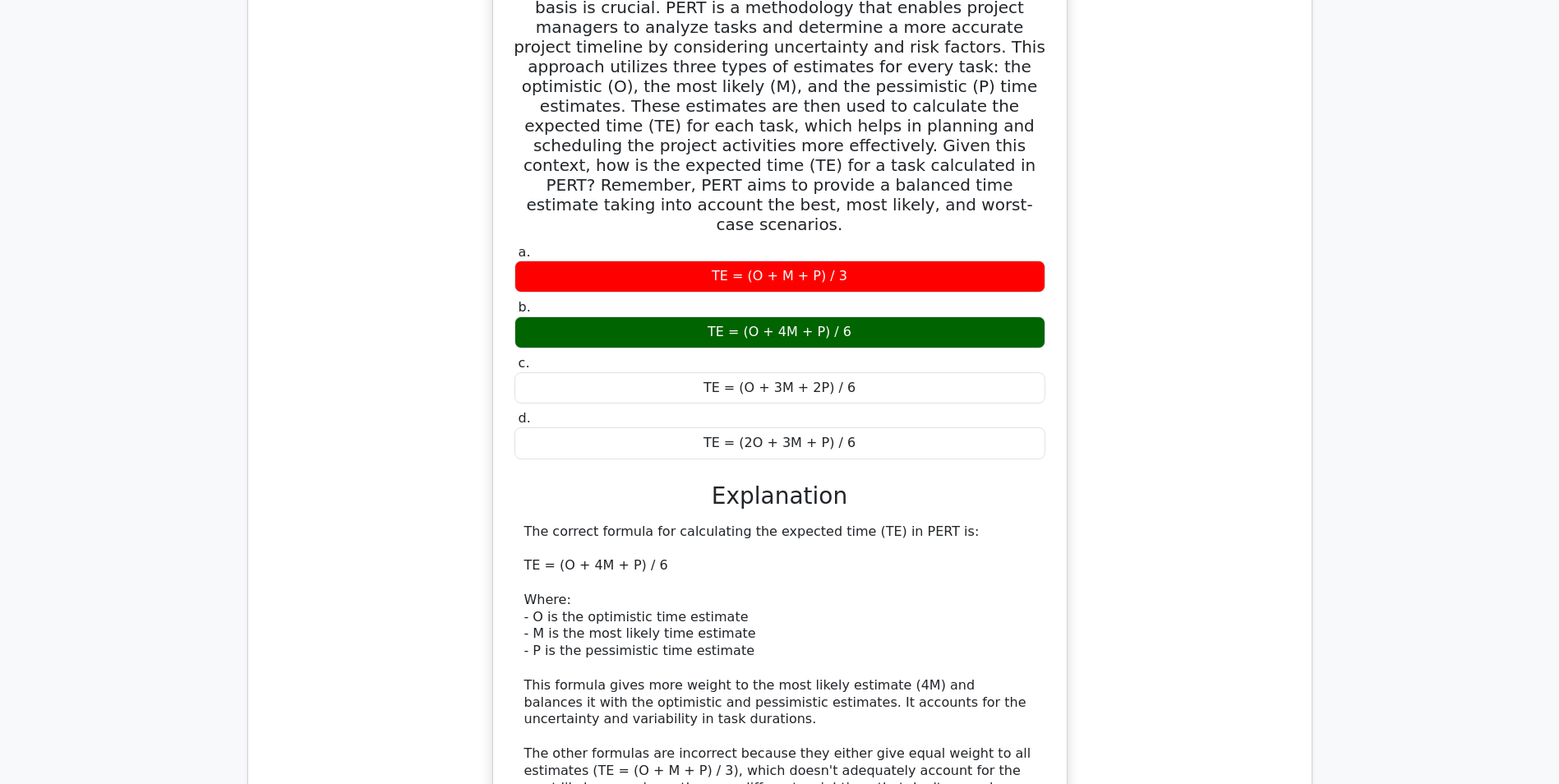
click at [1220, 570] on div "In the realm of Project Management, particularly when employing the Program Eva…" at bounding box center [780, 424] width 1037 height 1025
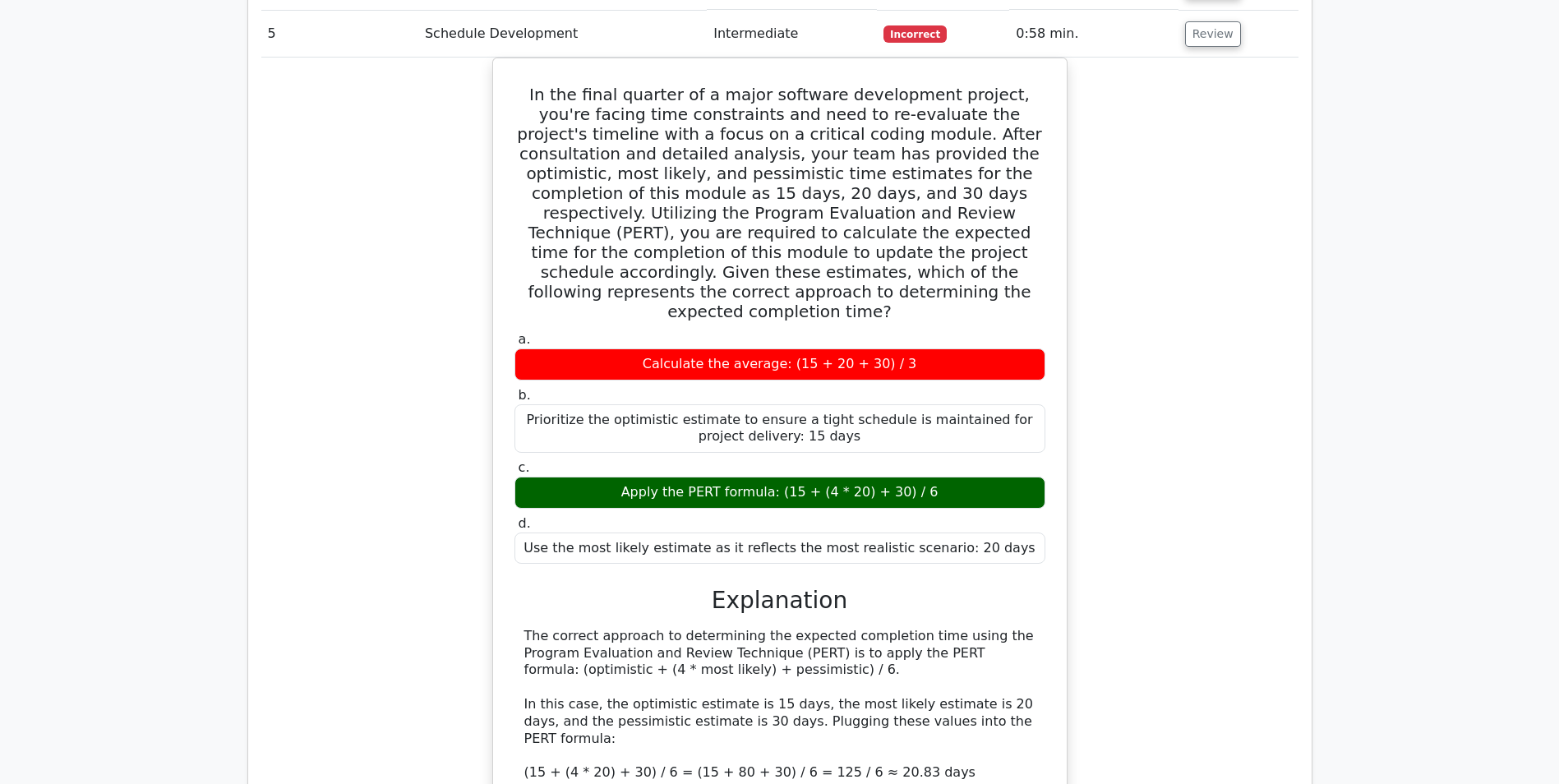
scroll to position [2712, 0]
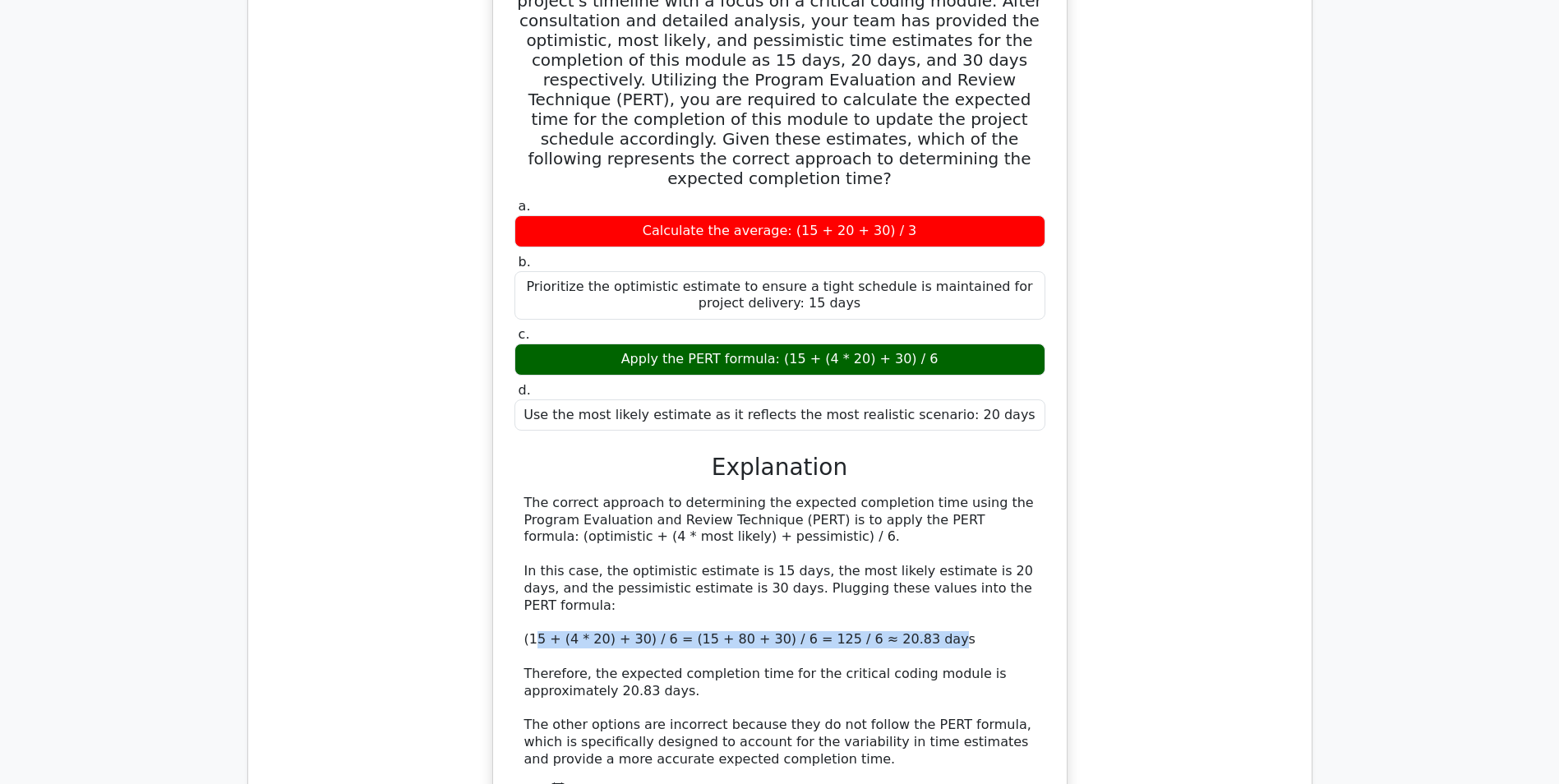
drag, startPoint x: 535, startPoint y: 472, endPoint x: 900, endPoint y: 472, distance: 365.0
click at [900, 495] on div "The correct approach to determining the expected completion time using the Prog…" at bounding box center [780, 632] width 511 height 274
click at [619, 548] on div "The correct approach to determining the expected completion time using the Prog…" at bounding box center [780, 632] width 511 height 274
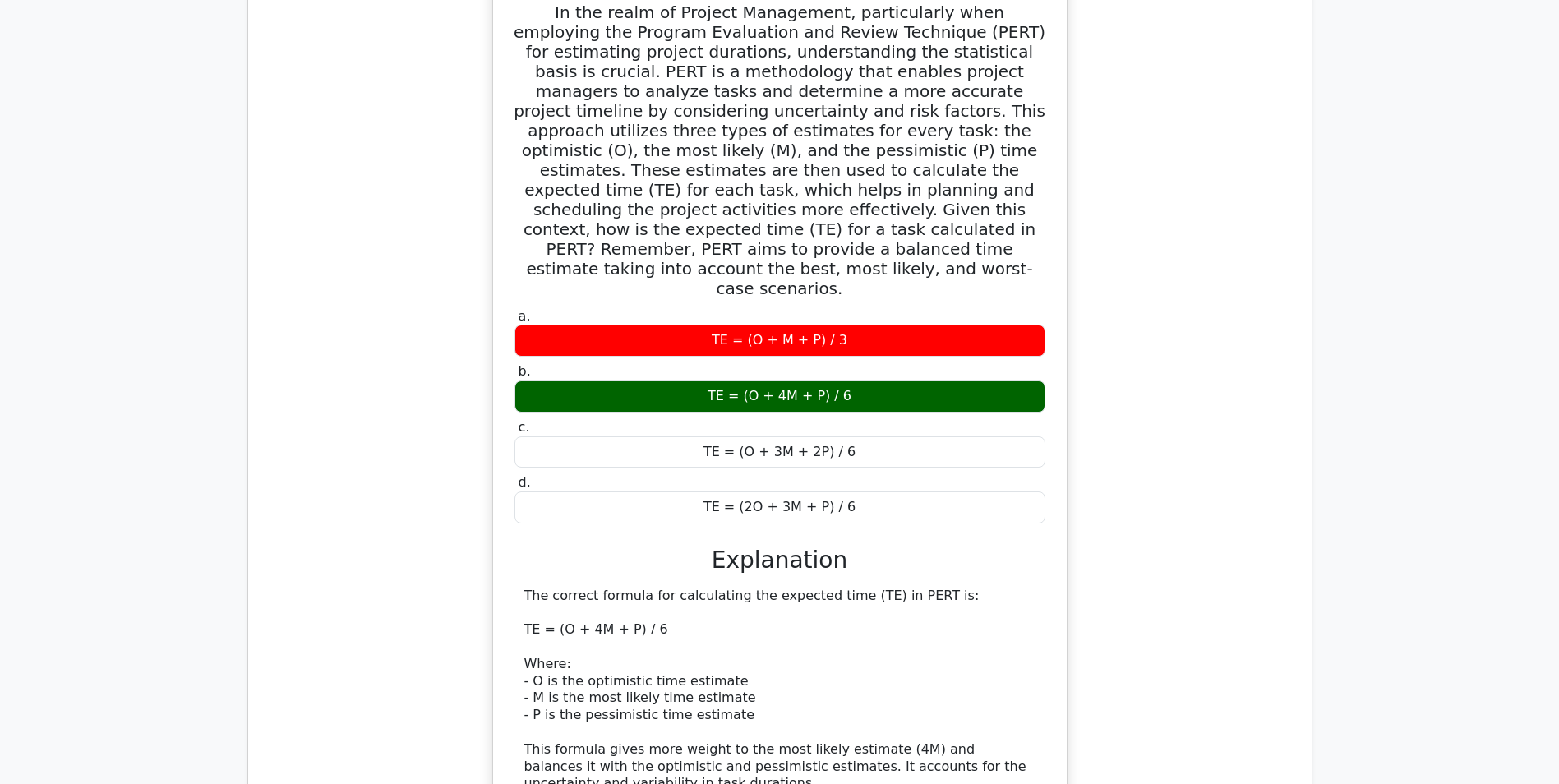
scroll to position [1643, 0]
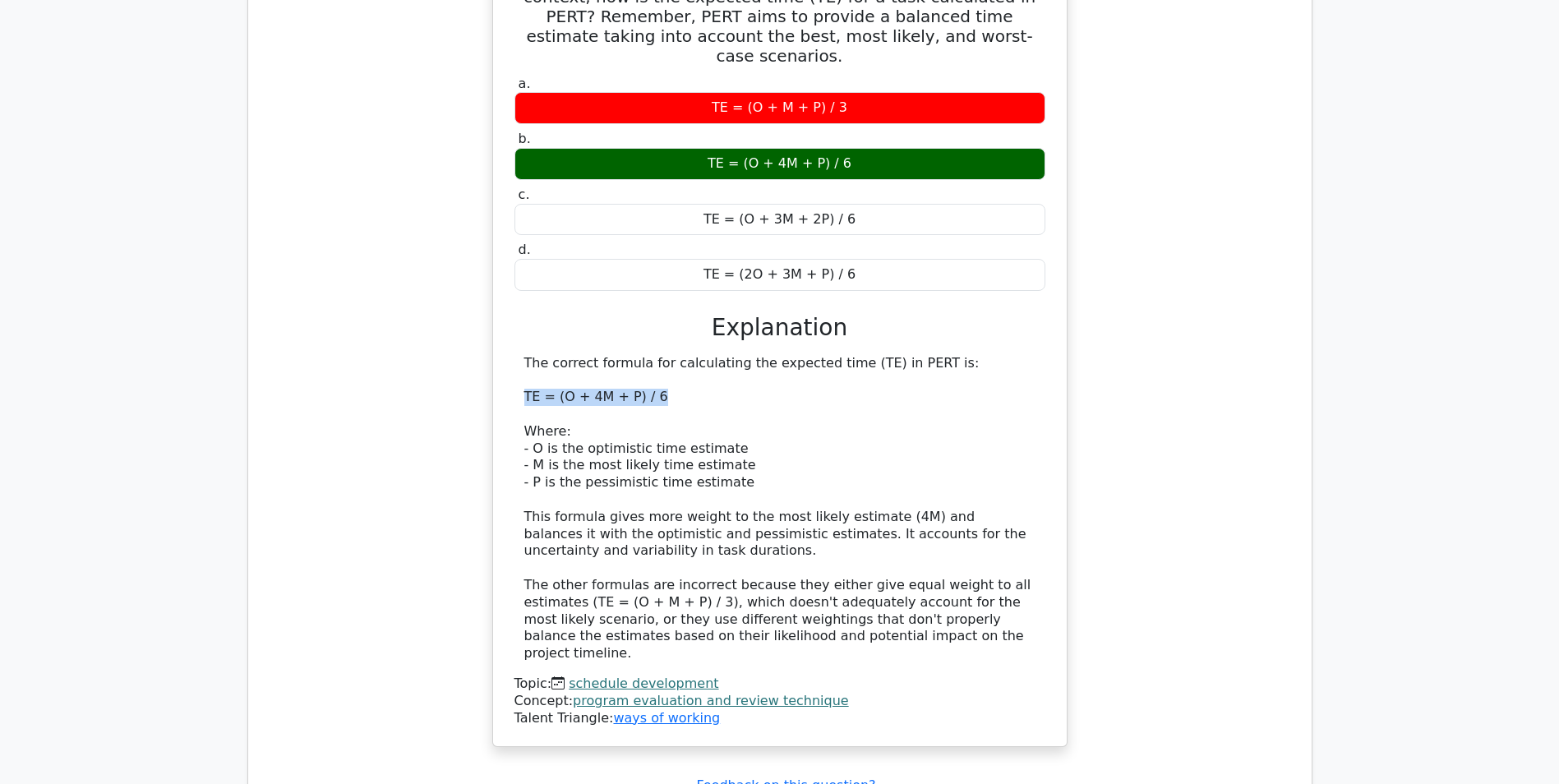
drag, startPoint x: 522, startPoint y: 280, endPoint x: 653, endPoint y: 282, distance: 131.0
click at [653, 355] on div "The correct formula for calculating the expected time (TE) in PERT is: TE = (O …" at bounding box center [780, 508] width 531 height 308
copy div "TE = (O + 4M + P) / 6"
drag, startPoint x: 529, startPoint y: 483, endPoint x: 649, endPoint y: 485, distance: 120.0
click at [649, 485] on div "The correct formula for calculating the expected time (TE) in PERT is: TE = (O …" at bounding box center [780, 508] width 511 height 308
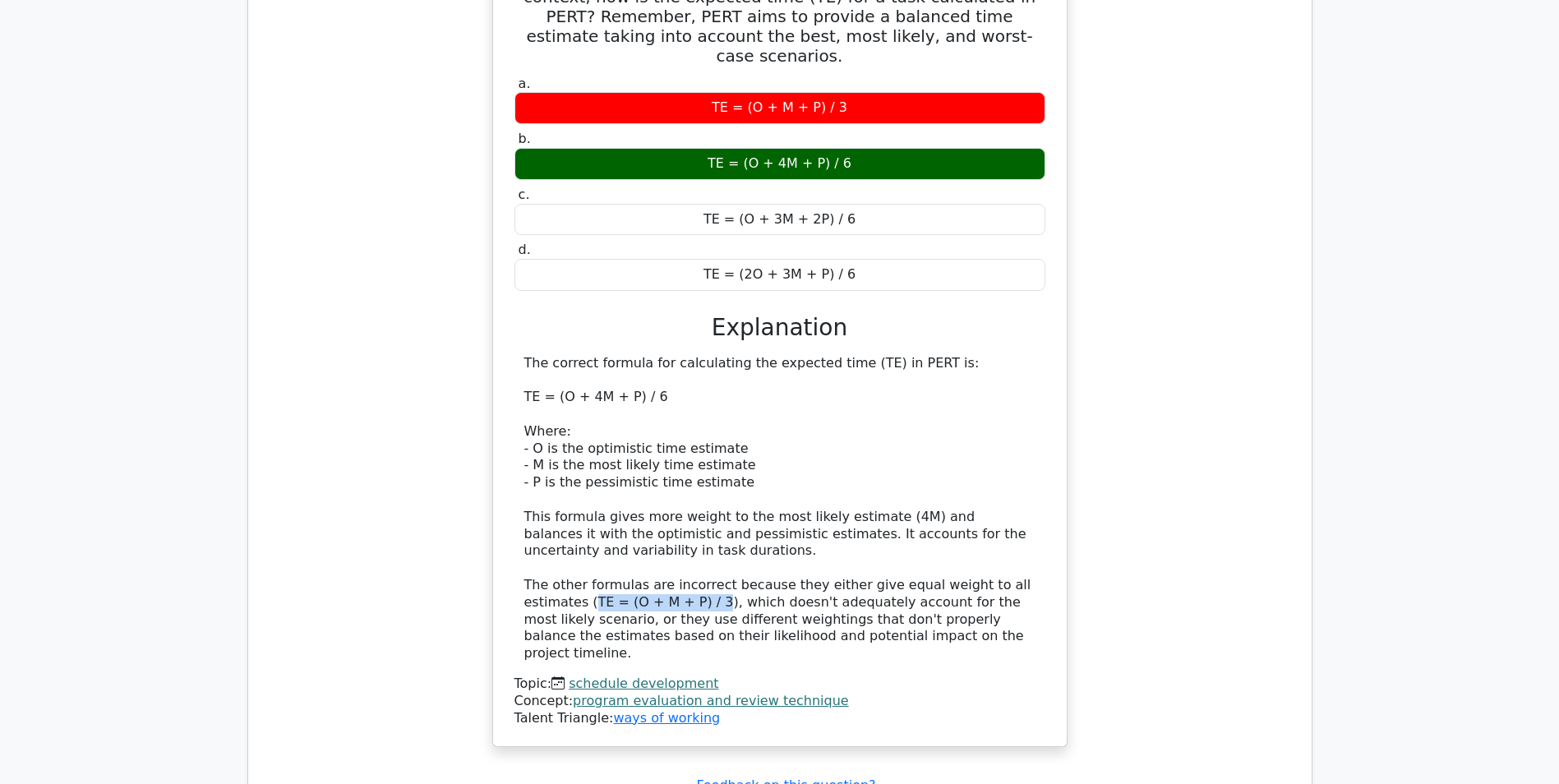
copy div "TE = (O + M + P) / 3"
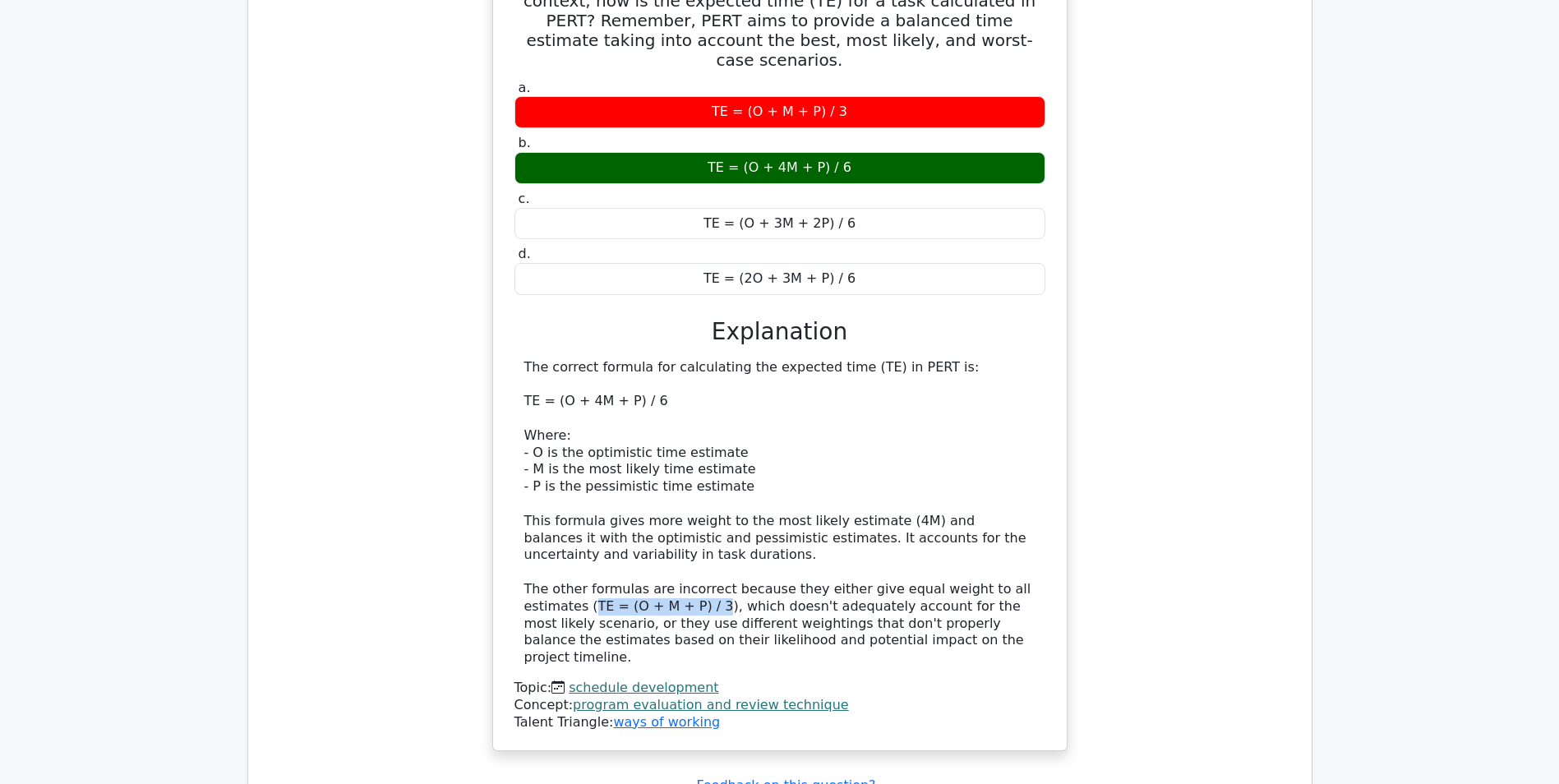
scroll to position [1808, 0]
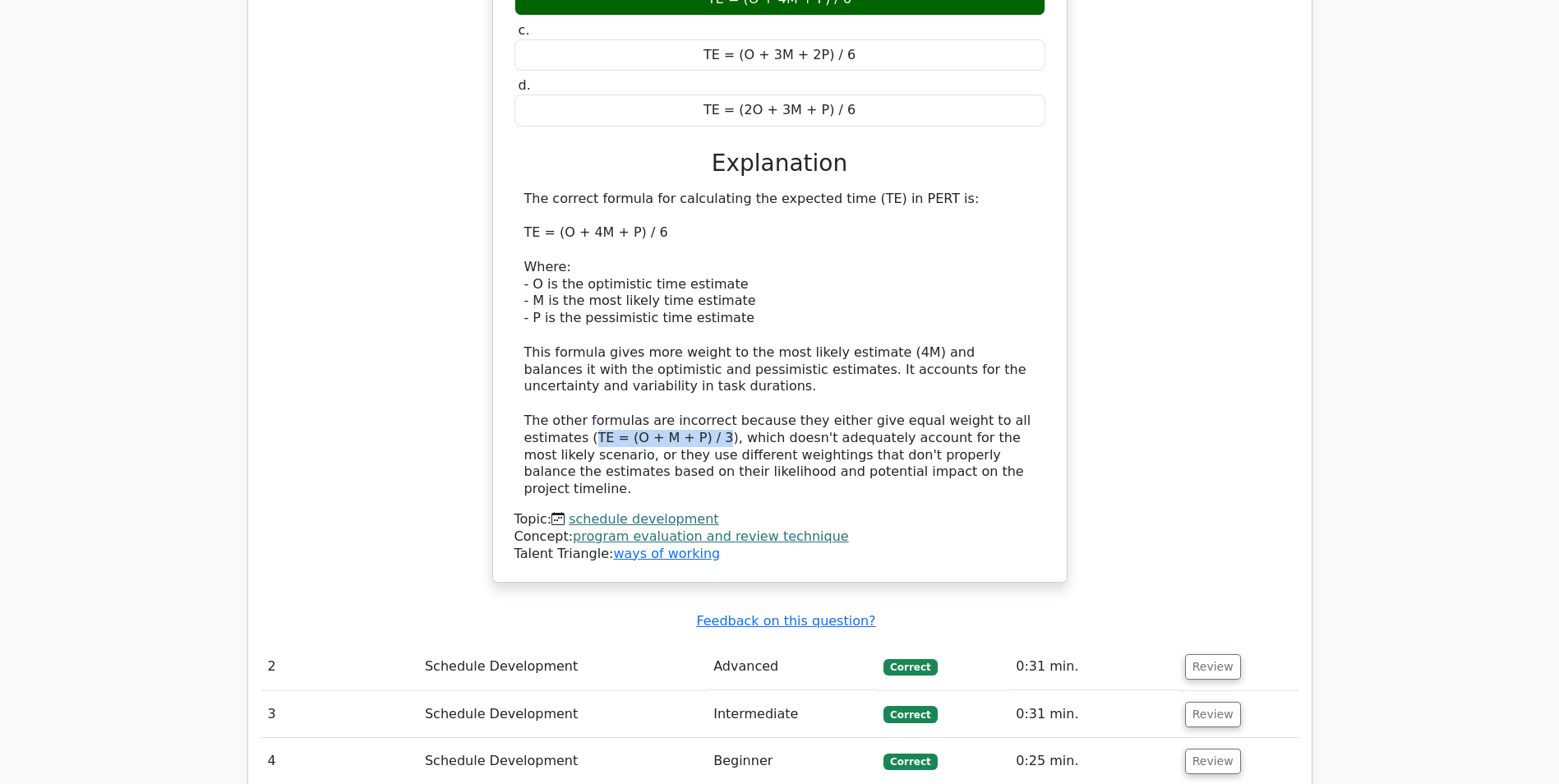
click at [635, 511] on link "schedule development" at bounding box center [643, 519] width 150 height 16
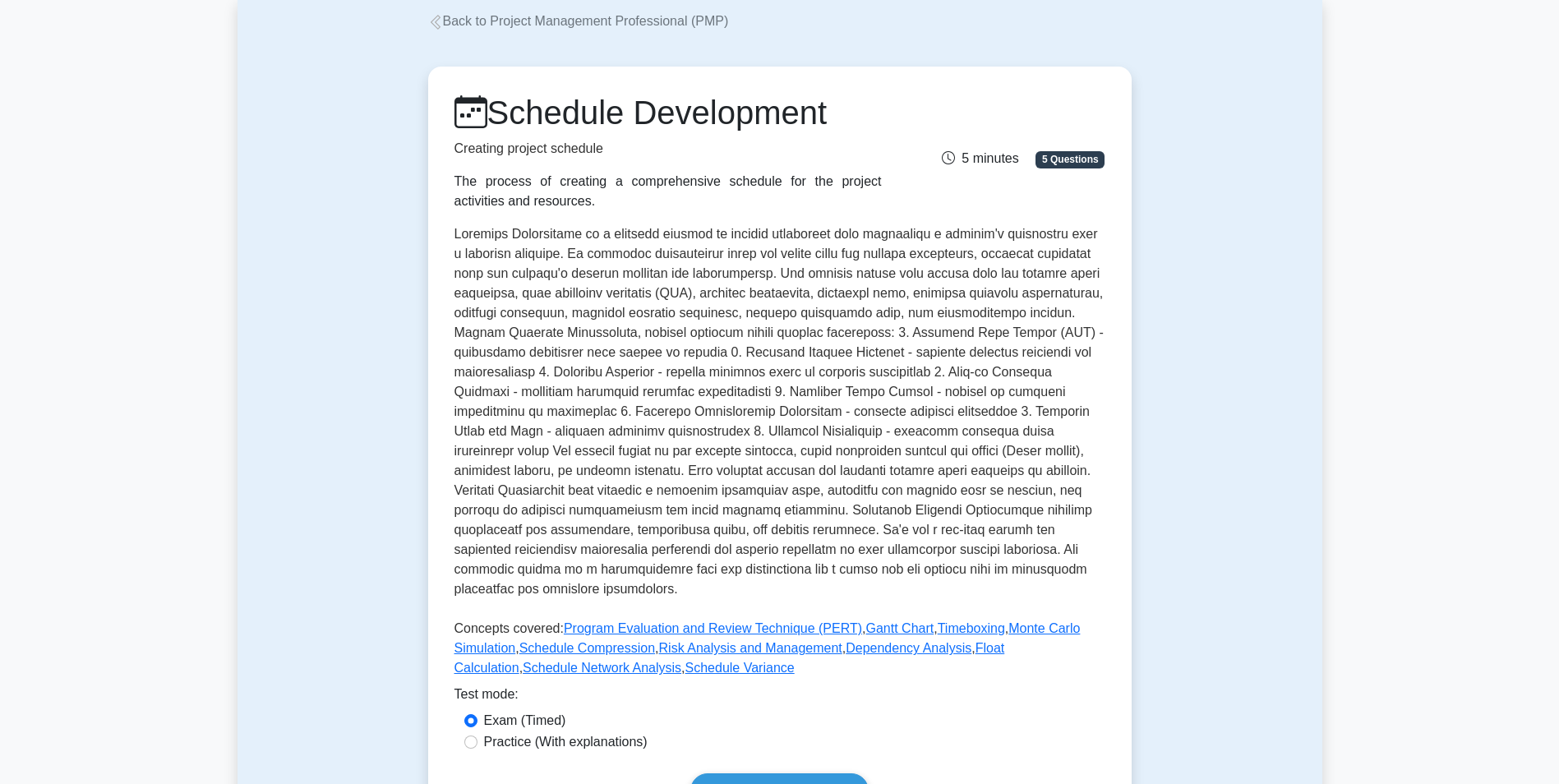
scroll to position [247, 0]
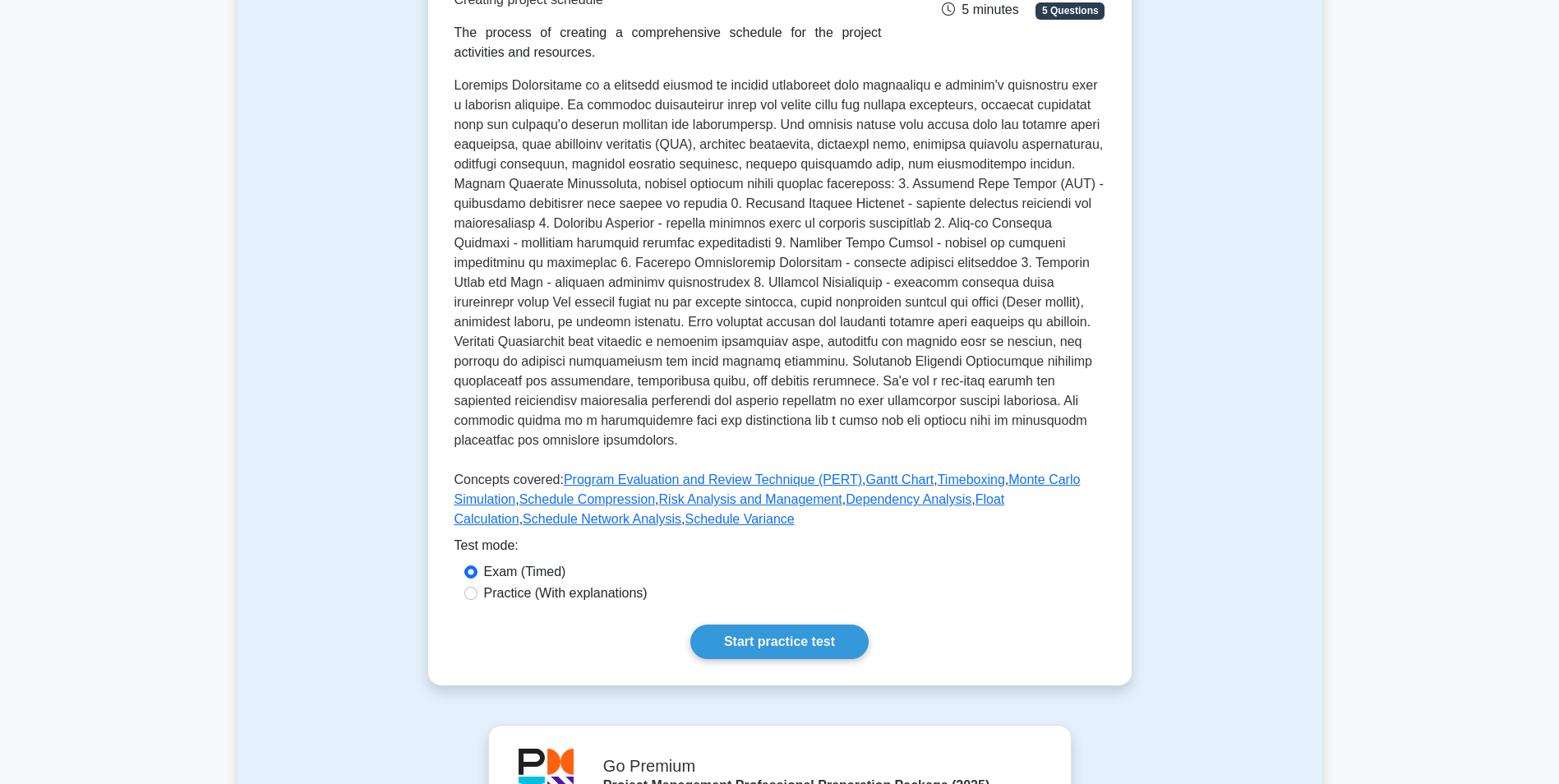
click at [1282, 380] on div "Schedule Development Creating project schedule The process of creating a compre…" at bounding box center [780, 301] width 1085 height 846
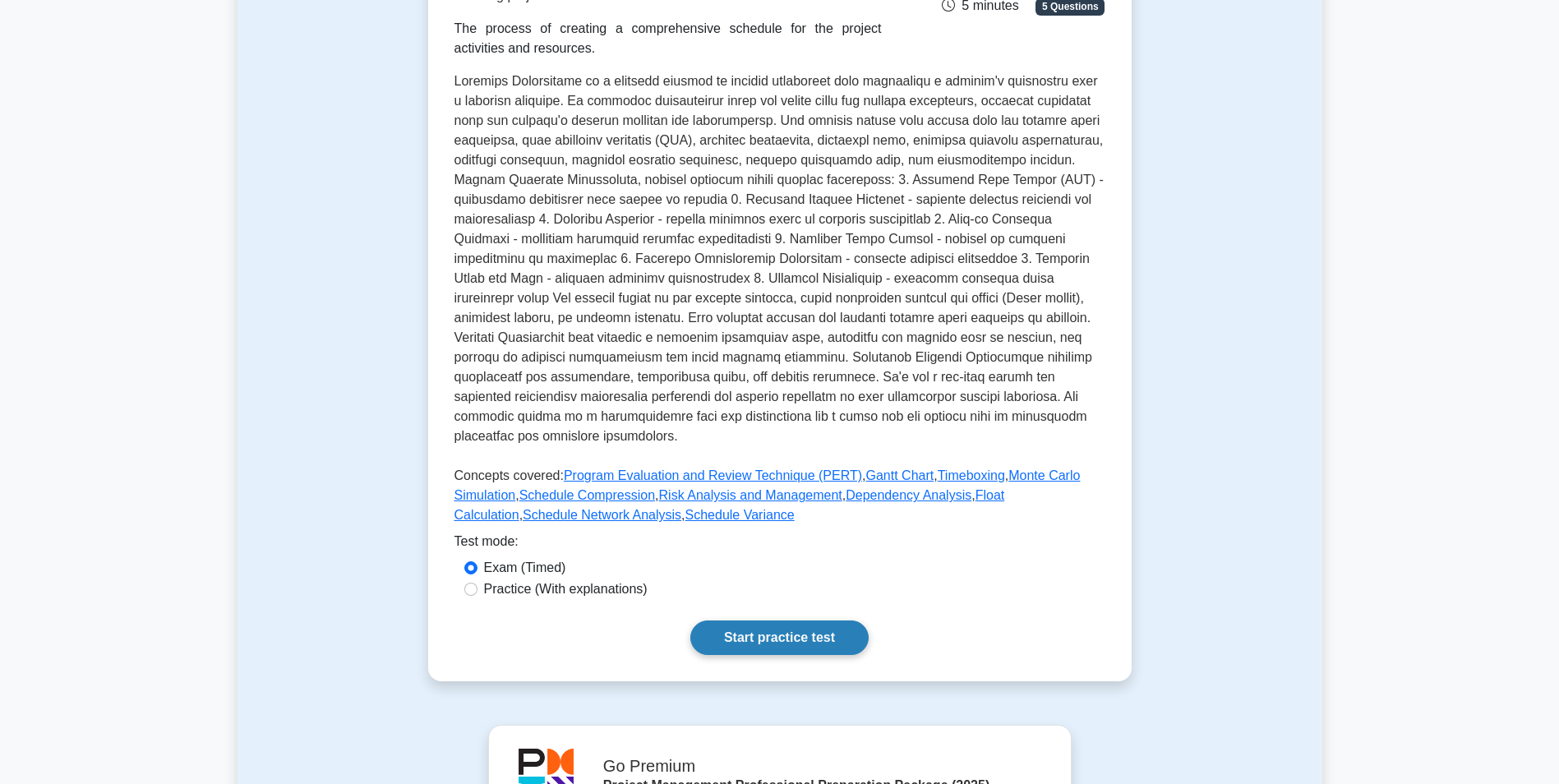
click at [834, 620] on link "Start practice test" at bounding box center [779, 637] width 178 height 35
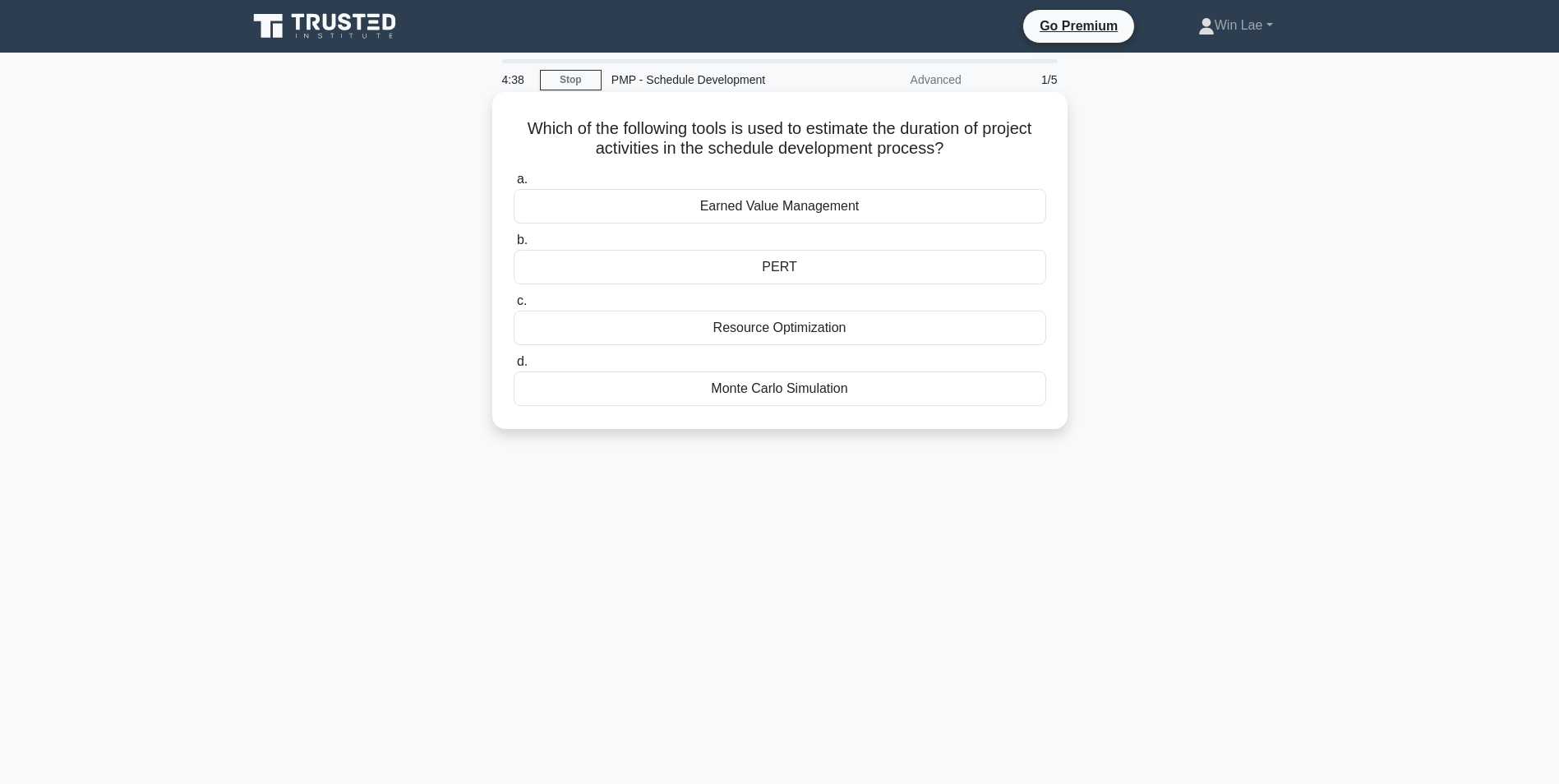
click at [828, 209] on div "Earned Value Management" at bounding box center [780, 206] width 533 height 35
click at [514, 184] on input "a. Earned Value Management" at bounding box center [514, 179] width 0 height 10
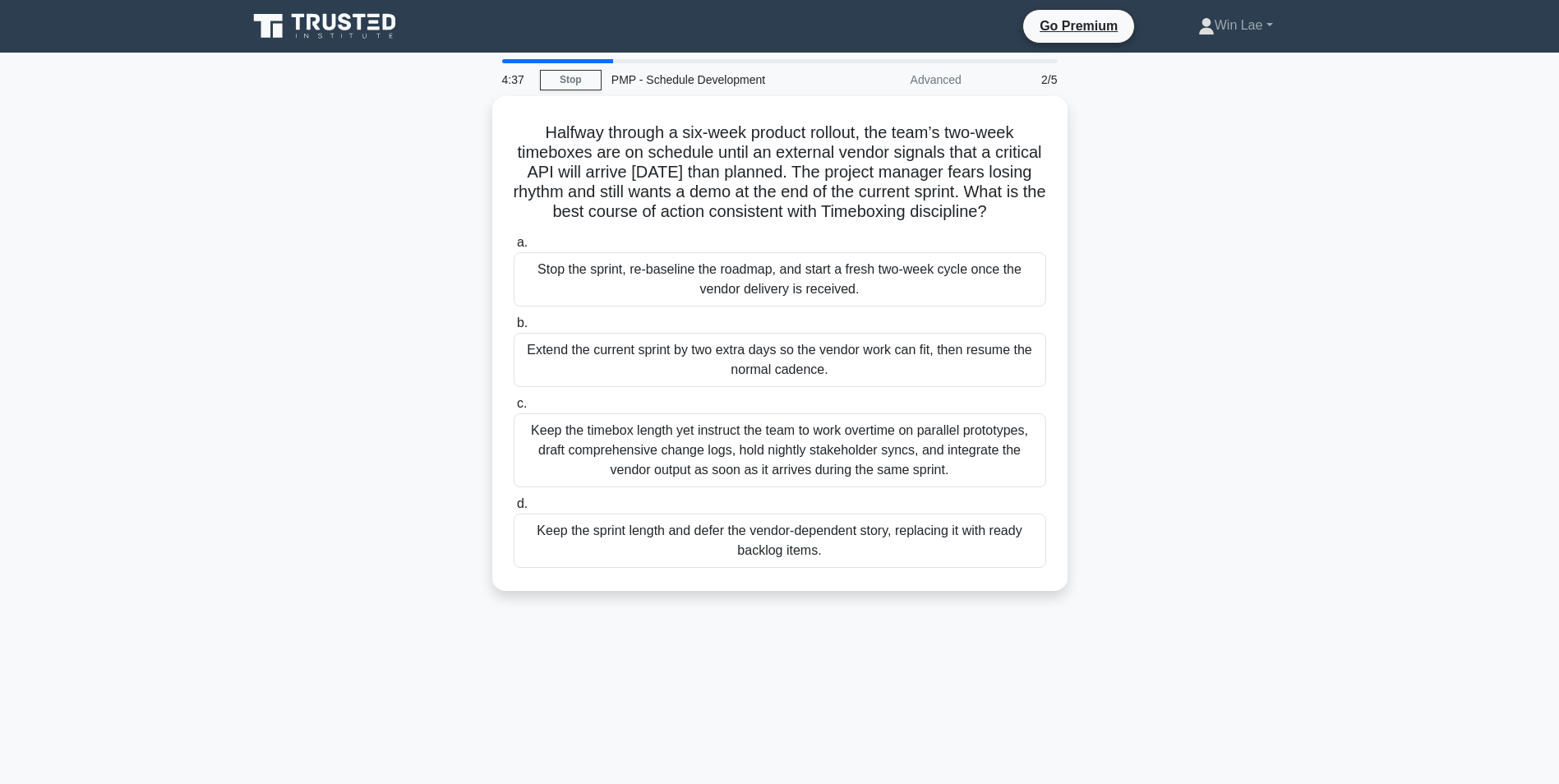
click at [287, 392] on div "Halfway through a six-week product rollout, the team’s two-week timeboxes are o…" at bounding box center [780, 353] width 1085 height 515
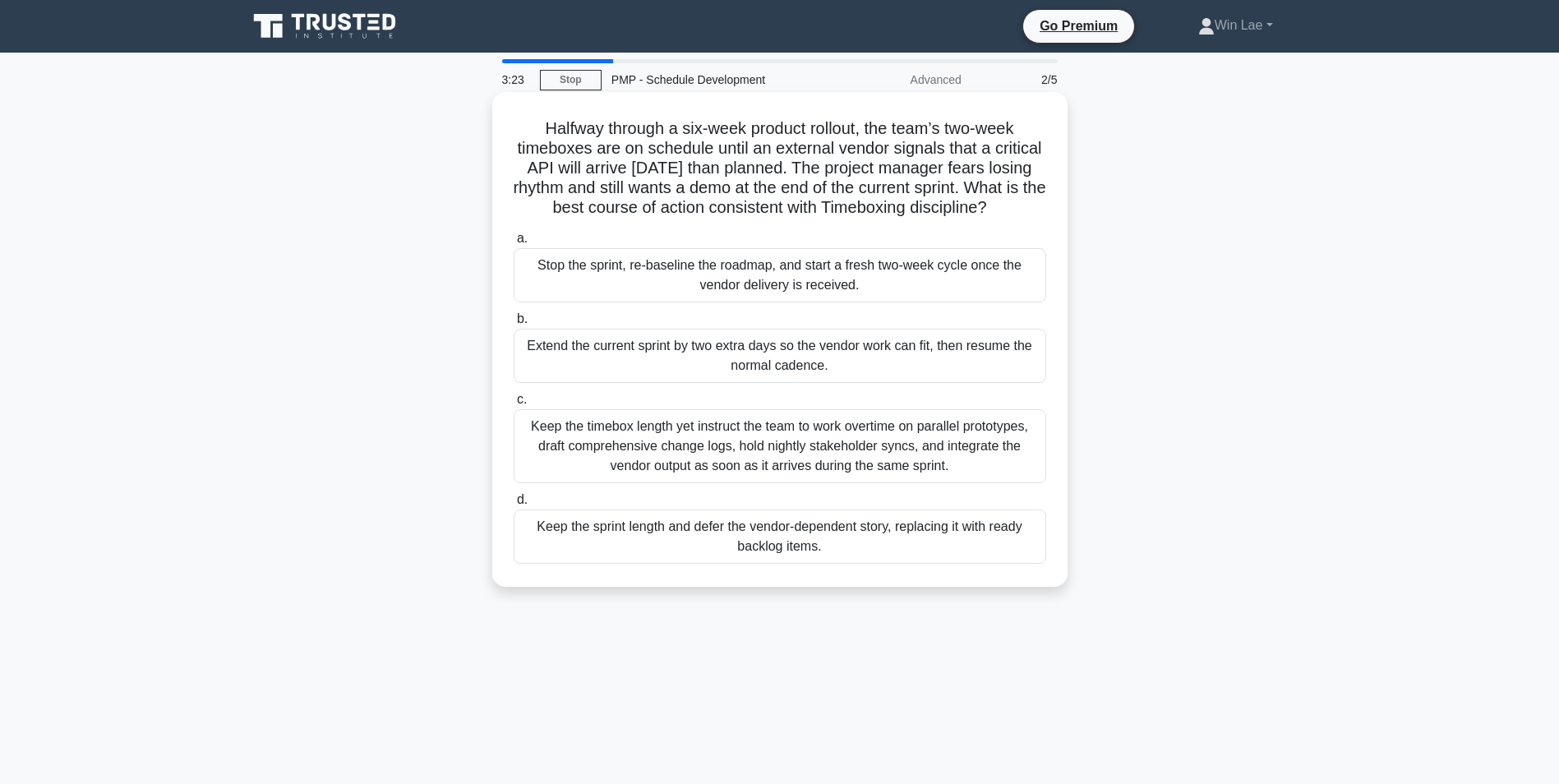
click at [994, 288] on div "Stop the sprint, re-baseline the roadmap, and start a fresh two-week cycle once…" at bounding box center [780, 276] width 533 height 55
click at [514, 244] on input "a. Stop the sprint, re-baseline the roadmap, and start a fresh two-week cycle o…" at bounding box center [514, 238] width 0 height 10
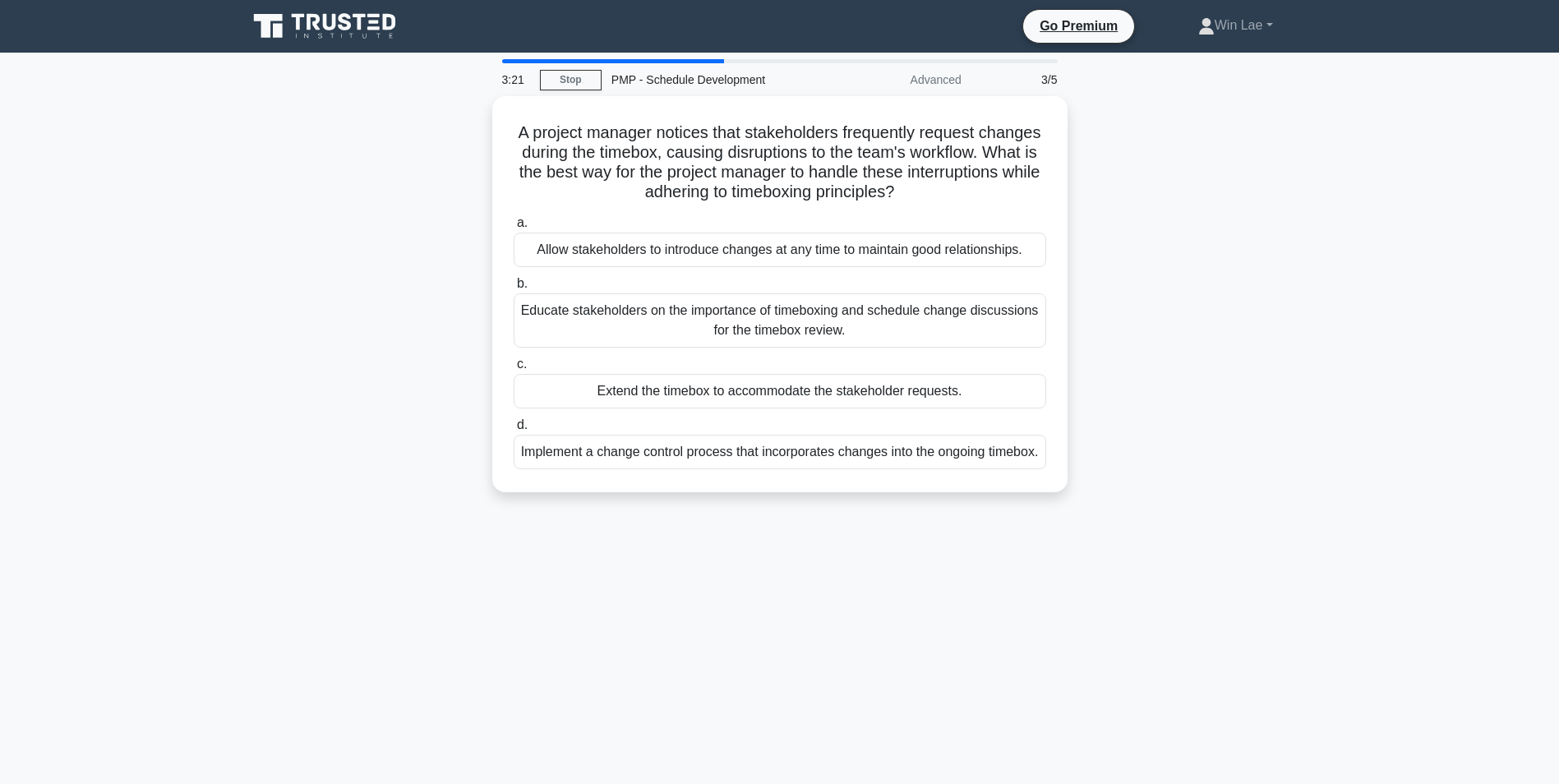
click at [506, 618] on div "3:21 Stop PMP - Schedule Development Advanced 3/5 A project manager notices tha…" at bounding box center [780, 470] width 1085 height 822
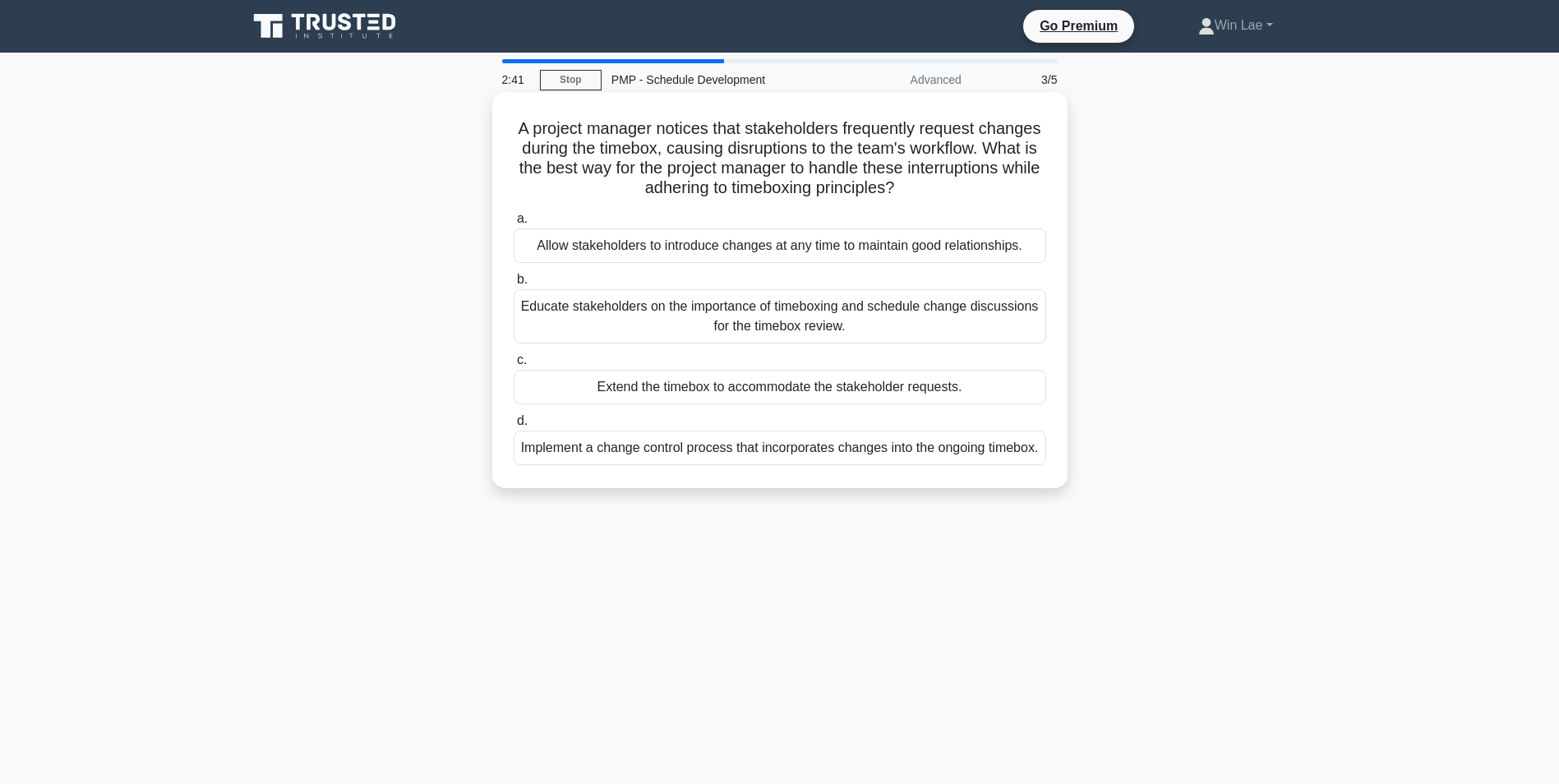
click at [799, 330] on div "Educate stakeholders on the importance of timeboxing and schedule change discus…" at bounding box center [780, 316] width 533 height 55
click at [514, 285] on input "b. Educate stakeholders on the importance of timeboxing and schedule change dis…" at bounding box center [514, 280] width 0 height 10
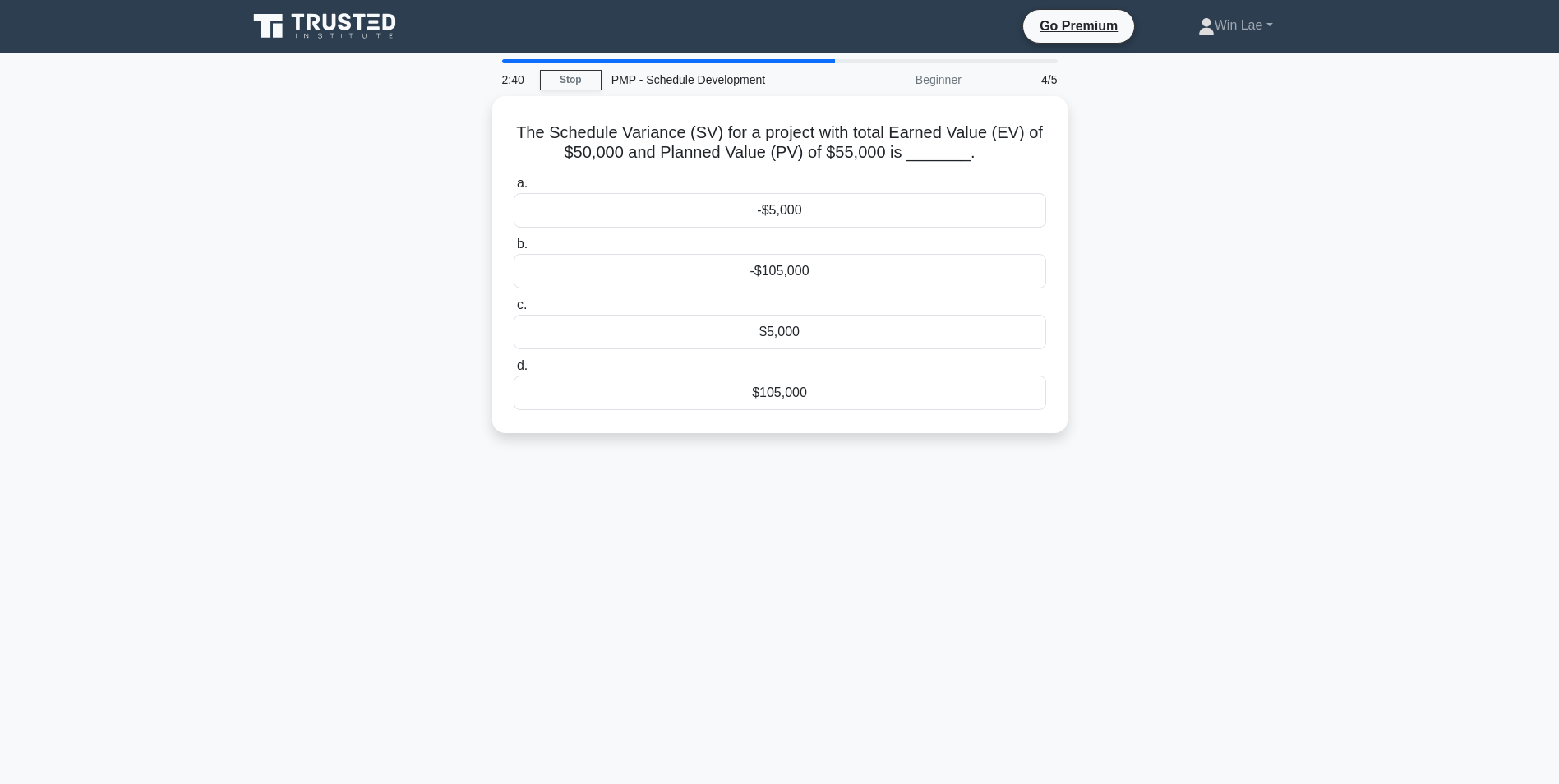
click at [284, 418] on div "The Schedule Variance (SV) for a project with total Earned Value (EV) of $50,00…" at bounding box center [780, 274] width 1085 height 357
click at [754, 216] on div "-$5,000" at bounding box center [780, 206] width 533 height 35
click at [514, 184] on input "a. -$5,000" at bounding box center [514, 179] width 0 height 10
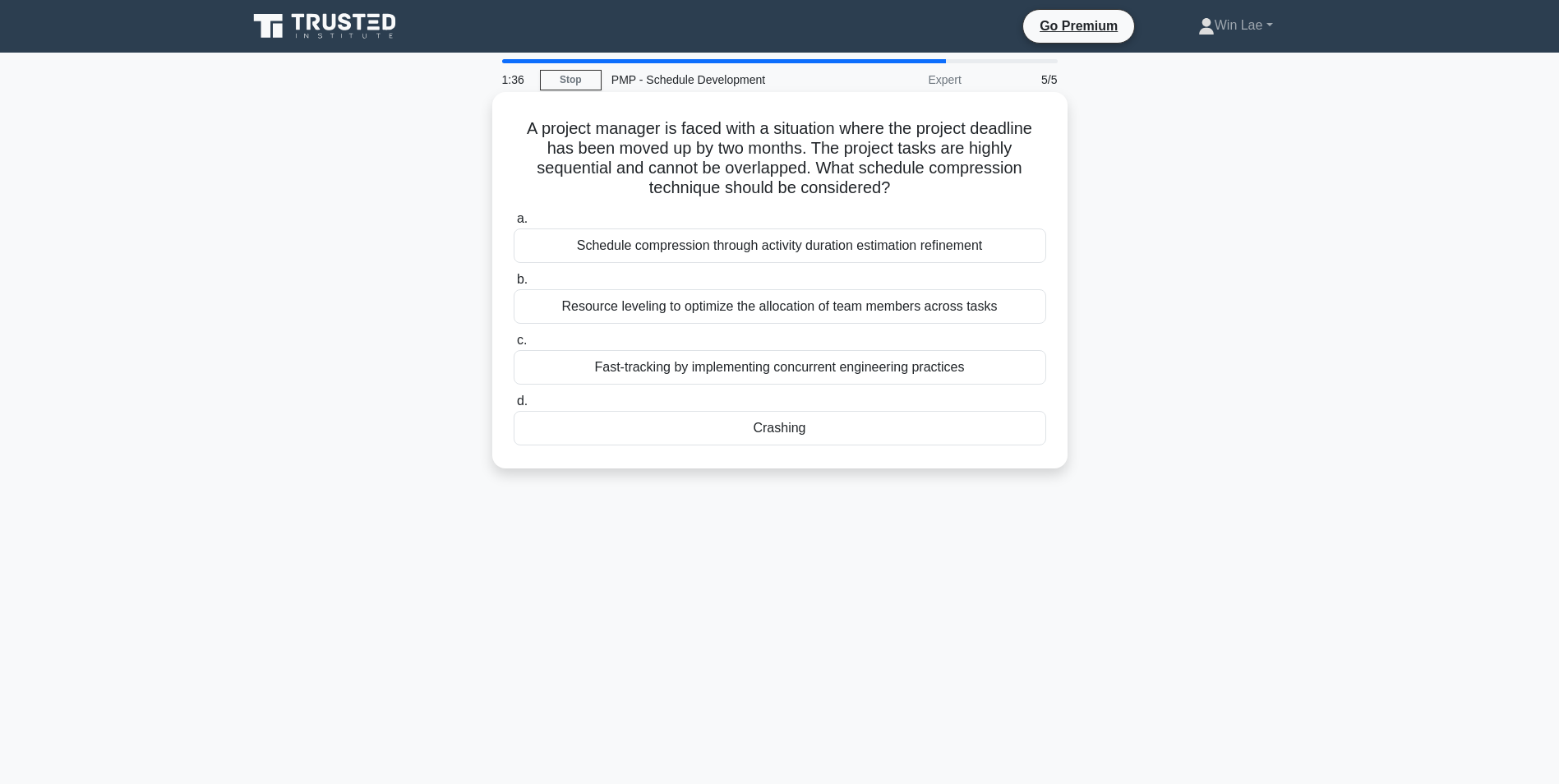
click at [781, 429] on div "Crashing" at bounding box center [780, 428] width 533 height 35
click at [514, 407] on input "d. Crashing" at bounding box center [514, 401] width 0 height 10
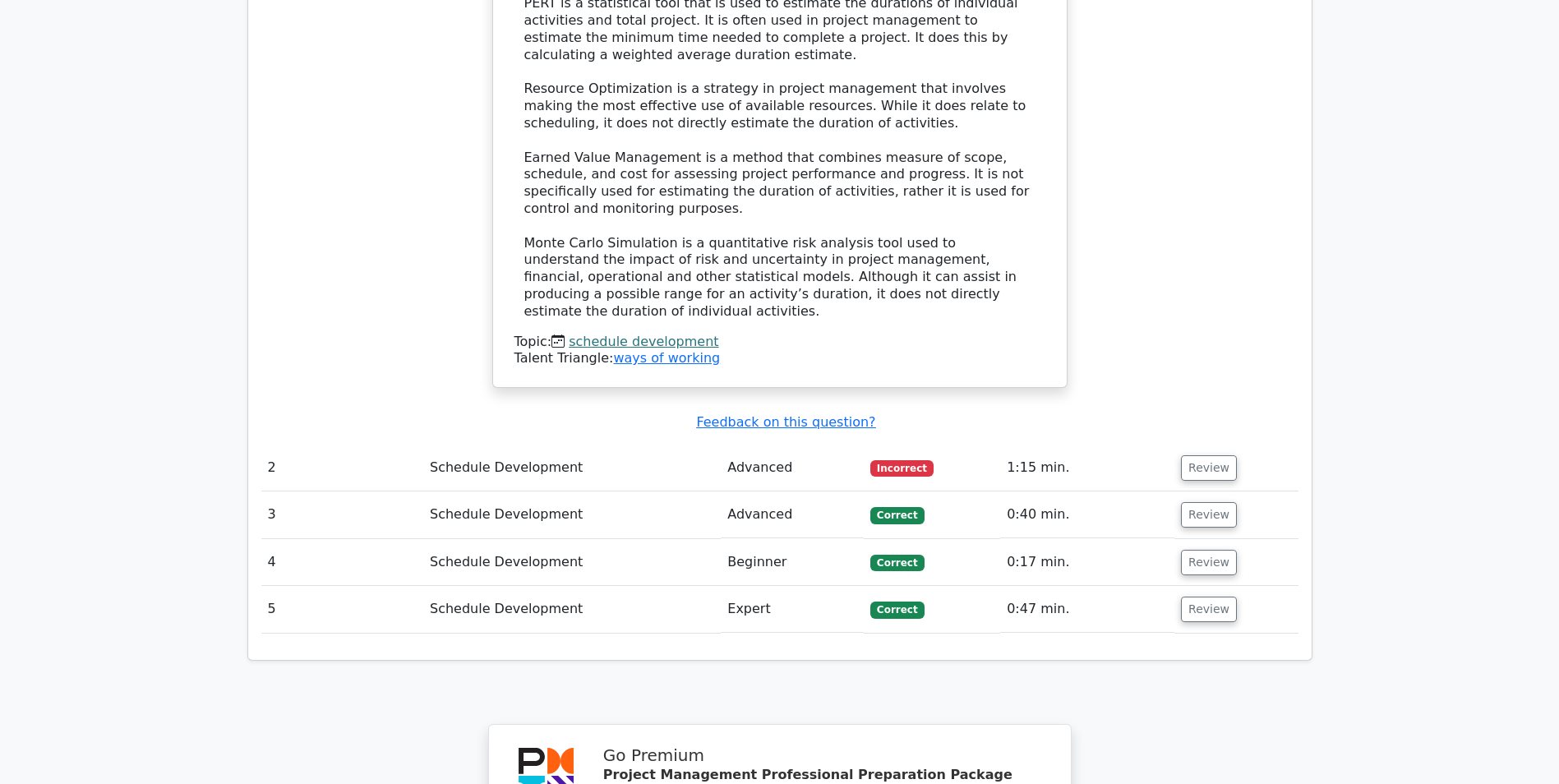
scroll to position [1808, 0]
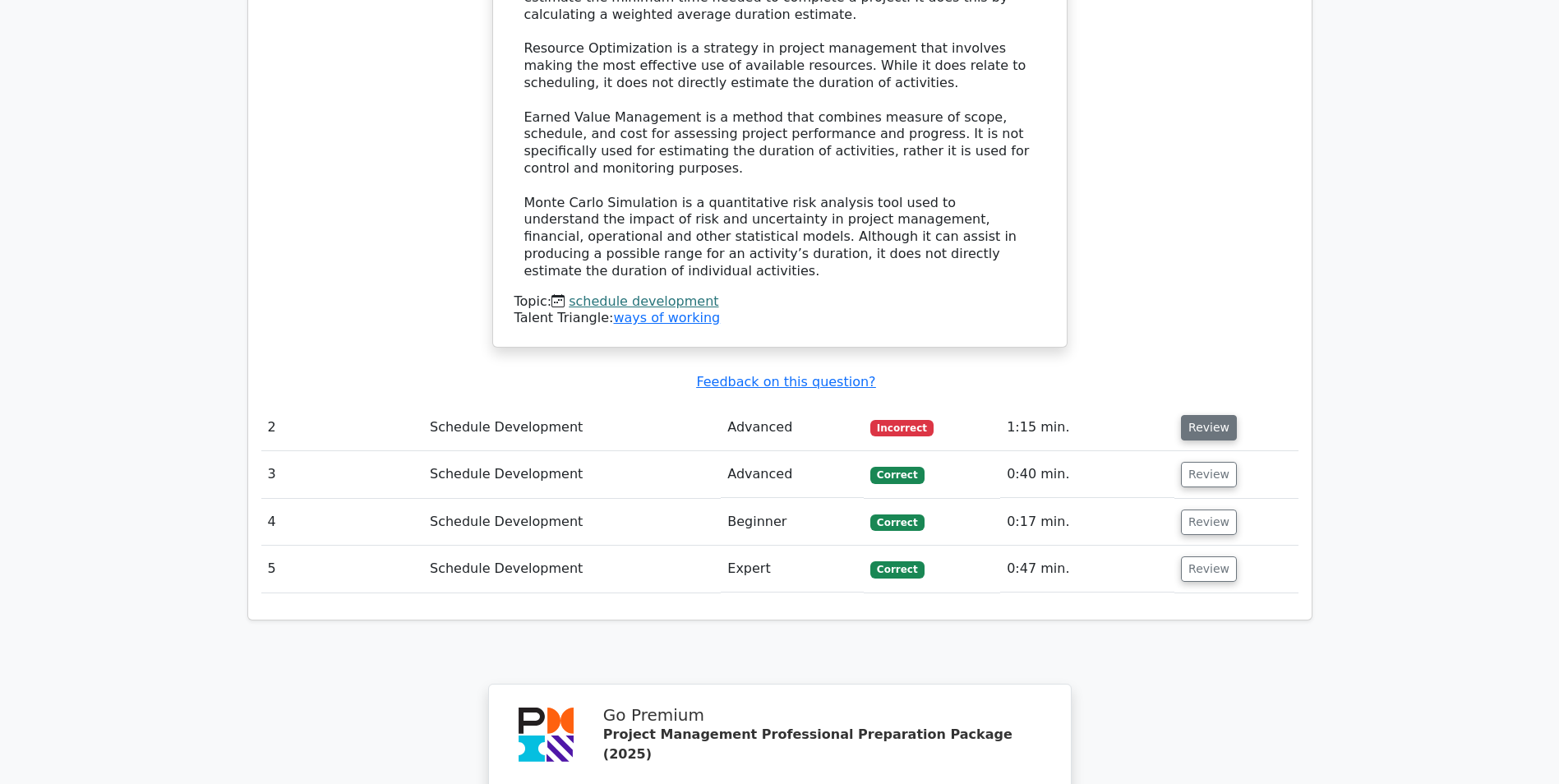
click at [1222, 415] on button "Review" at bounding box center [1209, 427] width 56 height 25
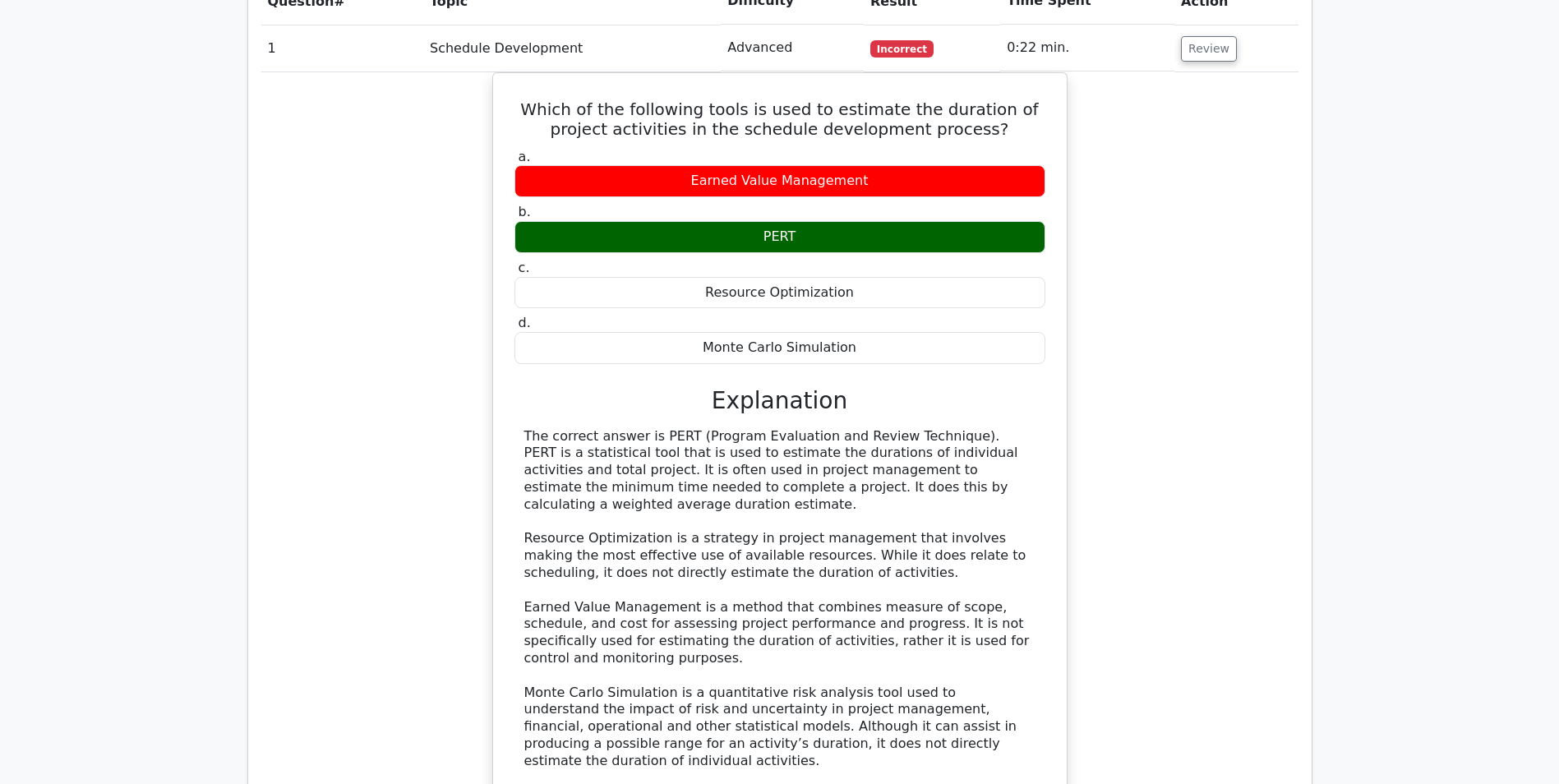
scroll to position [1150, 0]
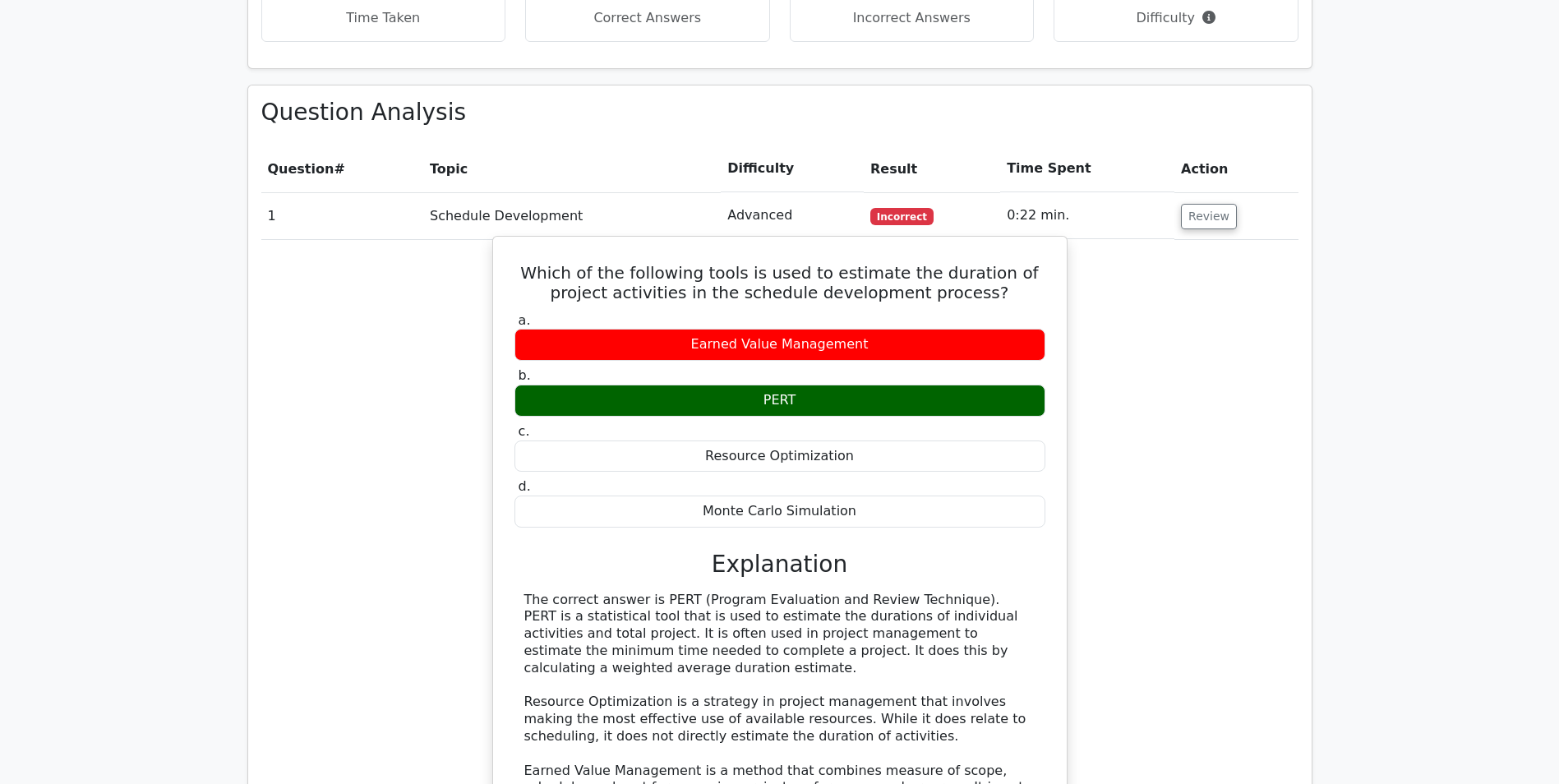
click at [659, 592] on div "The correct answer is PERT (Program Evaluation and Review Technique). PERT is a…" at bounding box center [780, 762] width 511 height 342
drag, startPoint x: 649, startPoint y: 522, endPoint x: 678, endPoint y: 524, distance: 29.1
click at [678, 592] on div "The correct answer is PERT (Program Evaluation and Review Technique). PERT is a…" at bounding box center [780, 762] width 511 height 342
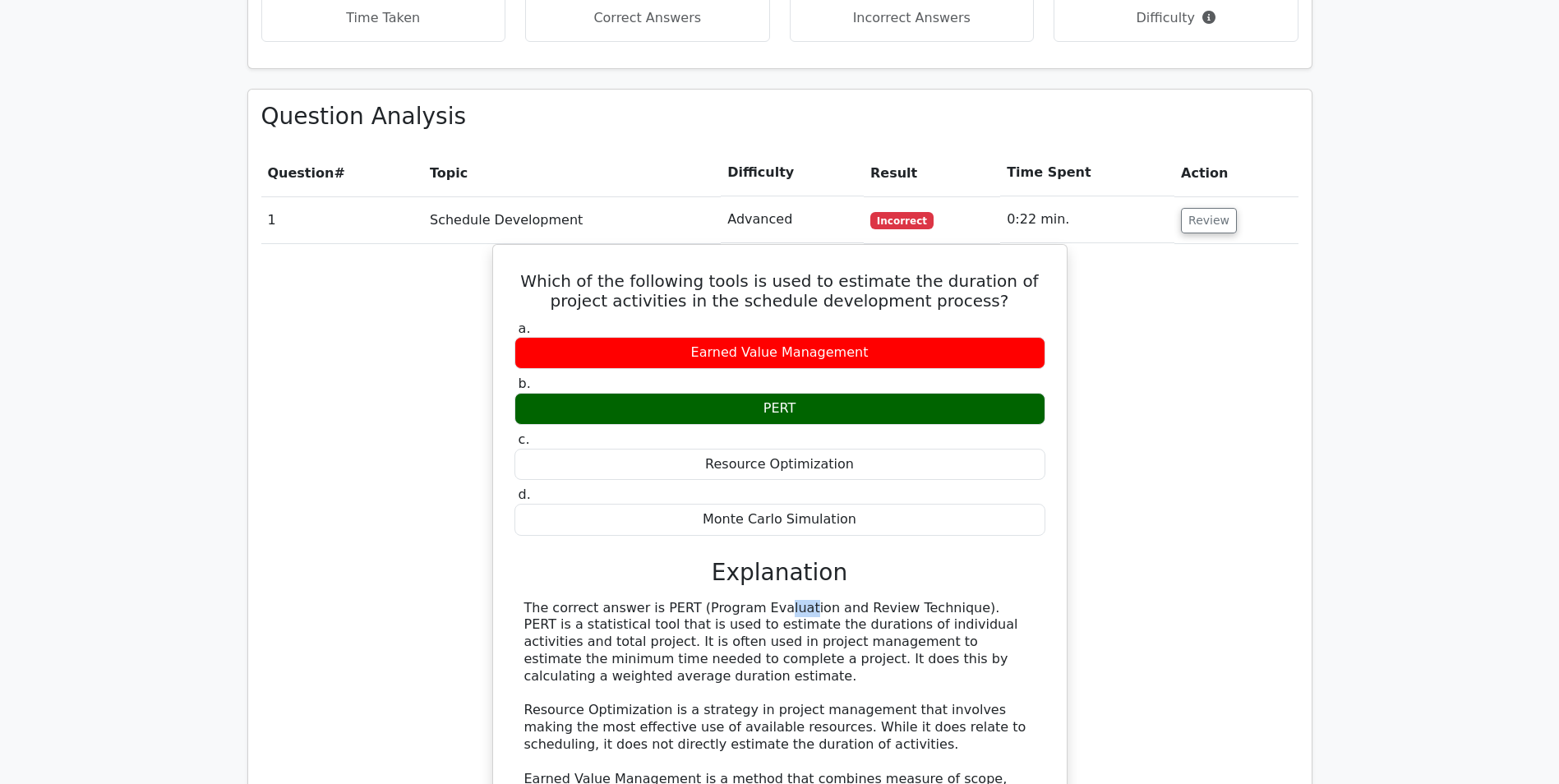
copy div "PERT"
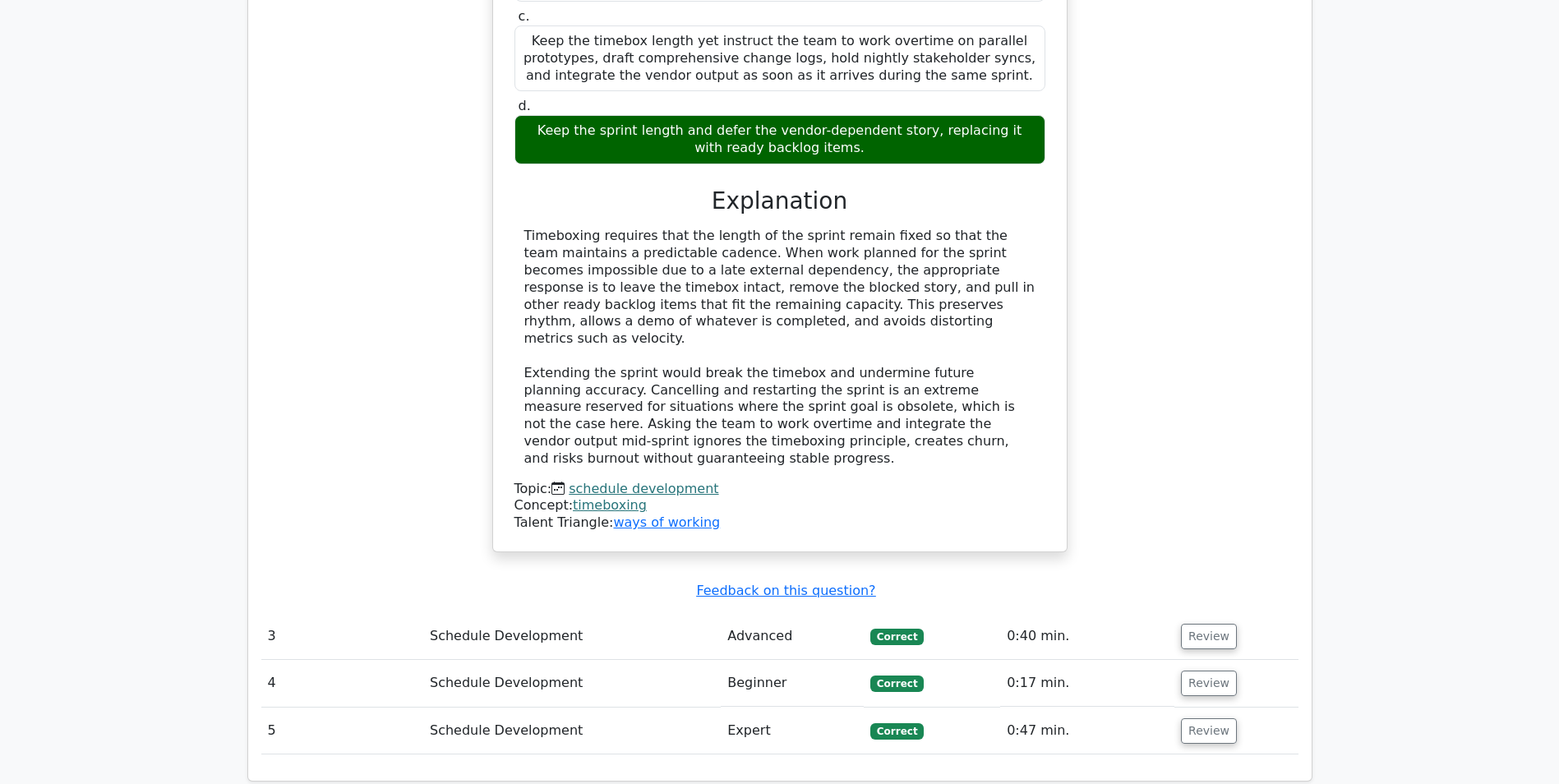
scroll to position [2794, 0]
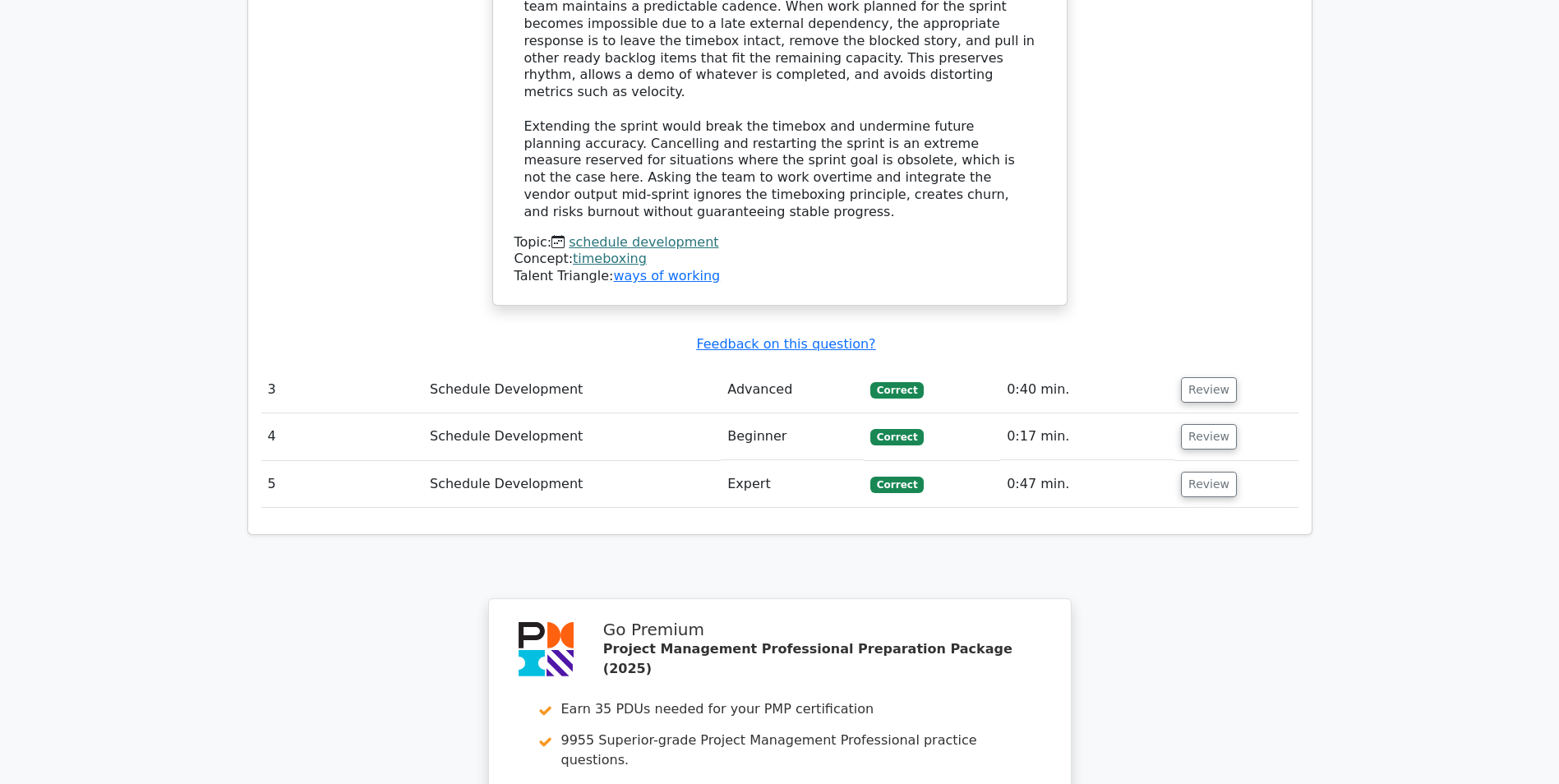
click at [641, 234] on link "schedule development" at bounding box center [643, 242] width 150 height 16
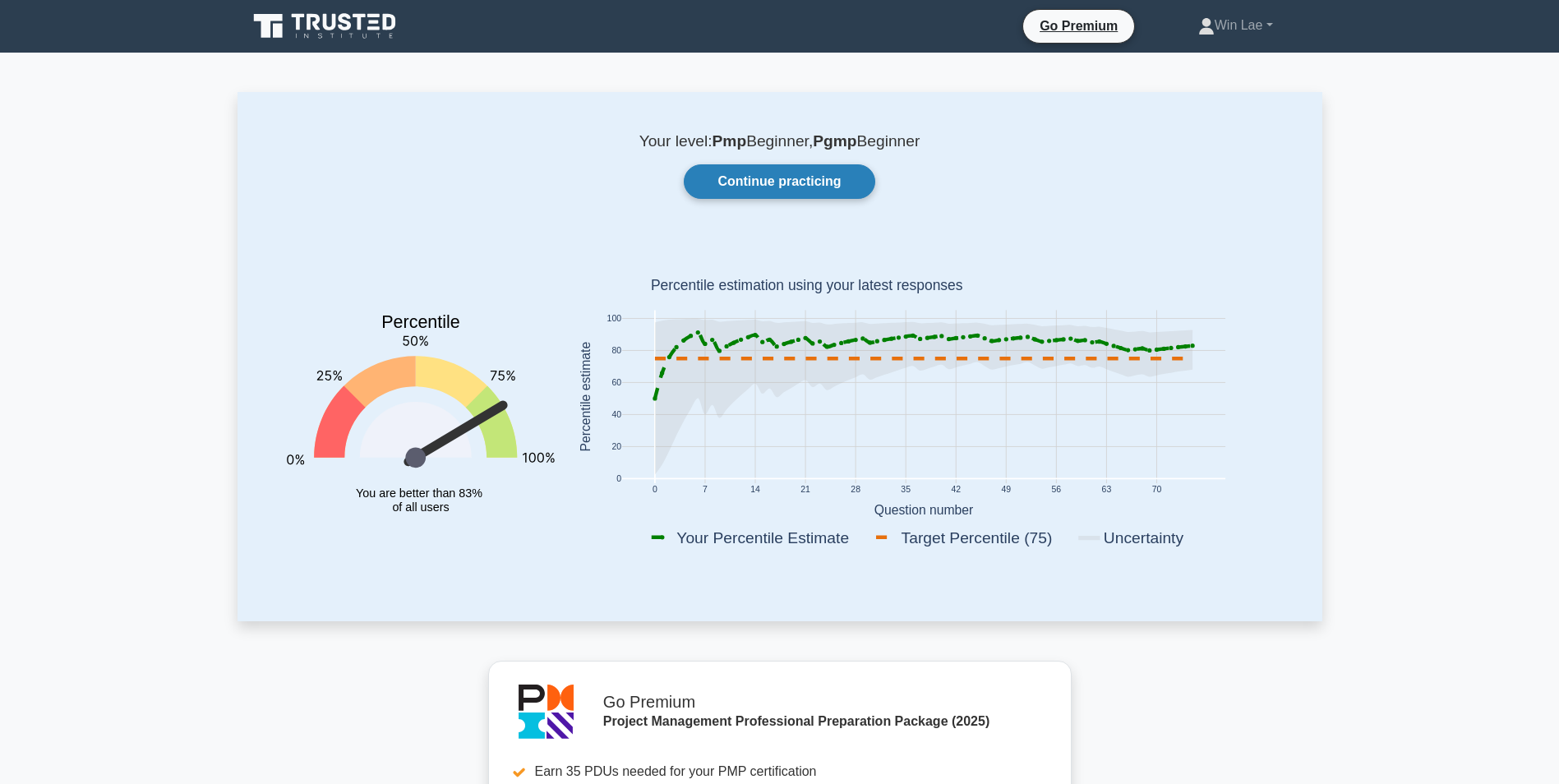
click at [800, 177] on link "Continue practicing" at bounding box center [779, 182] width 191 height 35
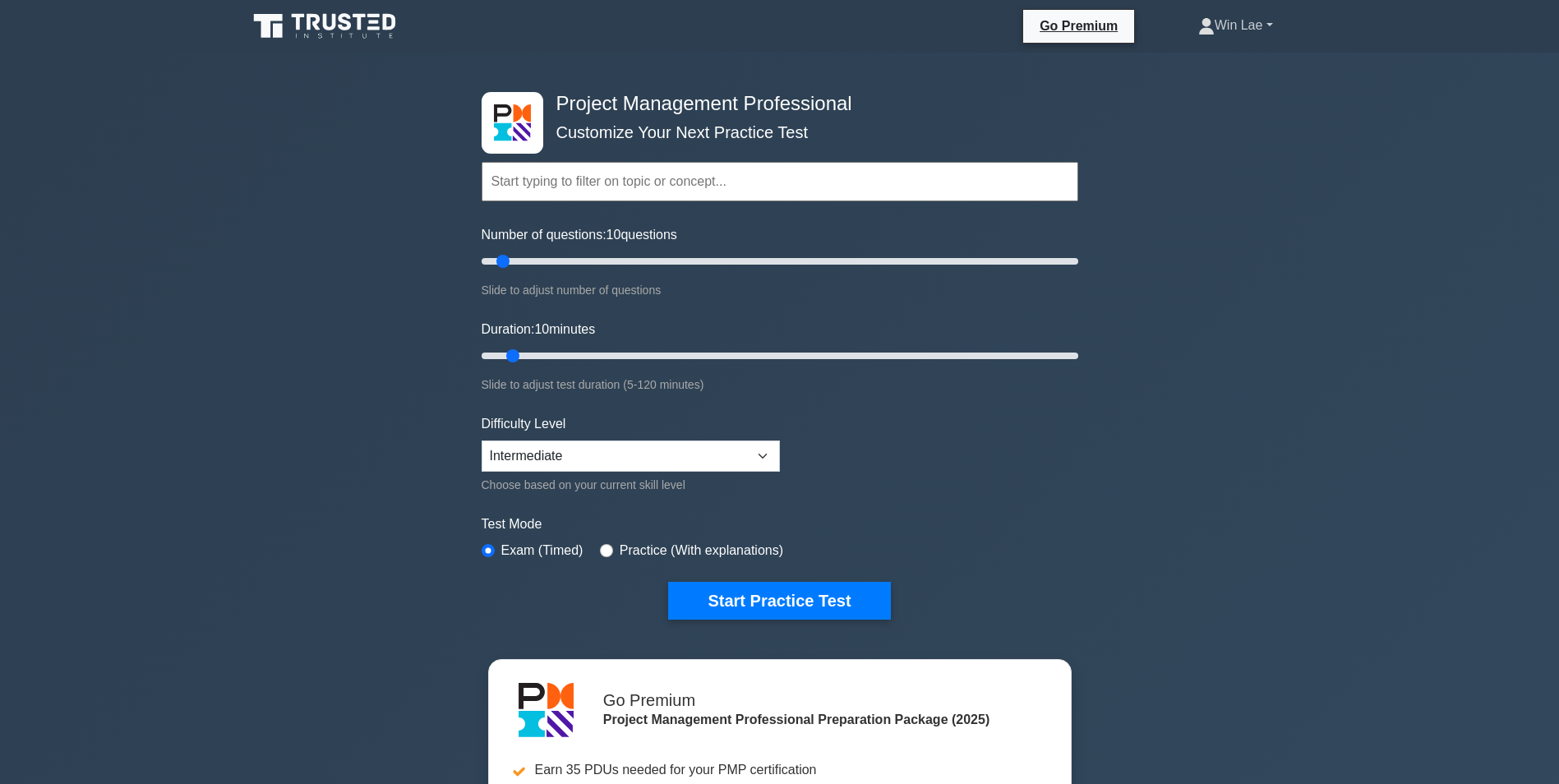
click at [1233, 29] on link "Win Lae" at bounding box center [1235, 25] width 153 height 33
click at [1214, 67] on link "Profile" at bounding box center [1225, 64] width 130 height 26
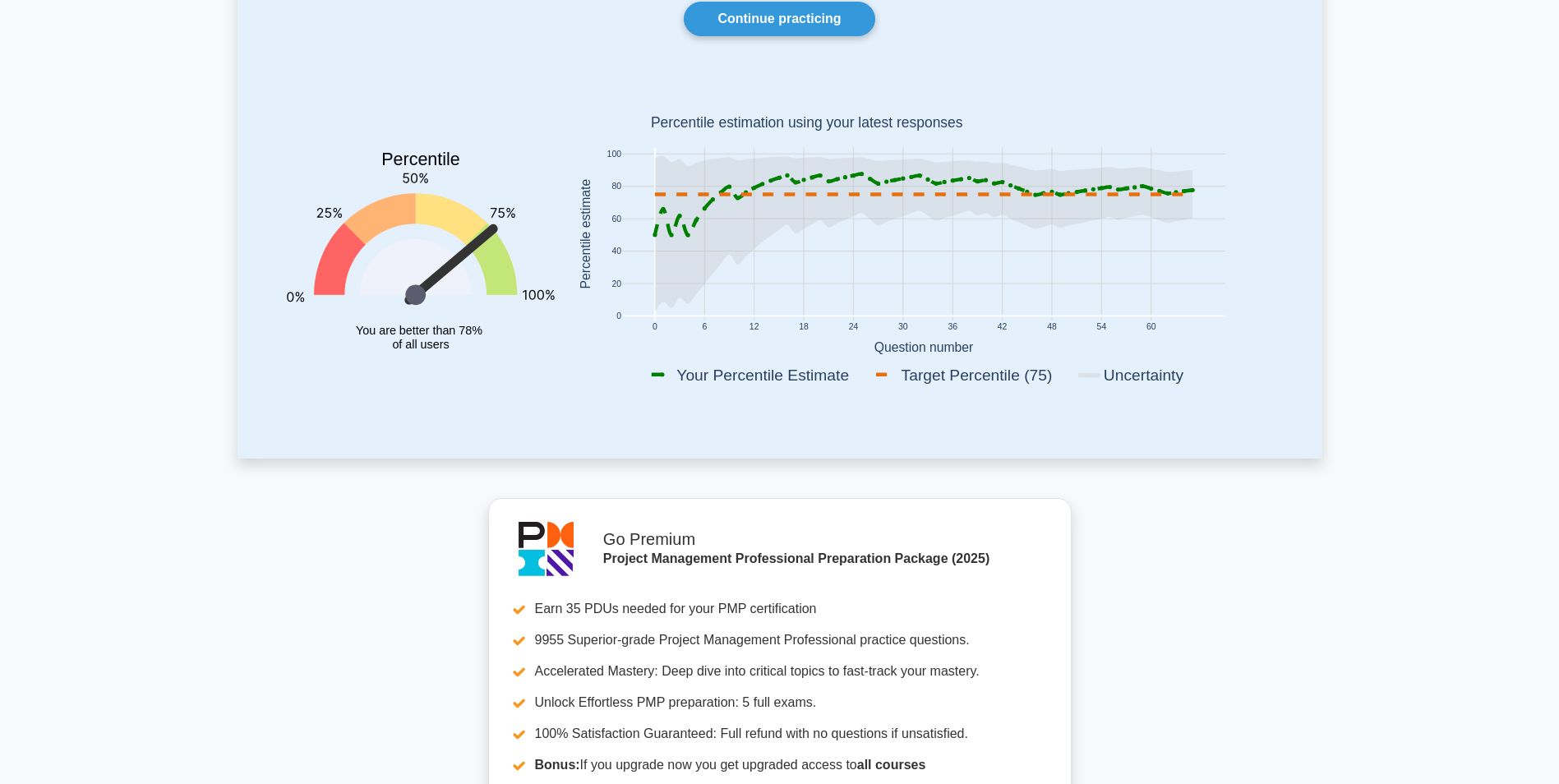
scroll to position [165, 0]
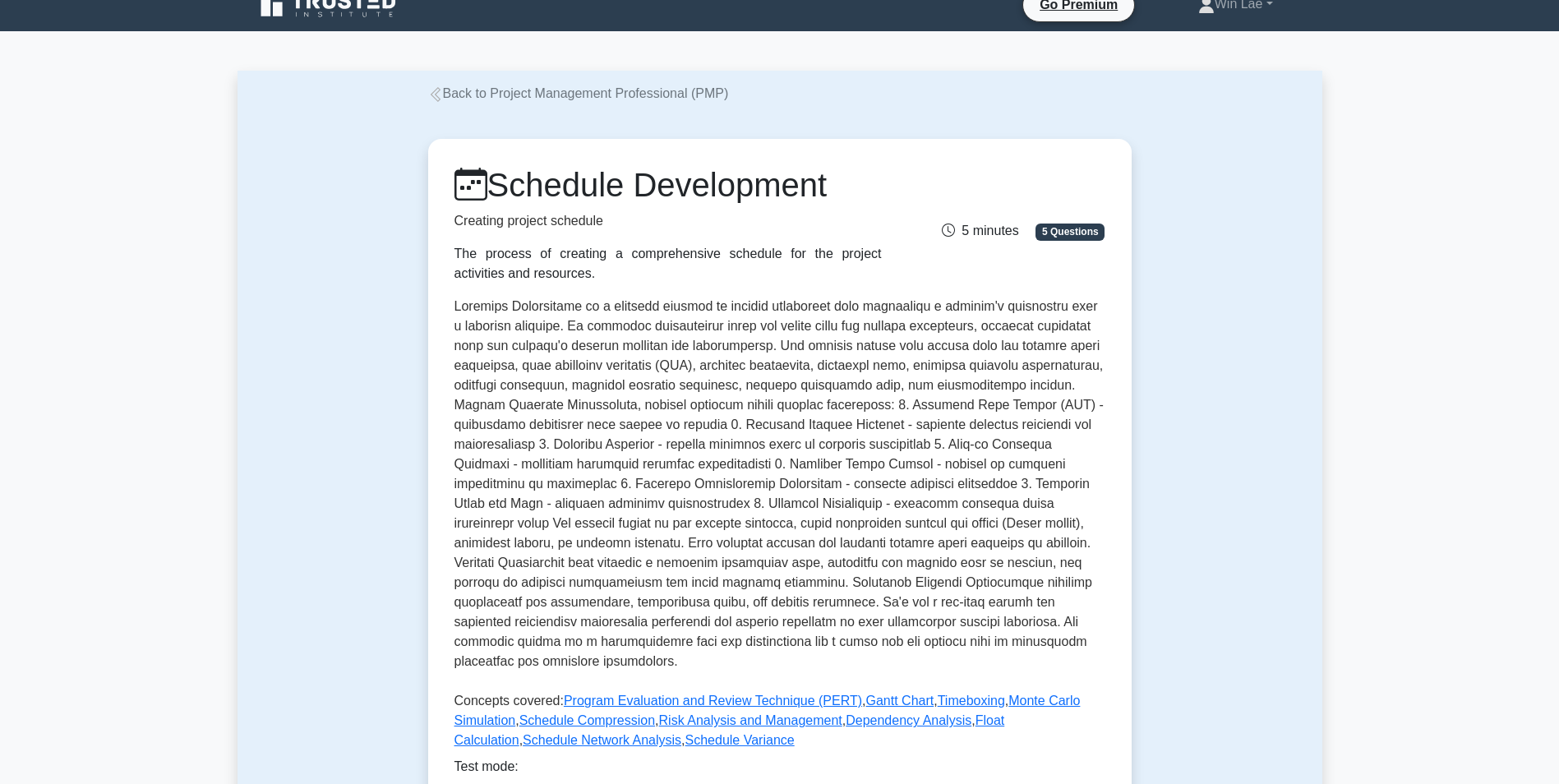
scroll to position [328, 0]
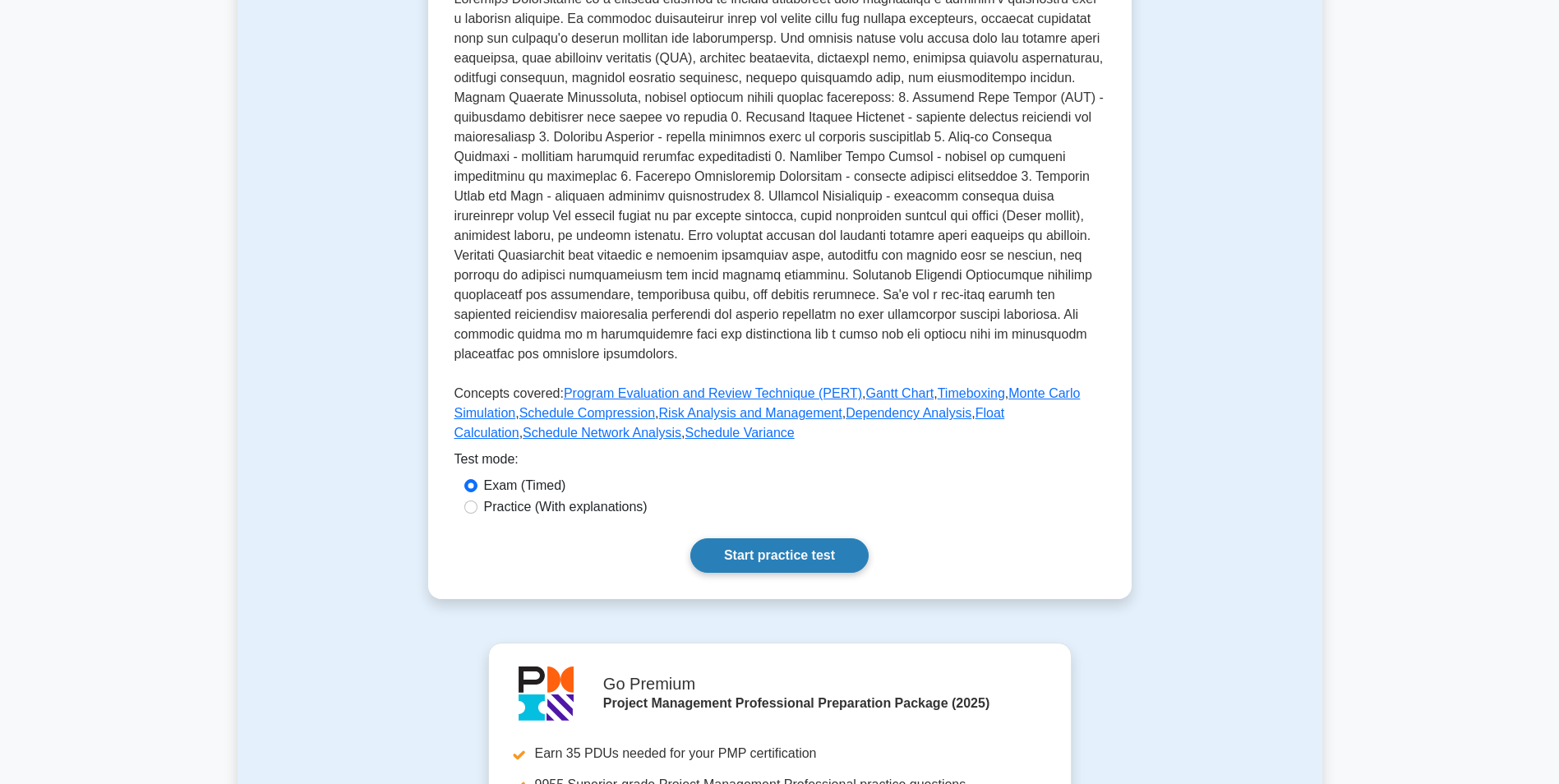
click at [784, 538] on link "Start practice test" at bounding box center [779, 555] width 178 height 35
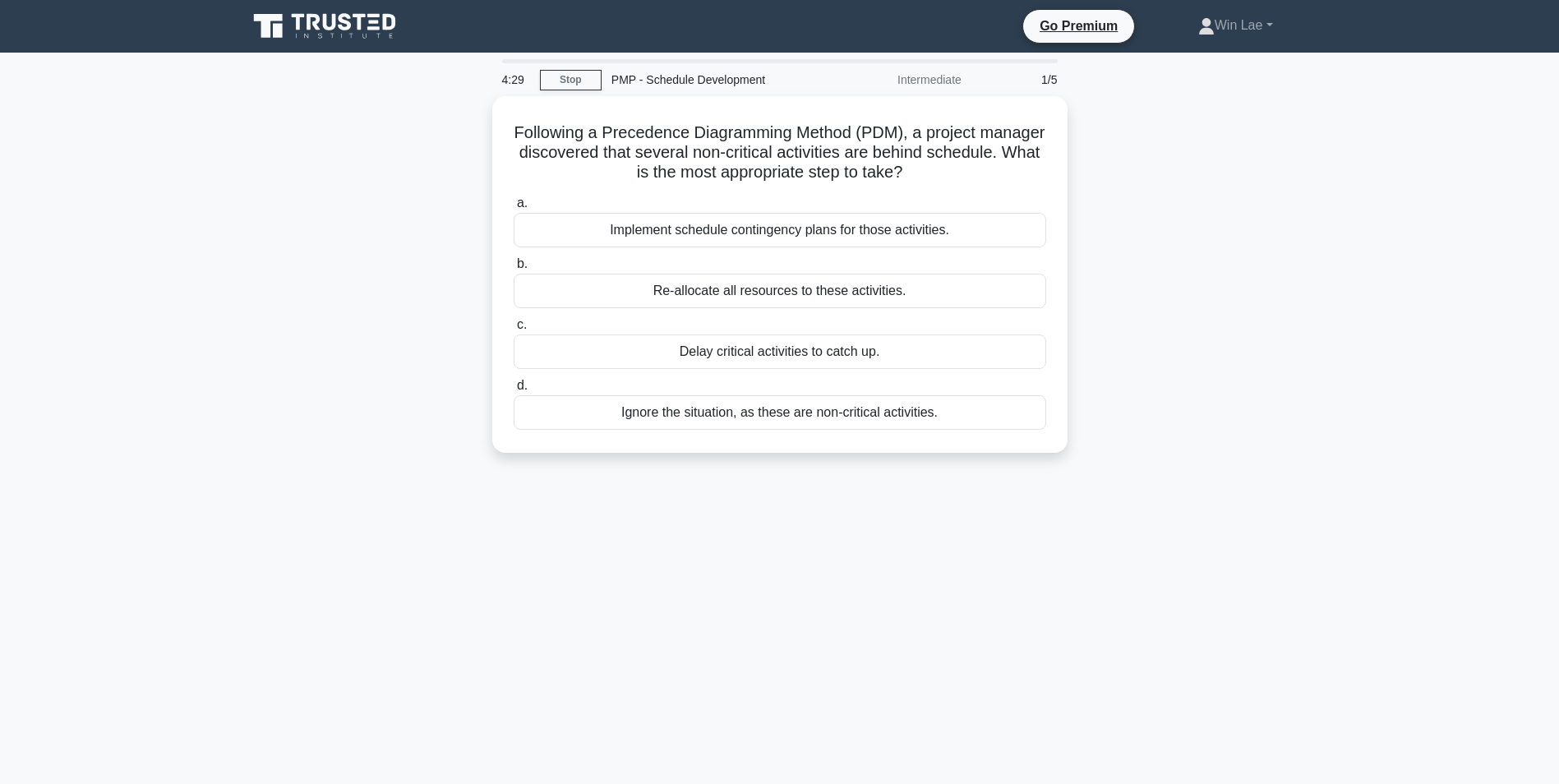
click at [854, 541] on div "4:29 Stop PMP - Schedule Development Intermediate 1/5 Following a Precedence Di…" at bounding box center [780, 470] width 1085 height 822
click at [815, 217] on div "Implement schedule contingency plans for those activities." at bounding box center [780, 226] width 533 height 35
click at [514, 204] on input "a. Implement schedule contingency plans for those activities." at bounding box center [514, 199] width 0 height 10
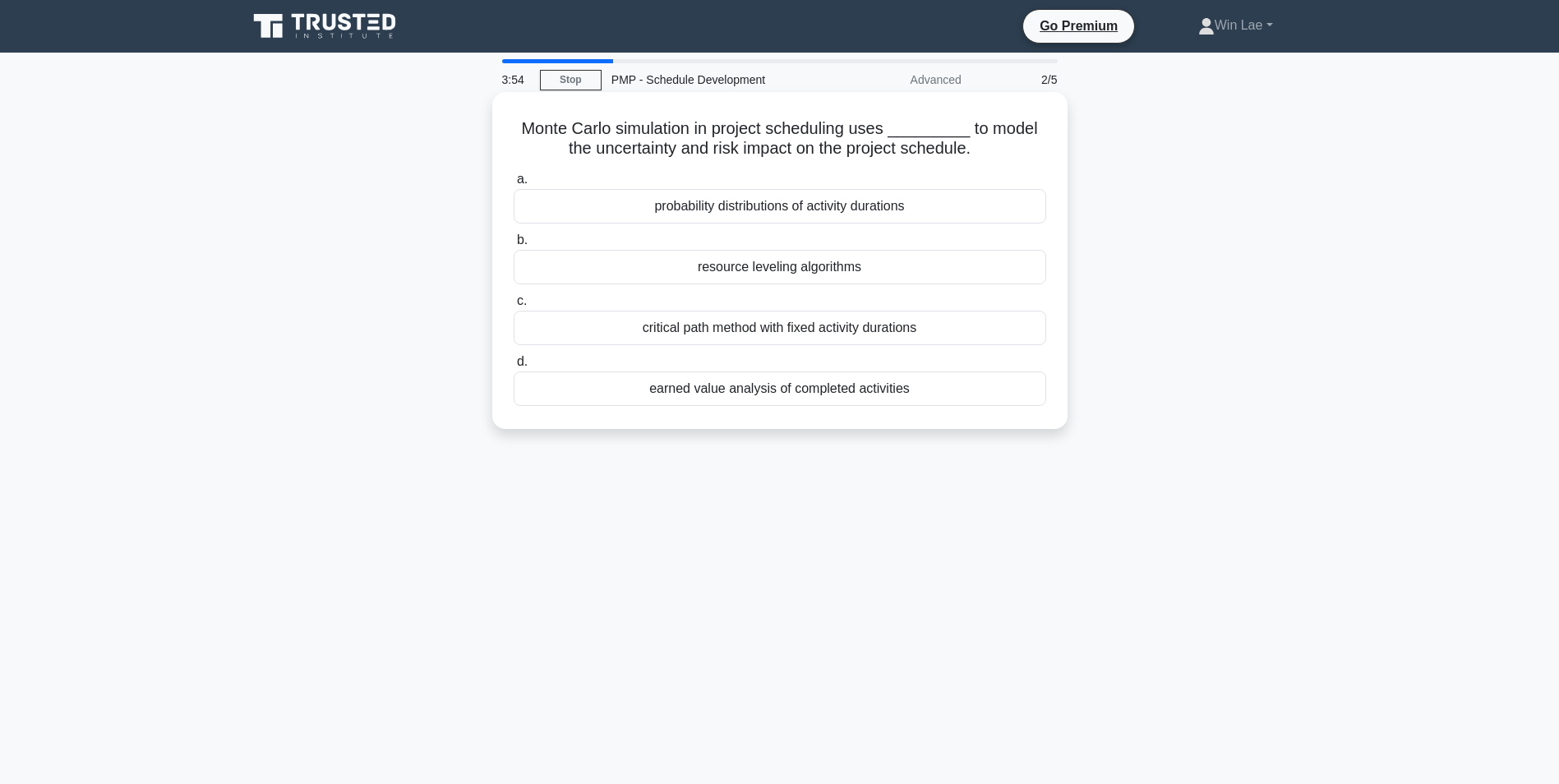
click at [674, 211] on div "probability distributions of activity durations" at bounding box center [780, 206] width 533 height 35
click at [514, 184] on input "a. probability distributions of activity durations" at bounding box center [514, 179] width 0 height 10
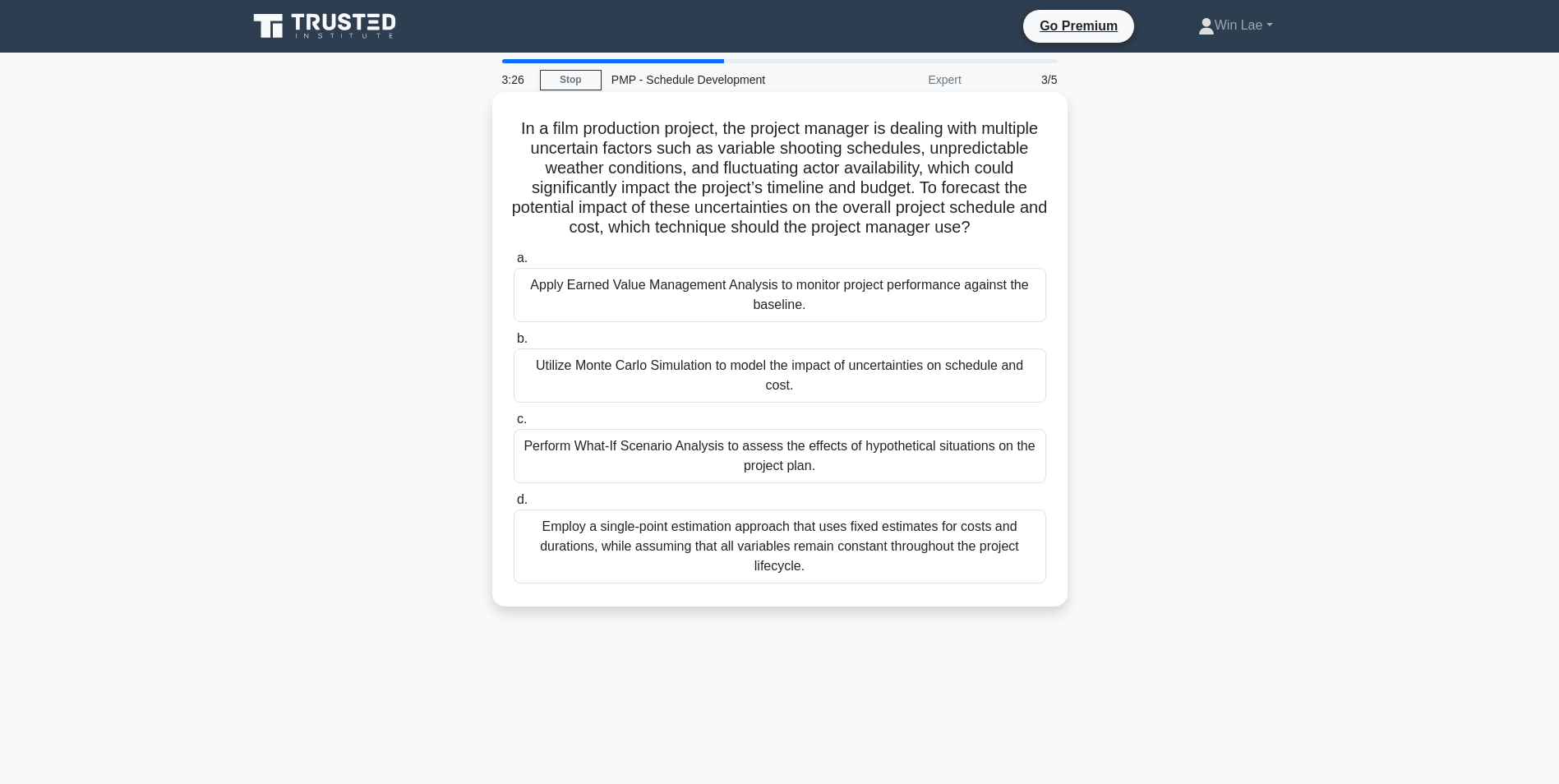
click at [675, 399] on div "Utilize Monte Carlo Simulation to model the impact of uncertainties on schedule…" at bounding box center [780, 376] width 533 height 55
click at [514, 344] on input "b. Utilize Monte Carlo Simulation to model the impact of uncertainties on sched…" at bounding box center [514, 338] width 0 height 10
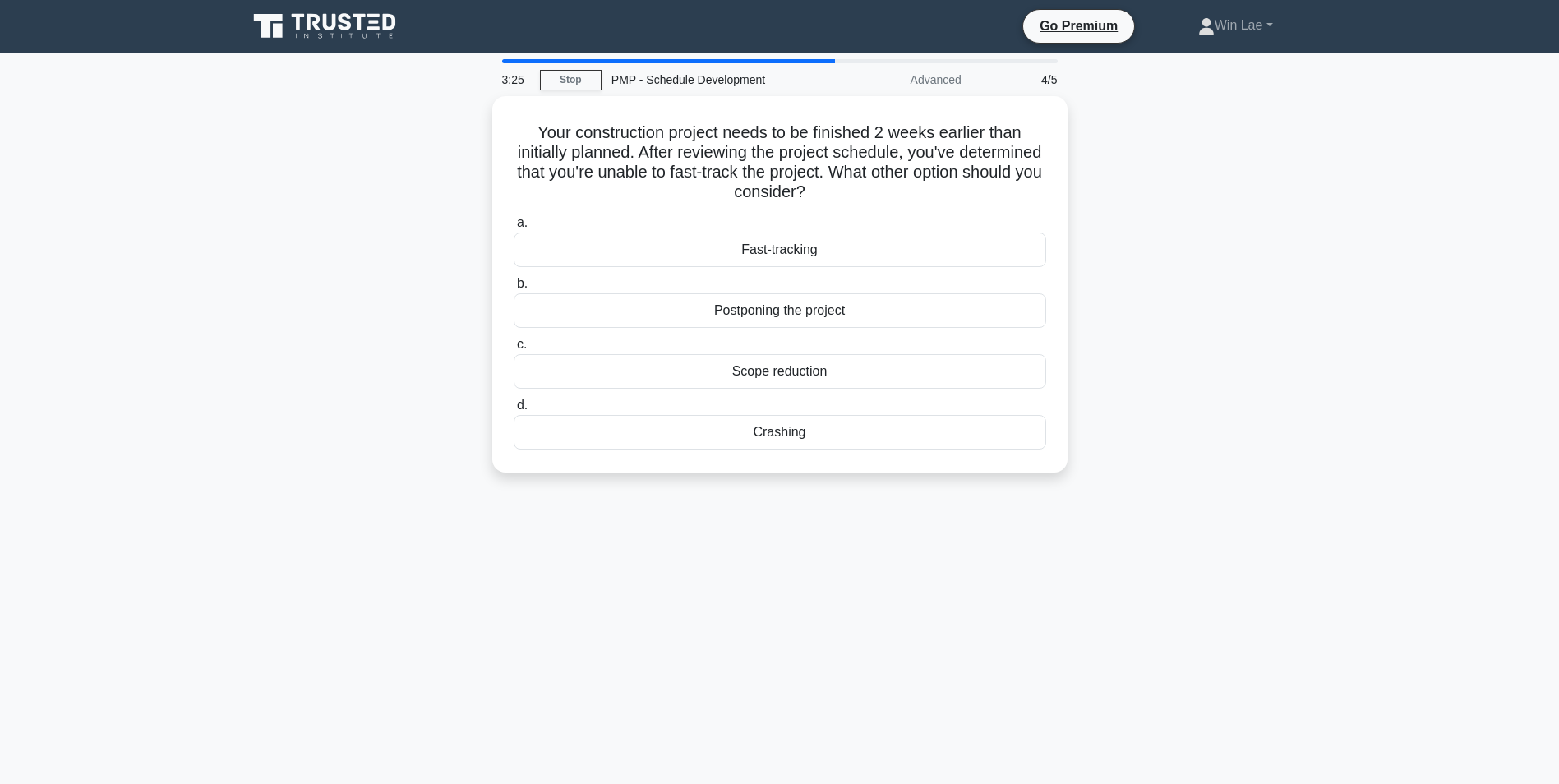
click at [251, 400] on div "Your construction project needs to be finished 2 weeks earlier than initially p…" at bounding box center [780, 294] width 1085 height 396
click at [781, 164] on h5 "Your construction project needs to be finished 2 weeks earlier than initially p…" at bounding box center [780, 159] width 536 height 81
click at [863, 433] on div "Crashing" at bounding box center [780, 428] width 533 height 35
click at [514, 407] on input "d. Crashing" at bounding box center [514, 401] width 0 height 10
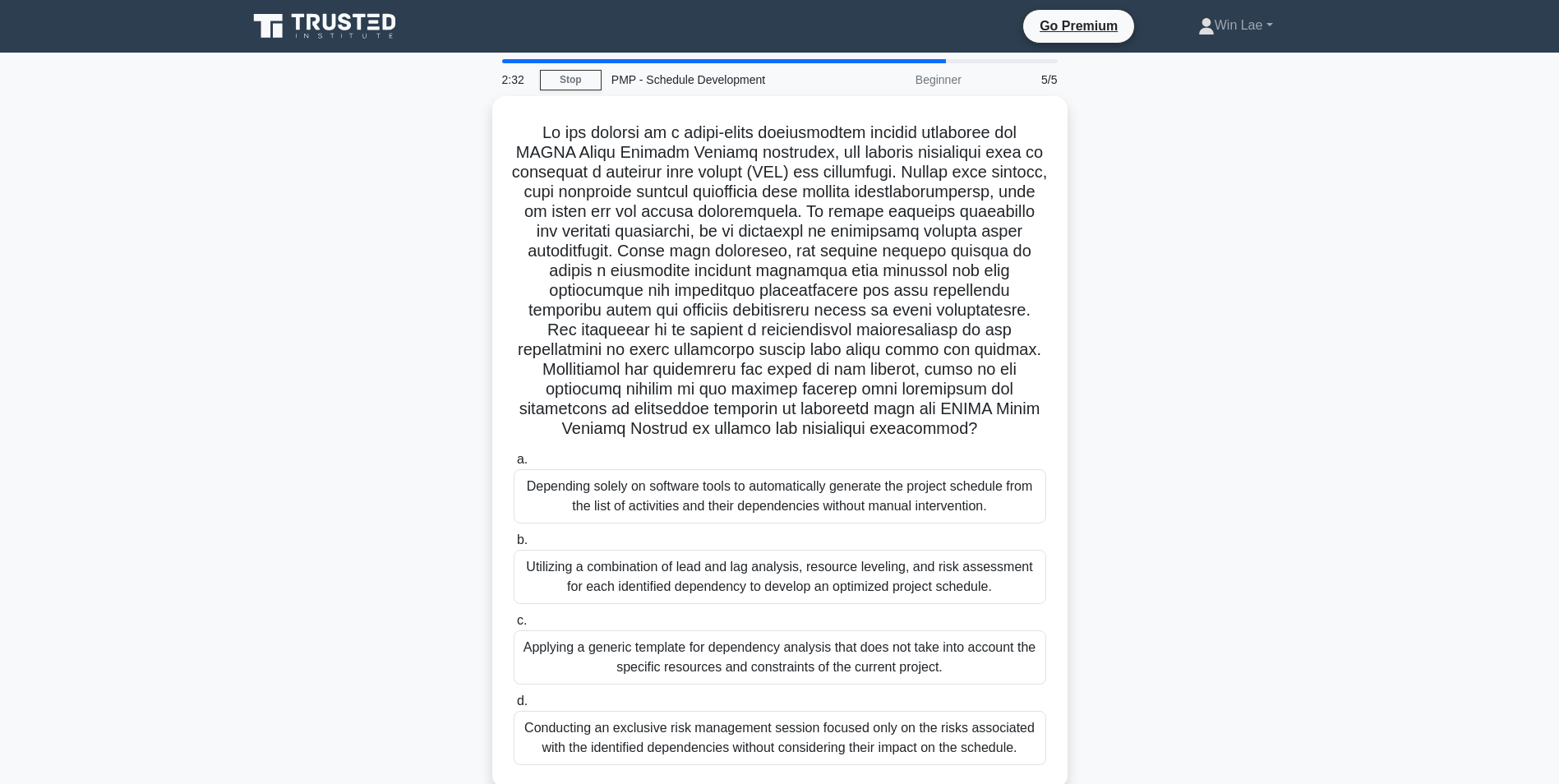
click at [390, 384] on div ".spinner_0XTQ{transform-origin:center;animation:spinner_y6GP .75s linear infini…" at bounding box center [780, 452] width 1085 height 712
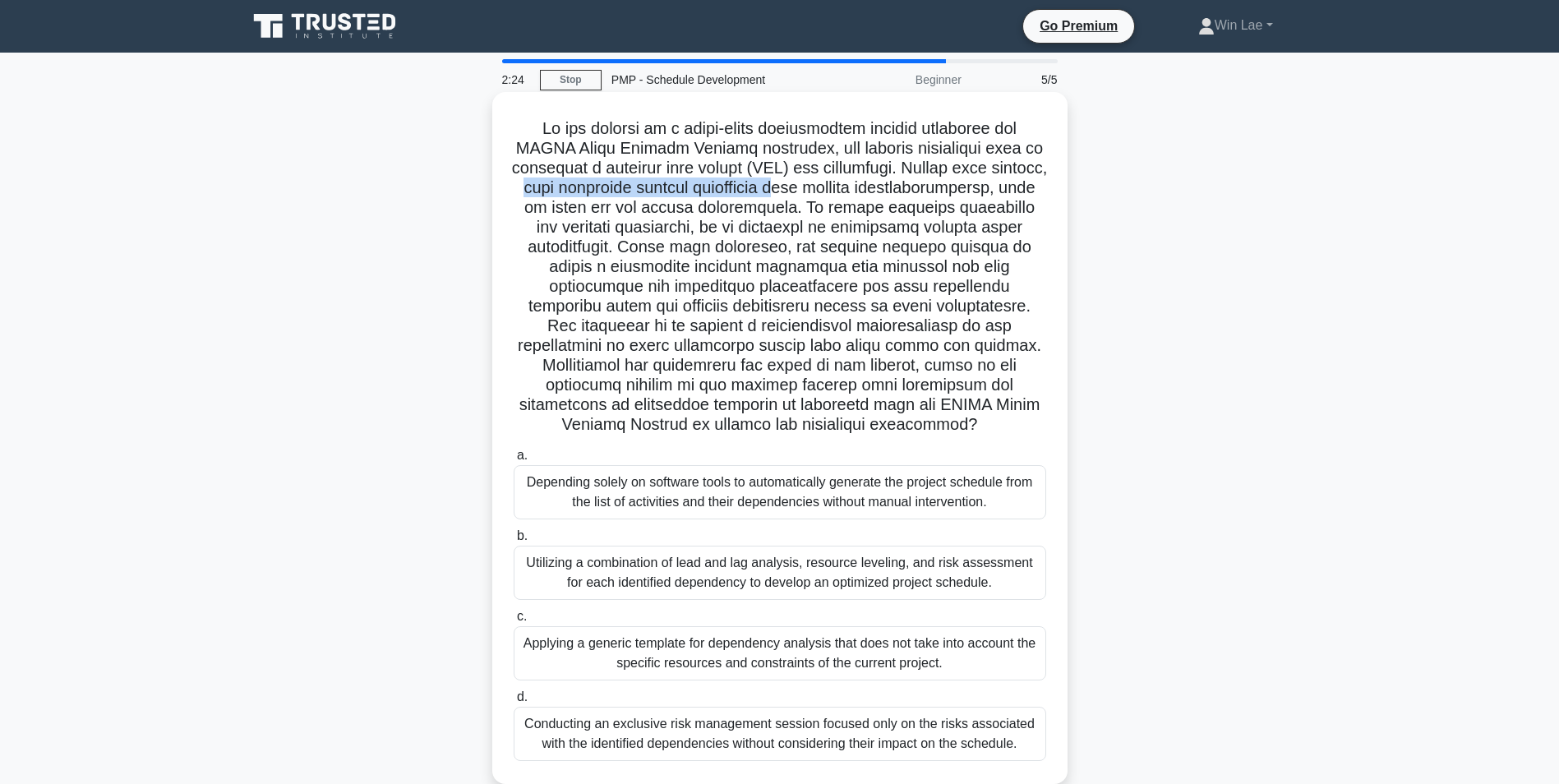
drag, startPoint x: 657, startPoint y: 194, endPoint x: 907, endPoint y: 194, distance: 250.0
click at [907, 194] on h5 ".spinner_0XTQ{transform-origin:center;animation:spinner_y6GP .75s linear infini…" at bounding box center [780, 277] width 536 height 317
drag, startPoint x: 907, startPoint y: 194, endPoint x: 782, endPoint y: 248, distance: 136.2
click at [782, 248] on h5 ".spinner_0XTQ{transform-origin:center;animation:spinner_y6GP .75s linear infini…" at bounding box center [780, 277] width 536 height 317
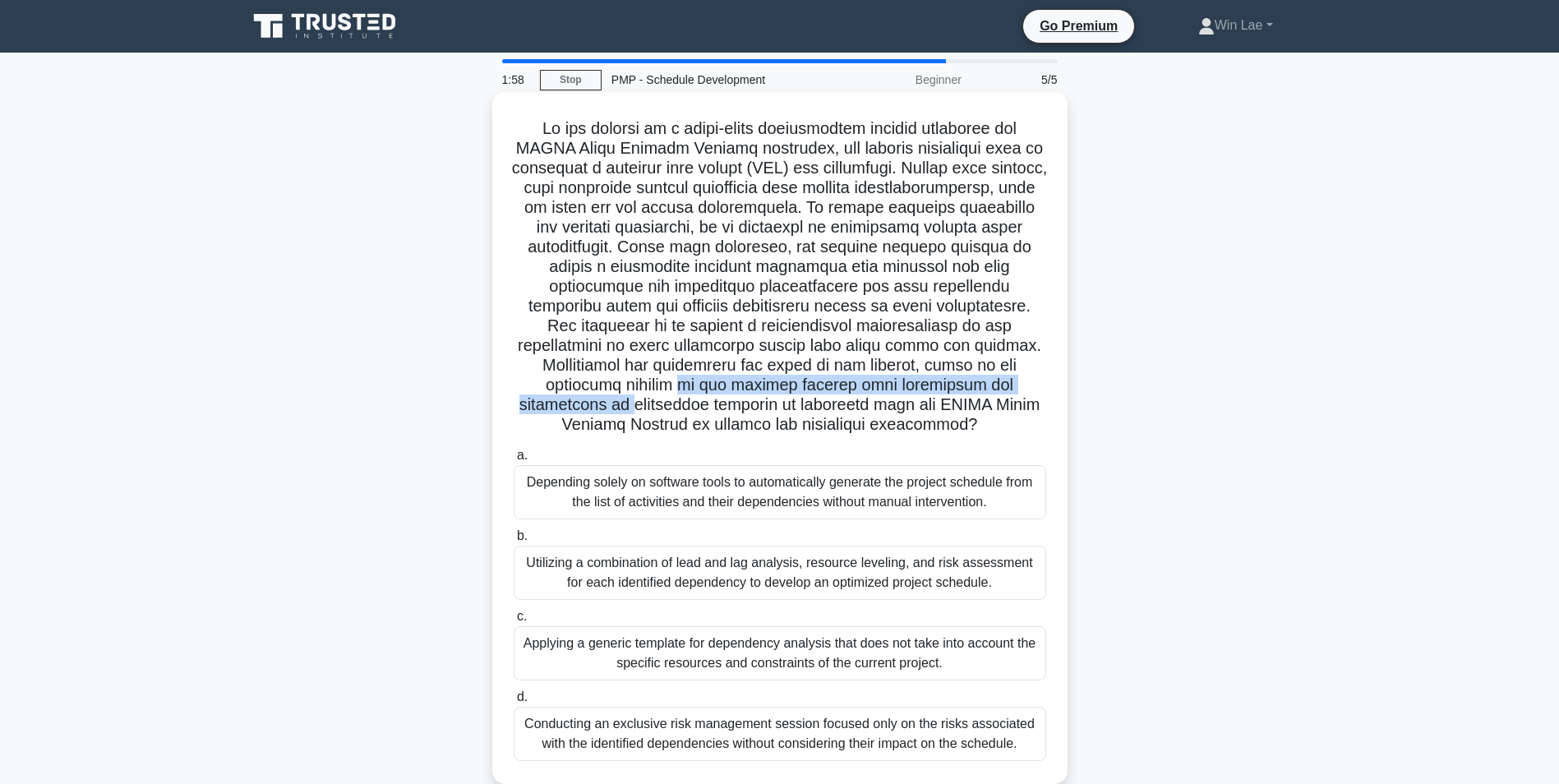
drag, startPoint x: 732, startPoint y: 406, endPoint x: 820, endPoint y: 392, distance: 89.1
click at [820, 392] on h5 ".spinner_0XTQ{transform-origin:center;animation:spinner_y6GP .75s linear infini…" at bounding box center [780, 277] width 536 height 317
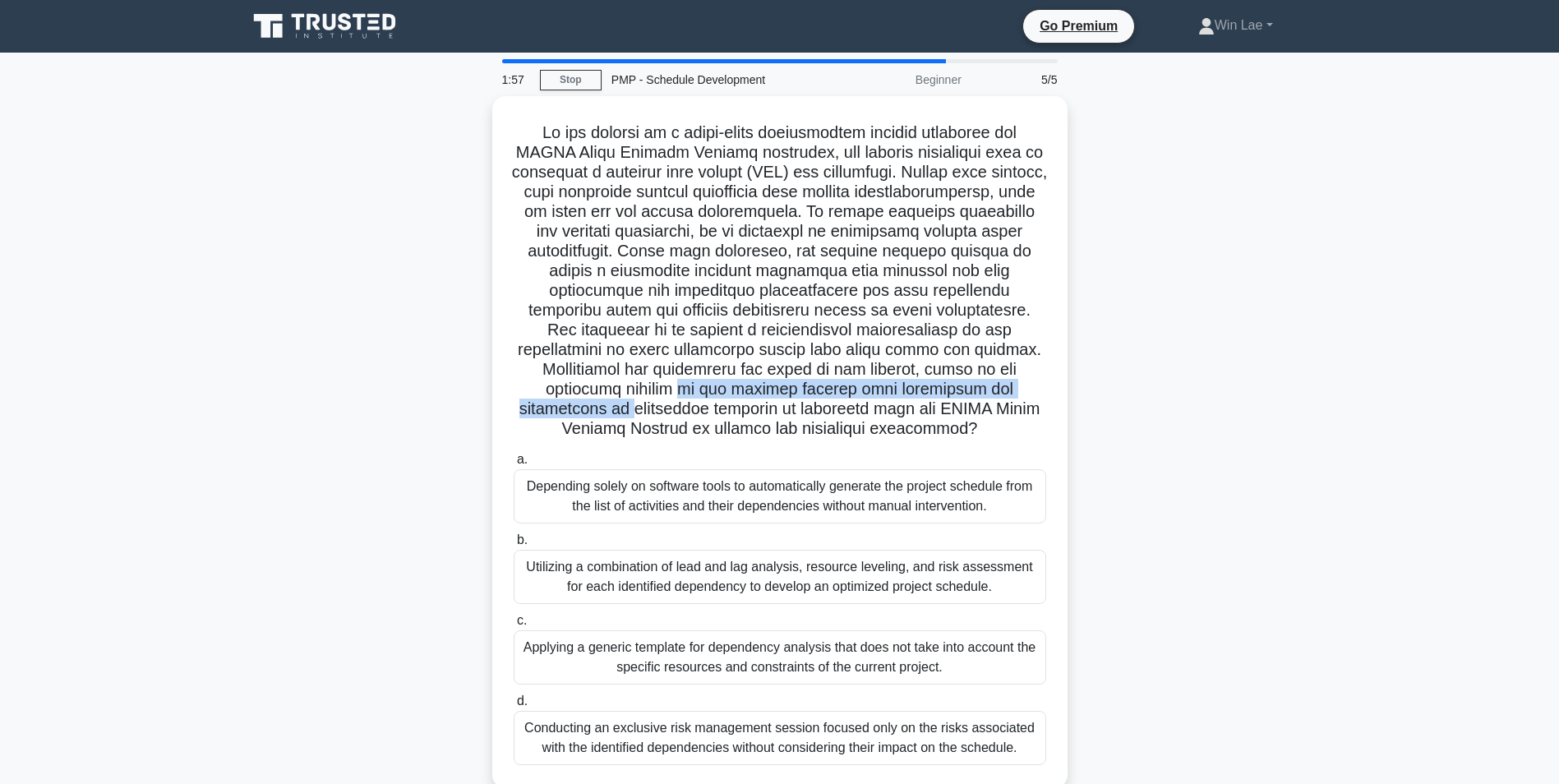
click at [338, 410] on div ".spinner_0XTQ{transform-origin:center;animation:spinner_y6GP .75s linear infini…" at bounding box center [780, 452] width 1085 height 712
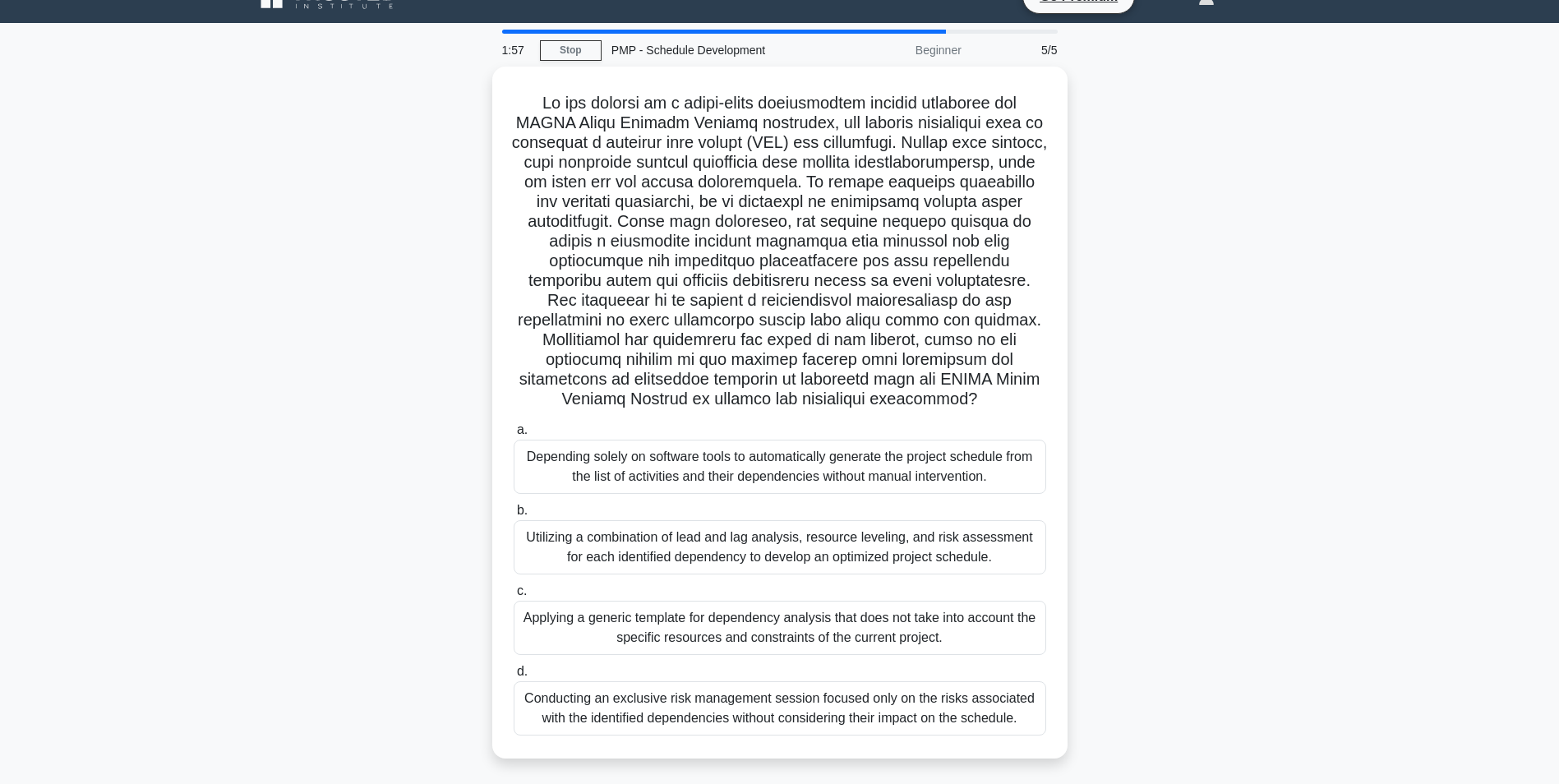
scroll to position [82, 0]
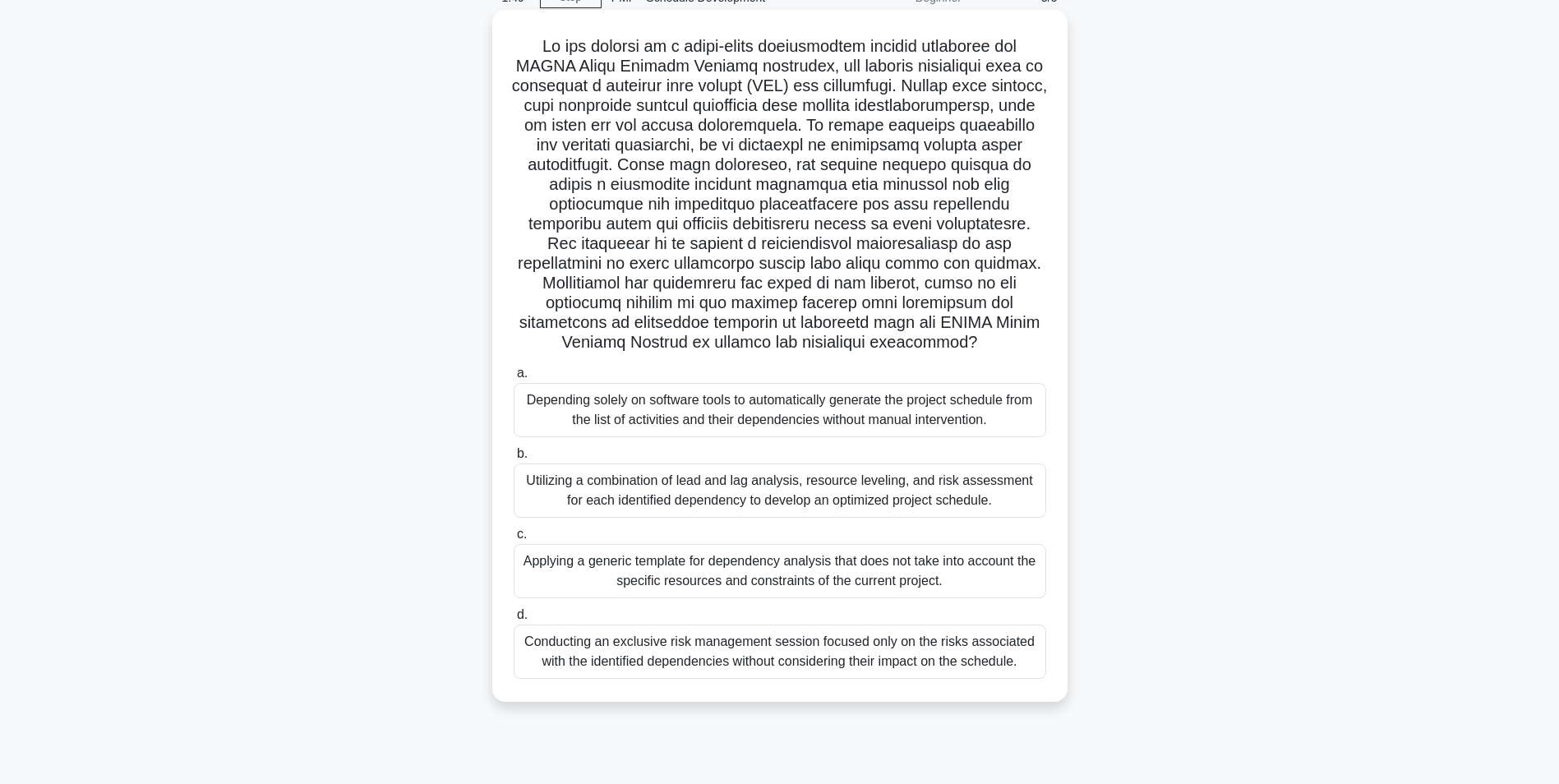
click at [725, 494] on div "Utilizing a combination of lead and lag analysis, resource leveling, and risk a…" at bounding box center [780, 490] width 533 height 55
click at [514, 459] on input "b. Utilizing a combination of lead and lag analysis, resource leveling, and ris…" at bounding box center [514, 454] width 0 height 10
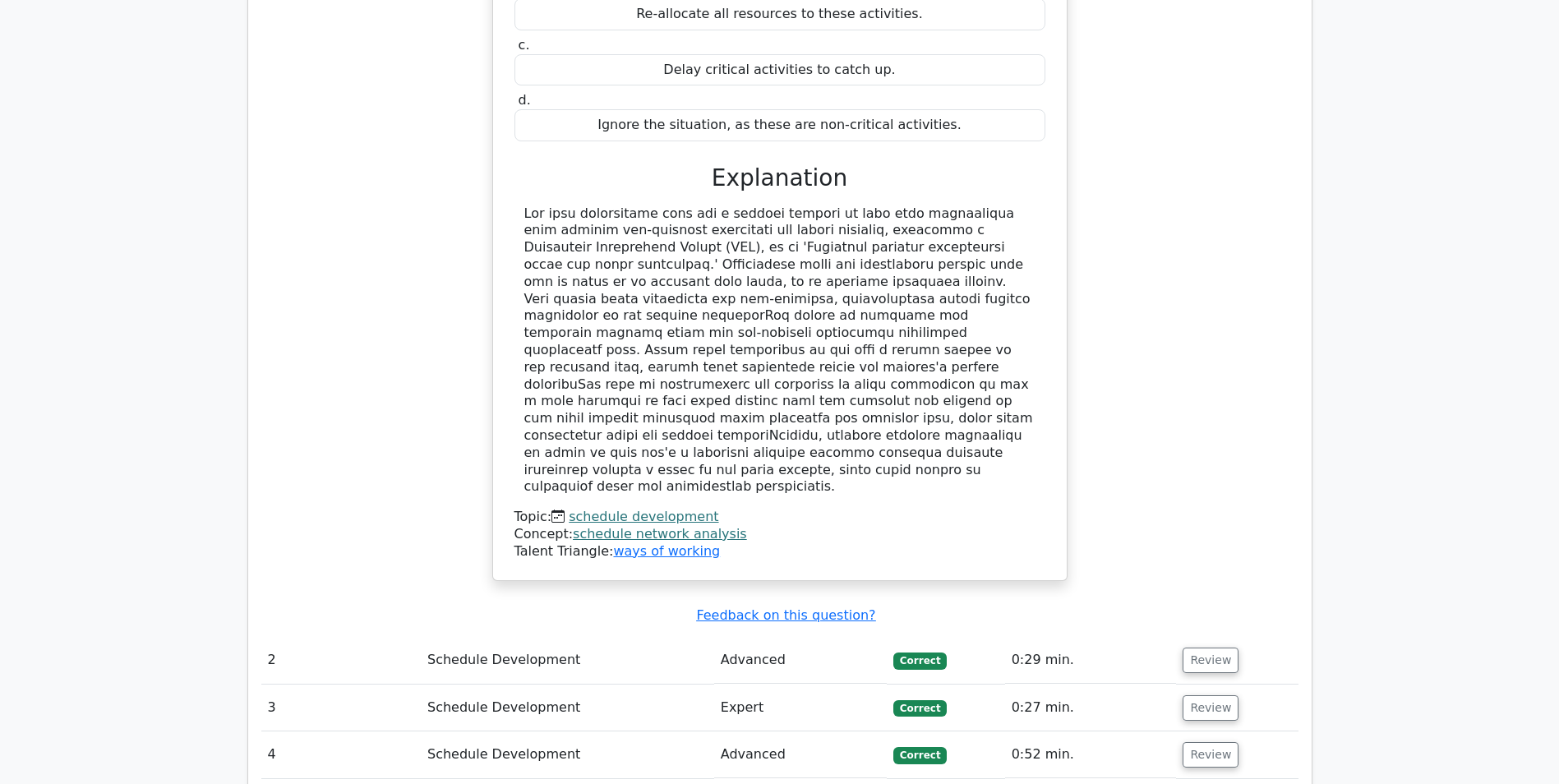
scroll to position [1643, 0]
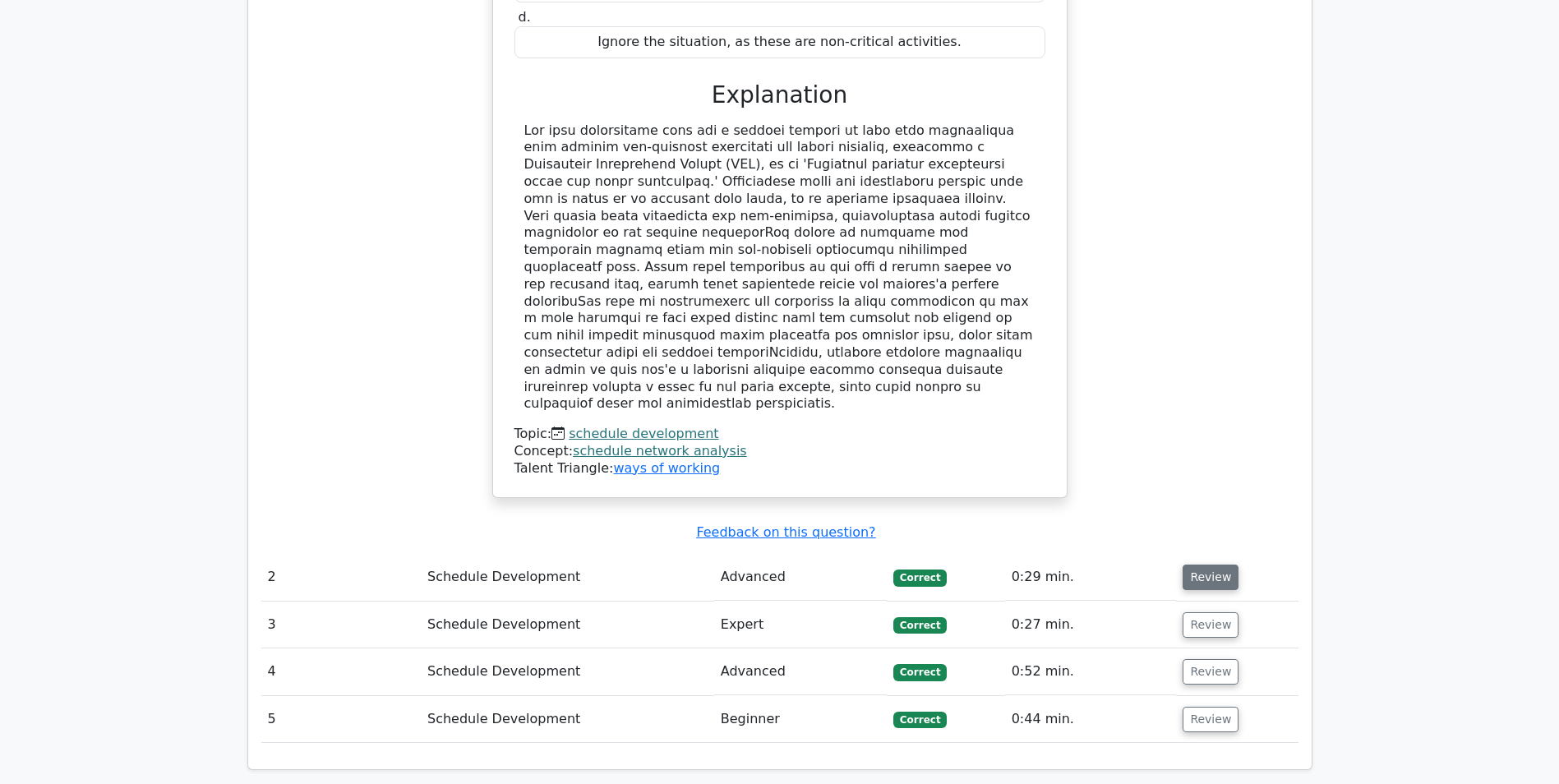
click at [1196, 565] on button "Review" at bounding box center [1210, 577] width 56 height 25
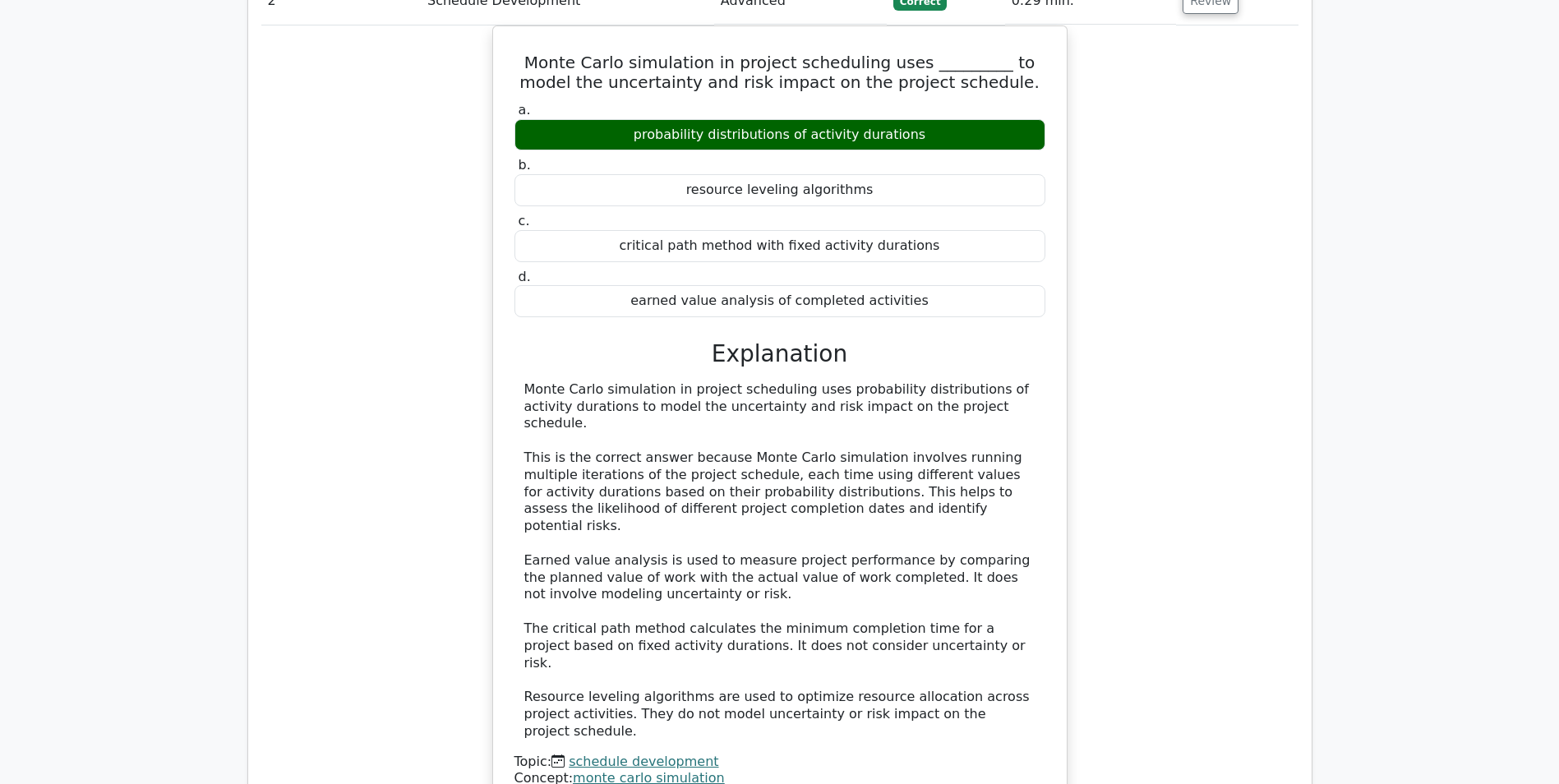
scroll to position [2383, 0]
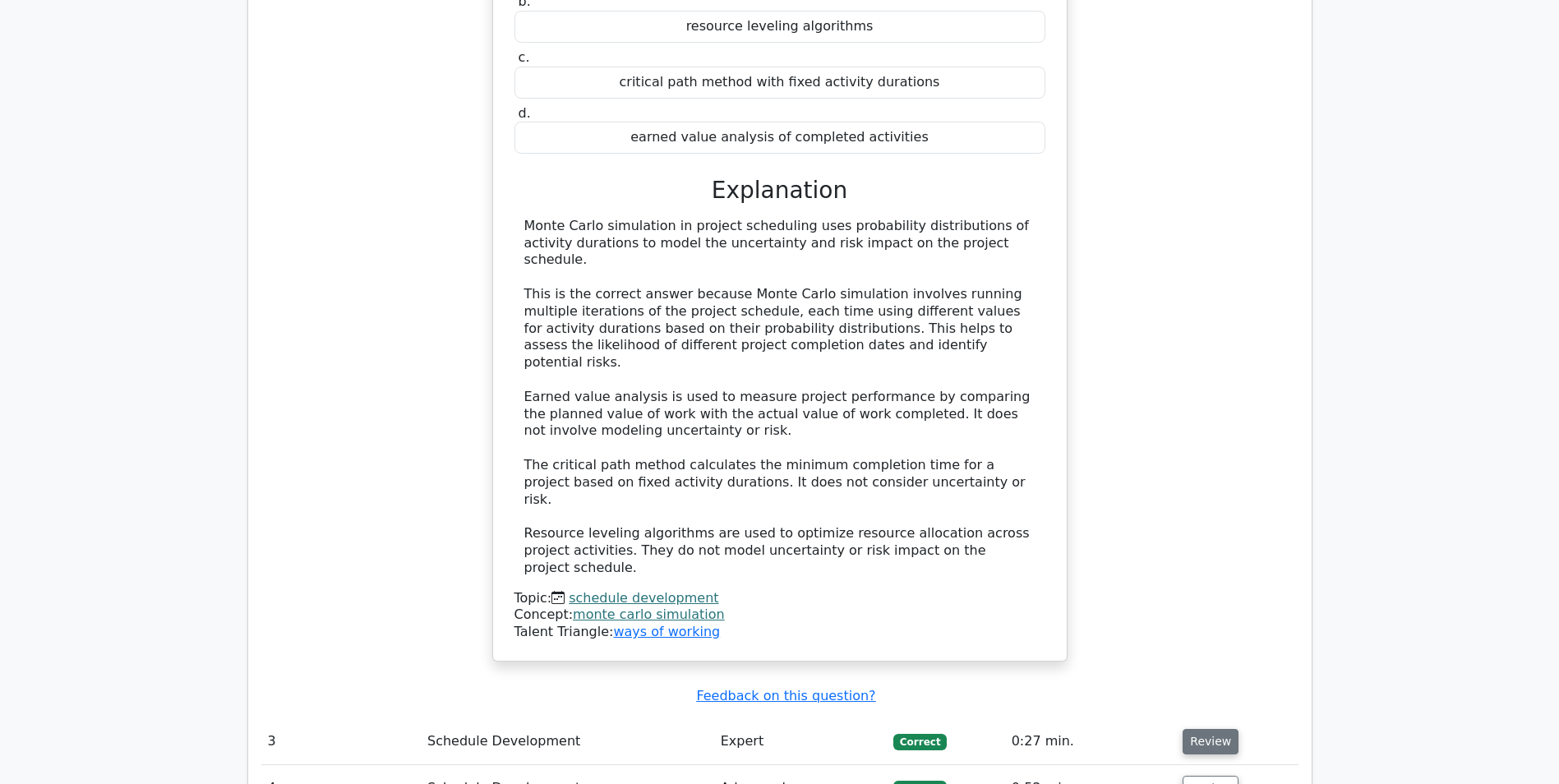
drag, startPoint x: 1218, startPoint y: 545, endPoint x: 1195, endPoint y: 545, distance: 23.0
click at [1216, 728] on button "Review" at bounding box center [1210, 741] width 56 height 25
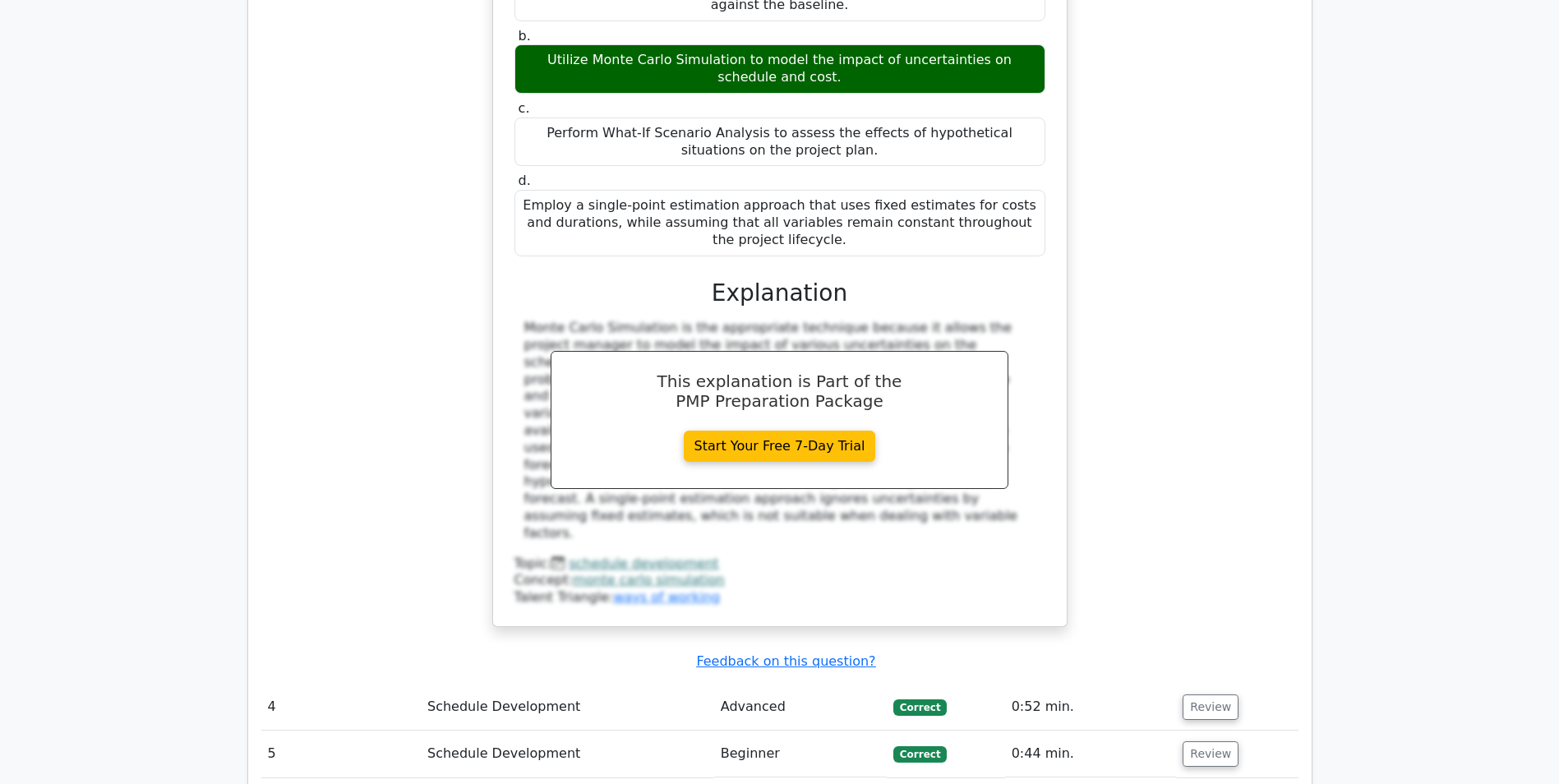
scroll to position [3451, 0]
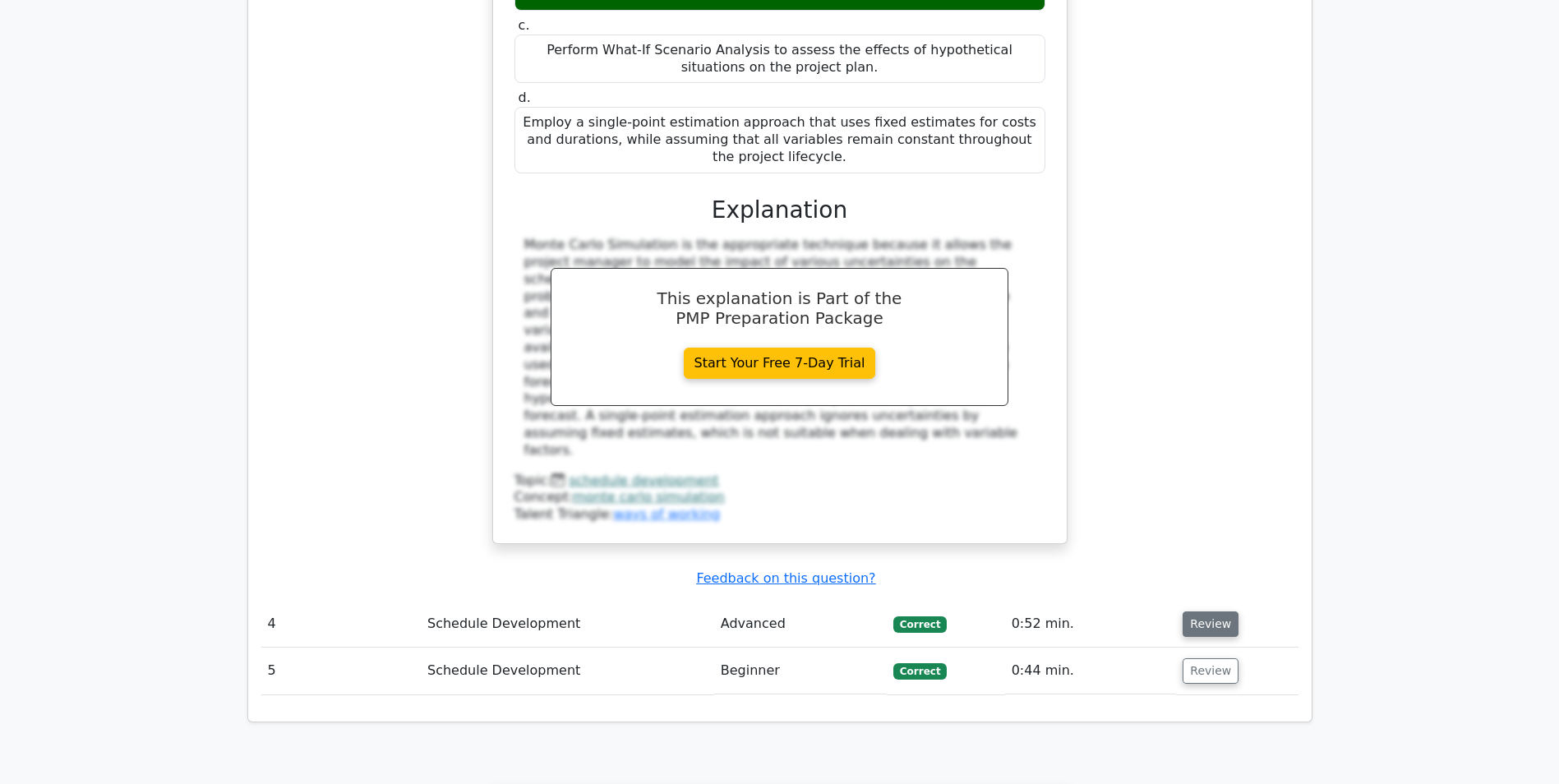
click at [1219, 612] on button "Review" at bounding box center [1210, 624] width 56 height 25
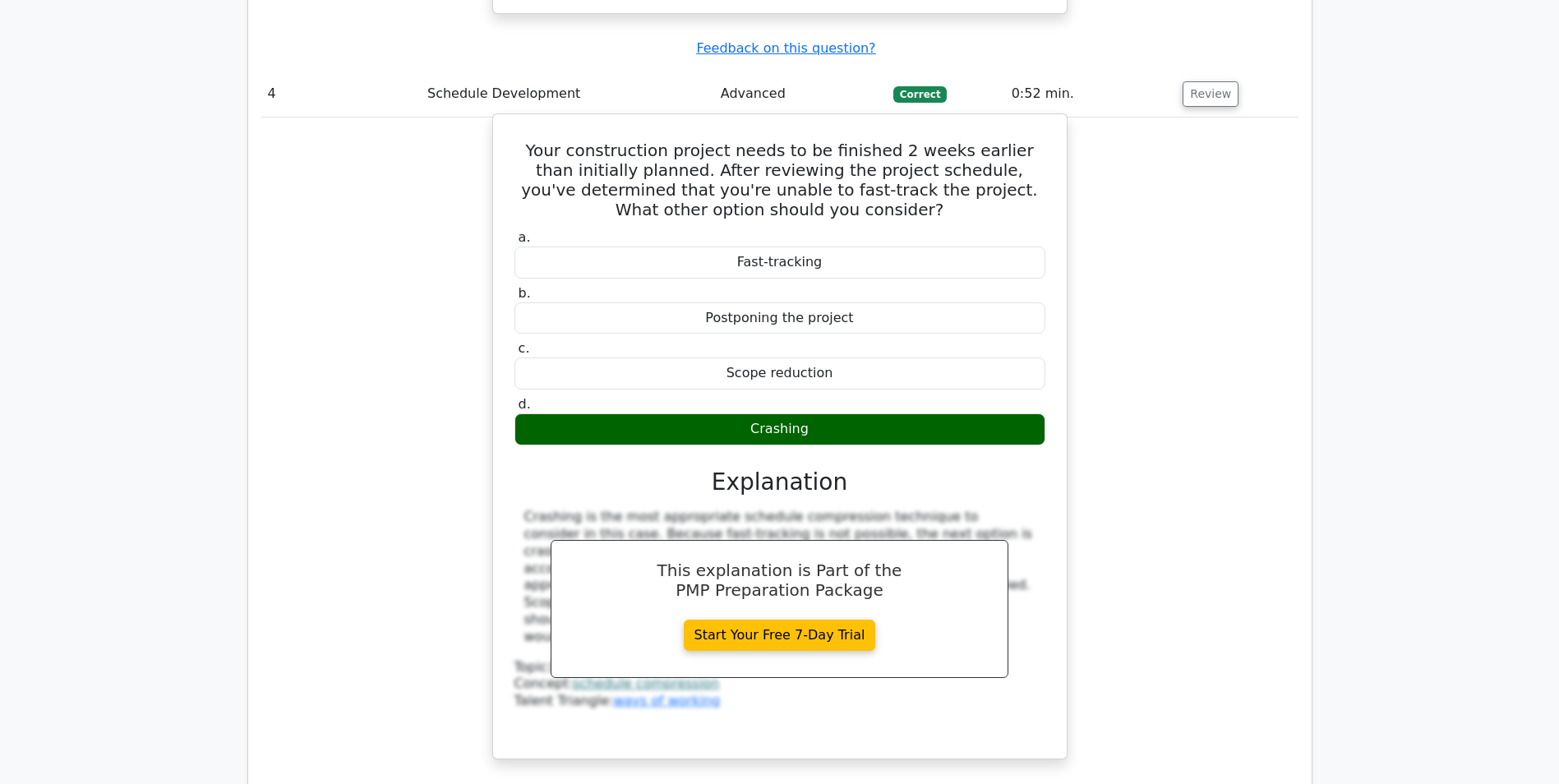
scroll to position [4109, 0]
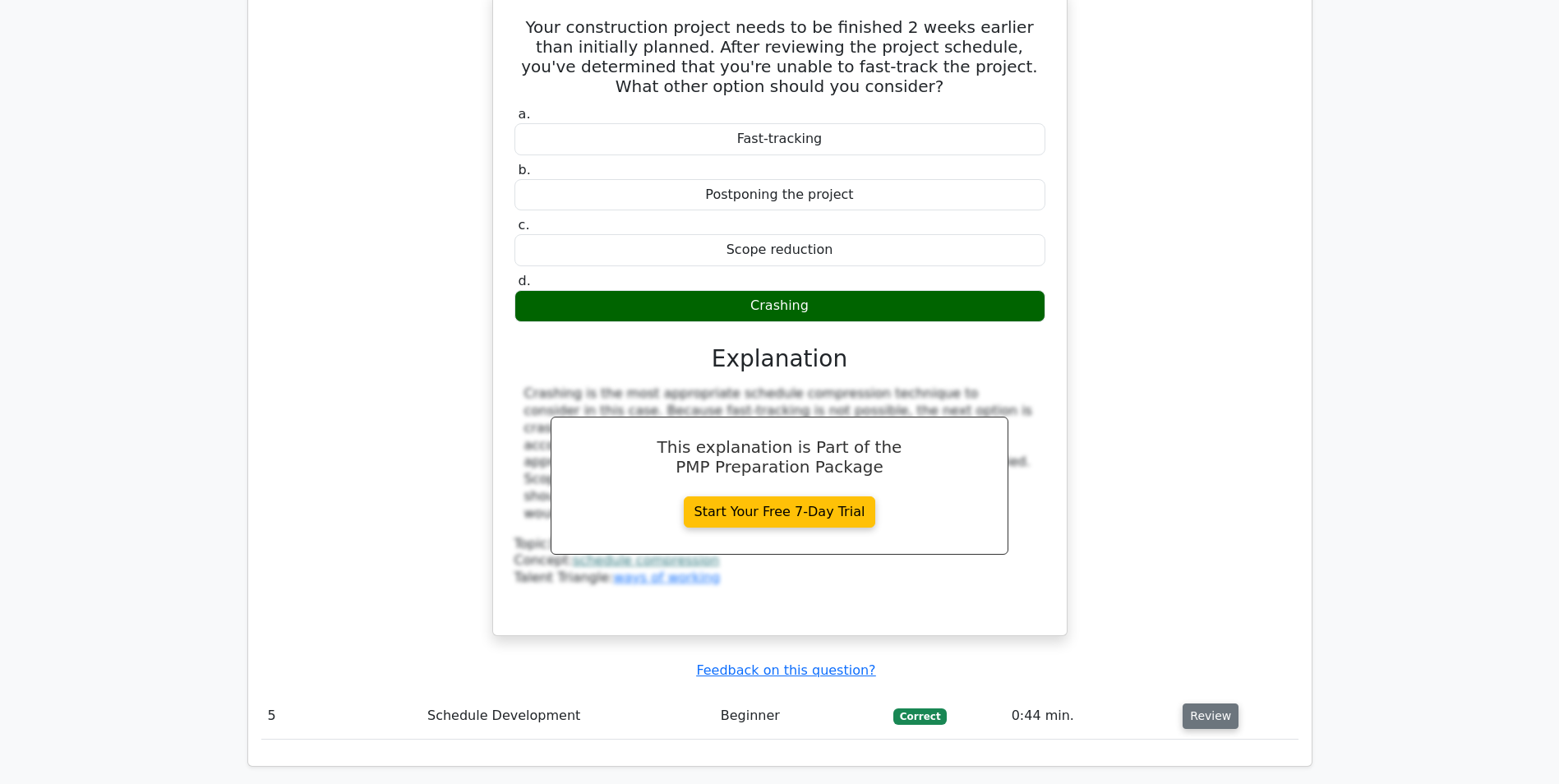
click at [1182, 703] on button "Review" at bounding box center [1210, 715] width 56 height 25
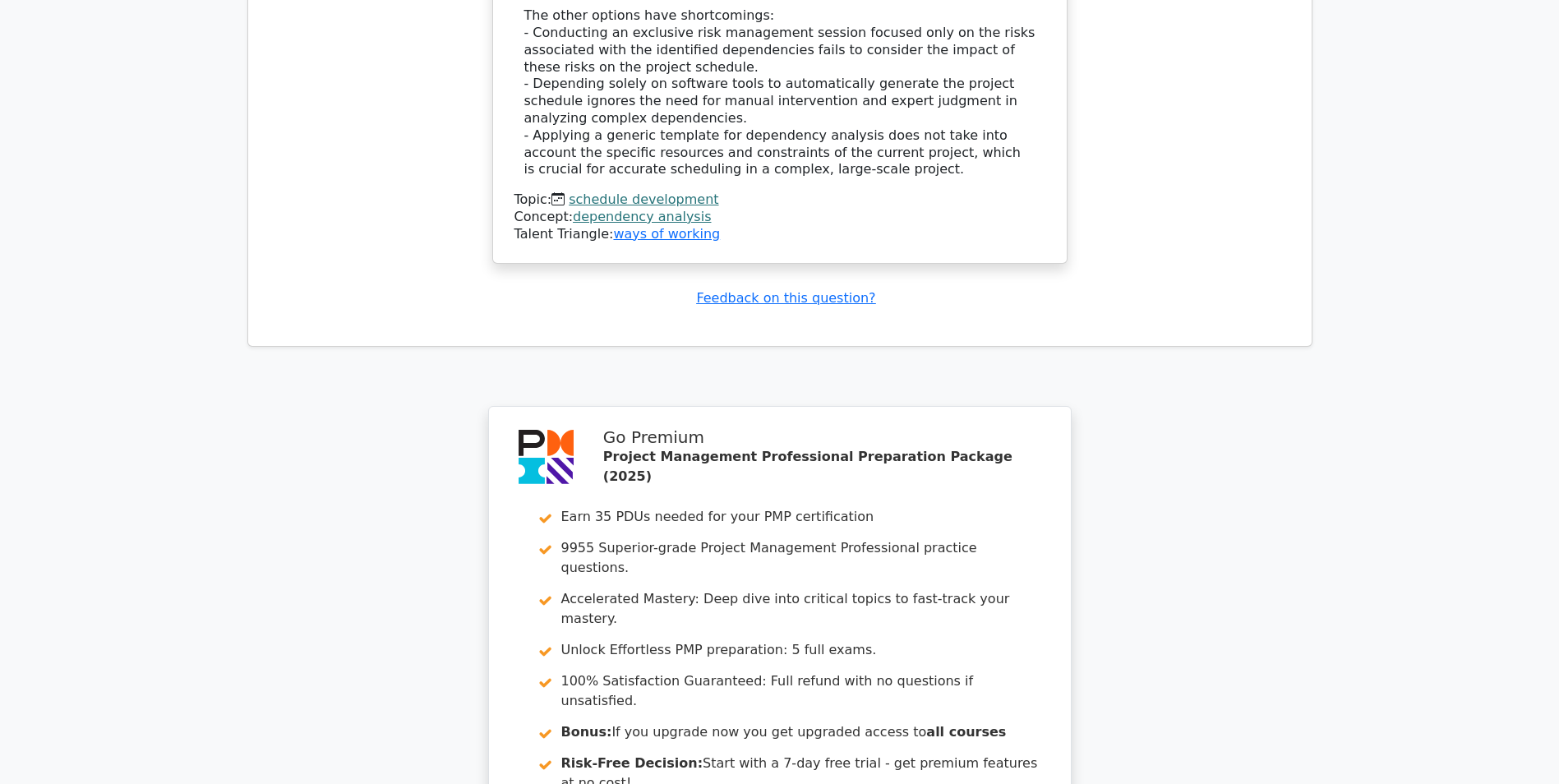
scroll to position [5701, 0]
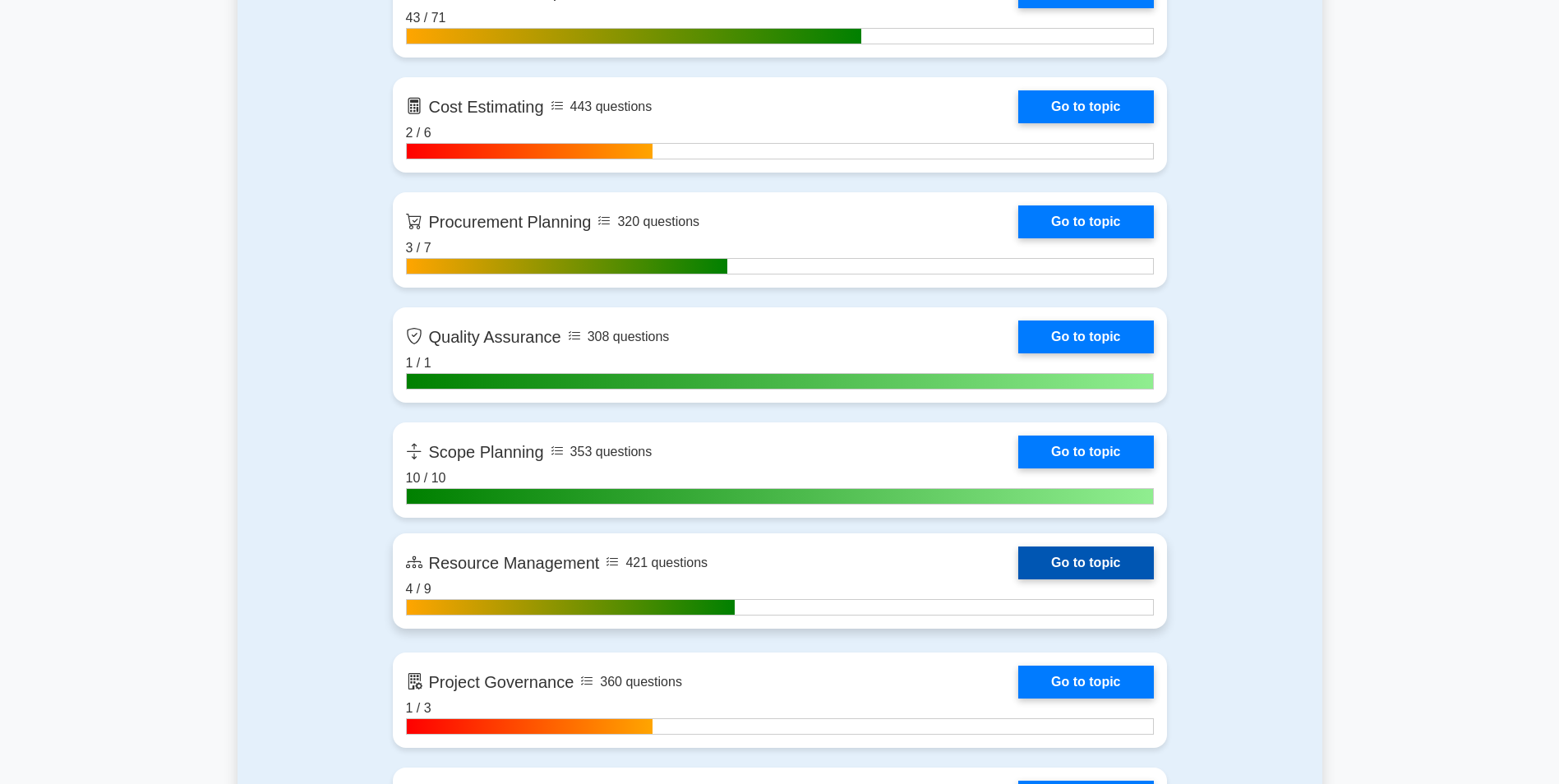
scroll to position [2383, 0]
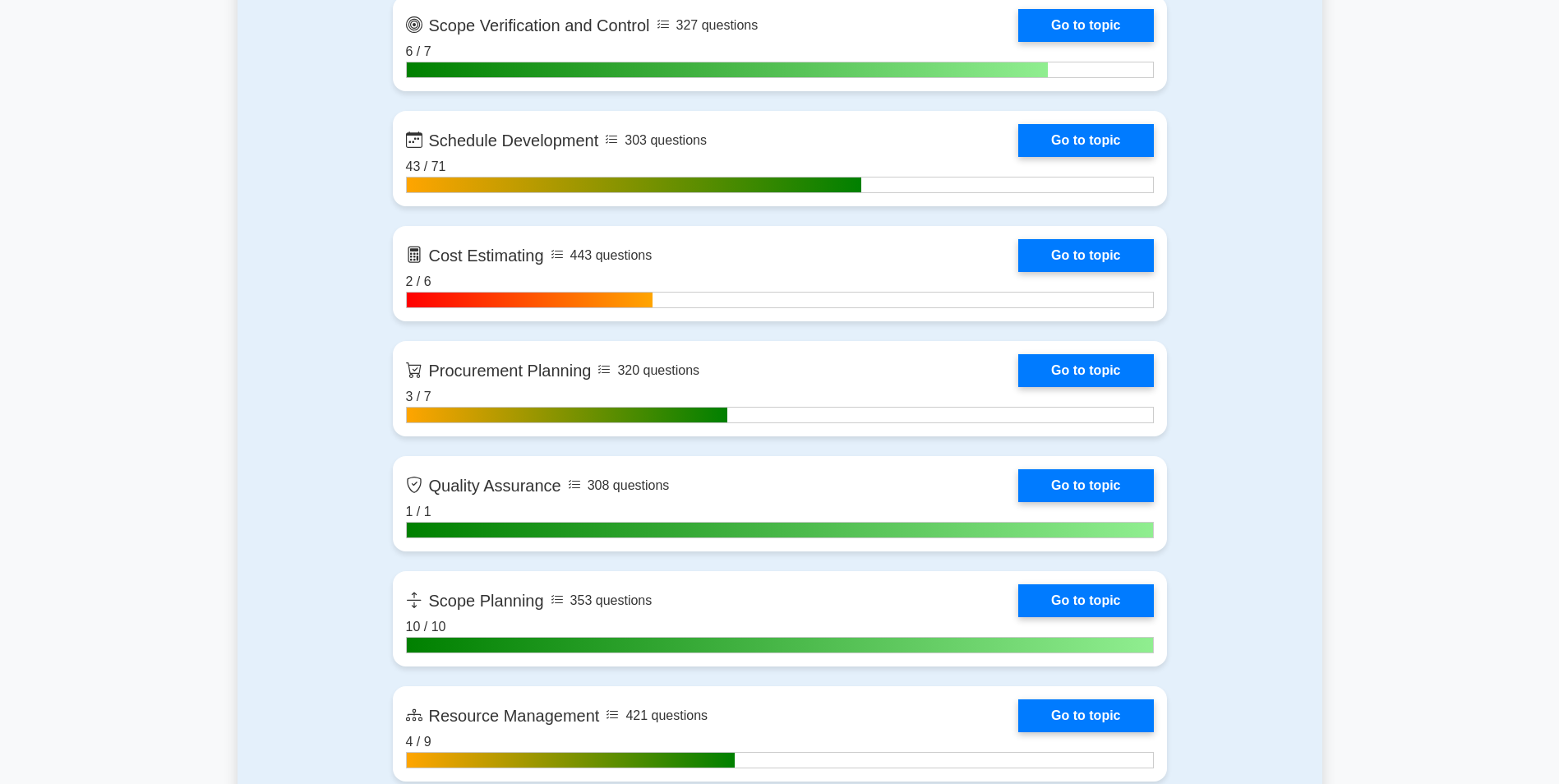
drag, startPoint x: 283, startPoint y: 308, endPoint x: 47, endPoint y: 165, distance: 275.9
